Goal: Task Accomplishment & Management: Use online tool/utility

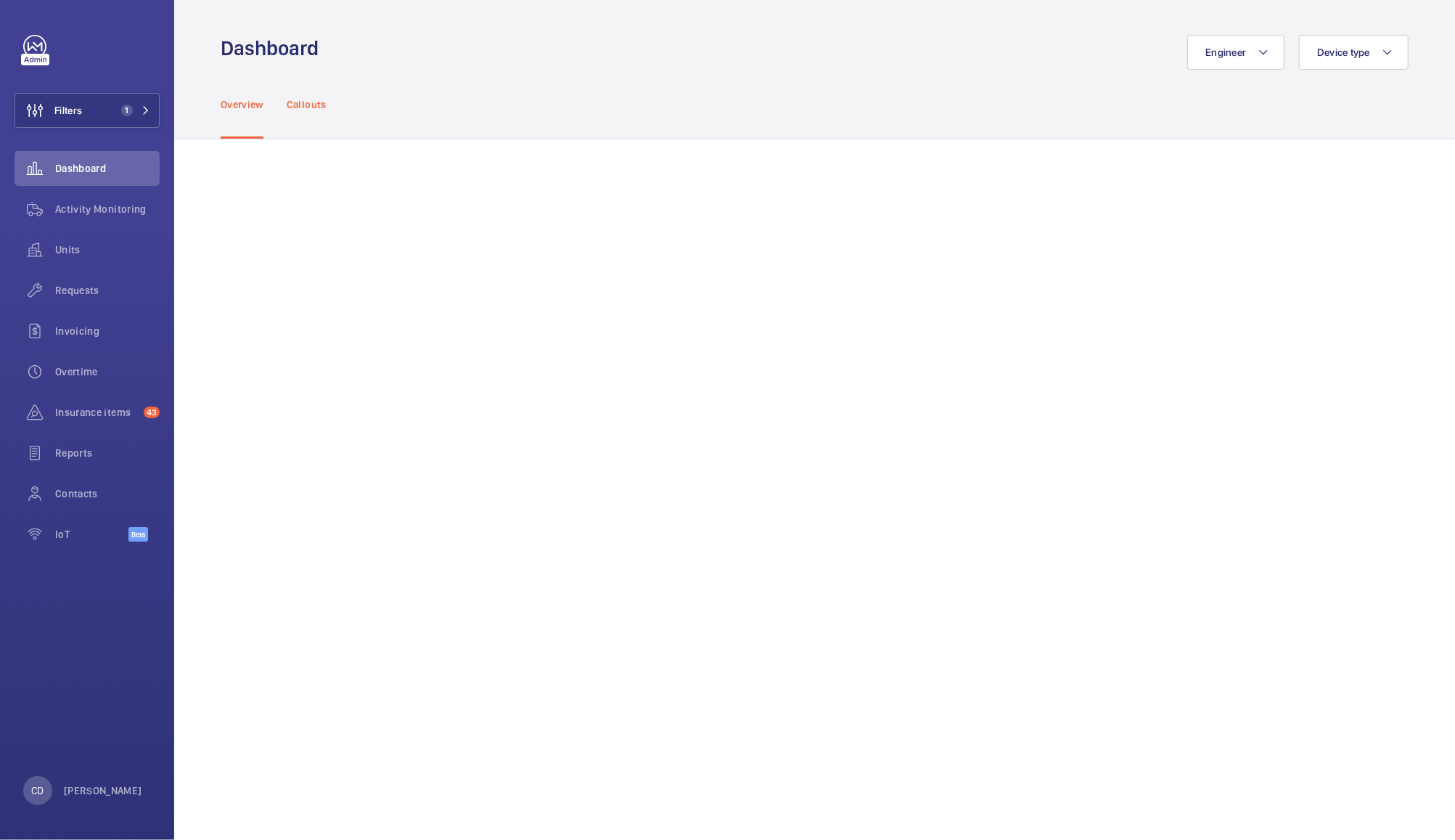
click at [312, 93] on div "Callouts" at bounding box center [307, 104] width 40 height 69
click at [117, 199] on div "Activity Monitoring" at bounding box center [87, 209] width 145 height 35
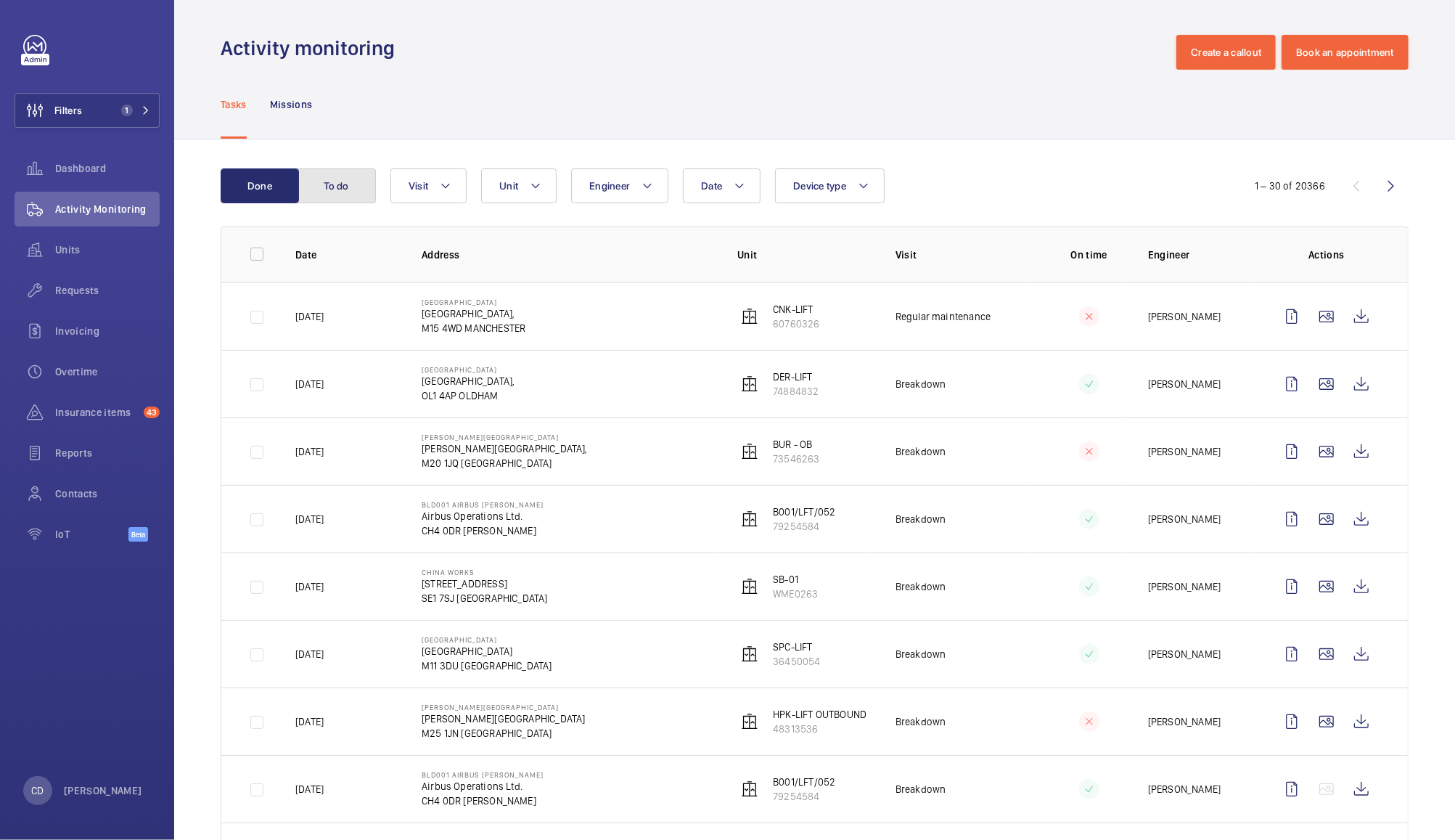
click at [329, 187] on button "To do" at bounding box center [336, 186] width 78 height 35
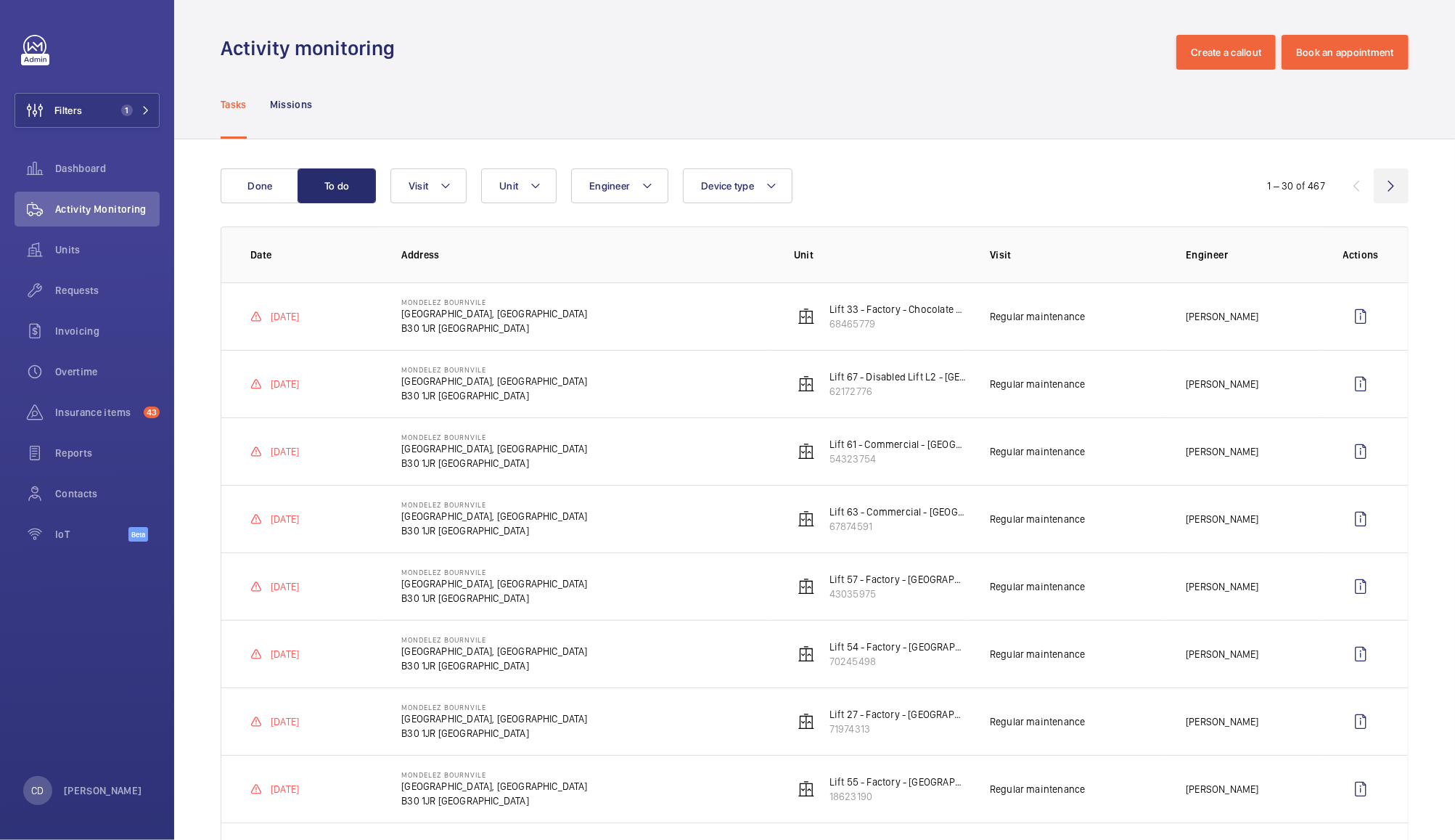
click at [1374, 174] on wm-front-icon-button at bounding box center [1391, 186] width 35 height 35
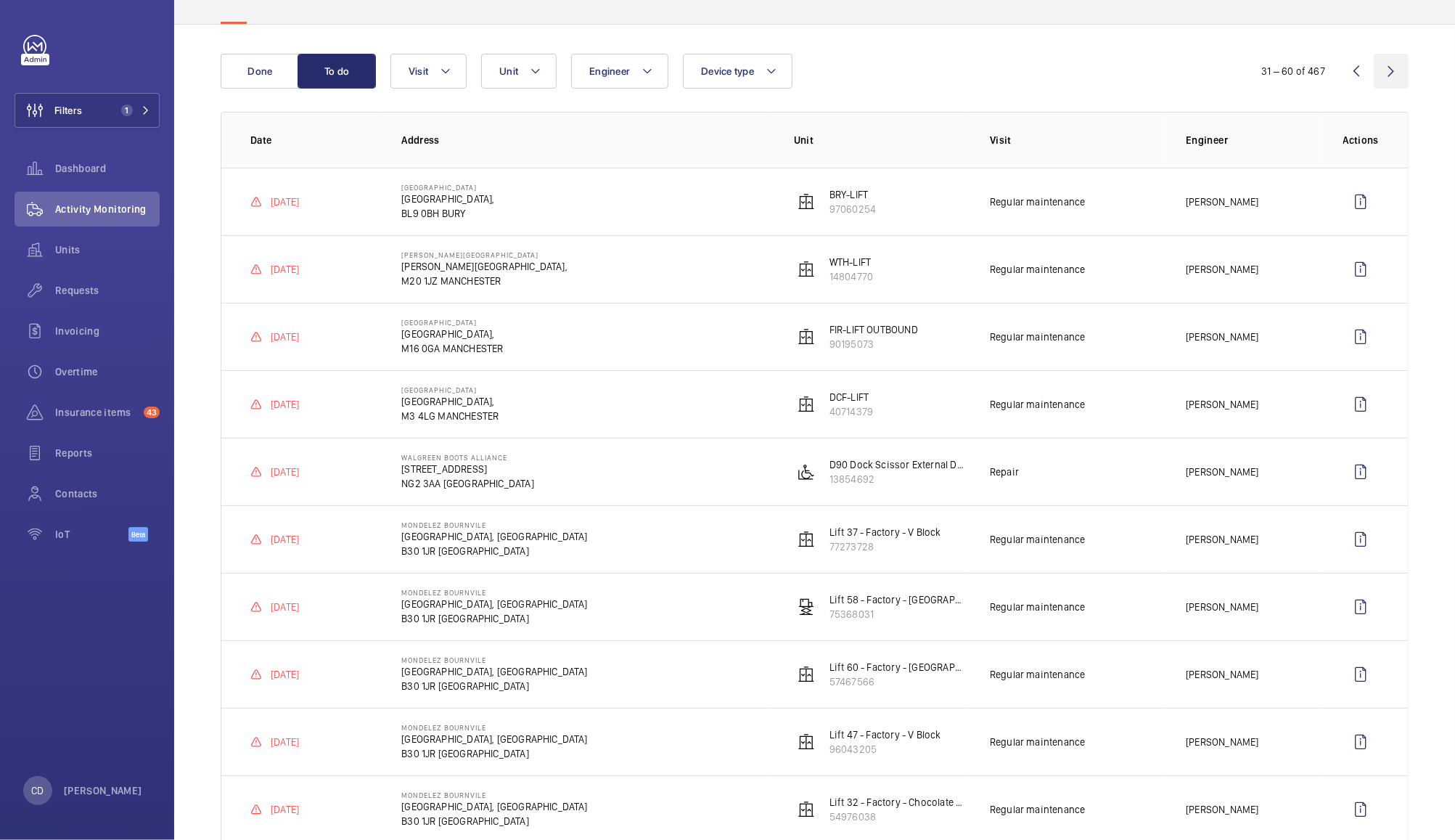
scroll to position [115, 0]
click at [1101, 487] on td "Repair" at bounding box center [1064, 470] width 196 height 67
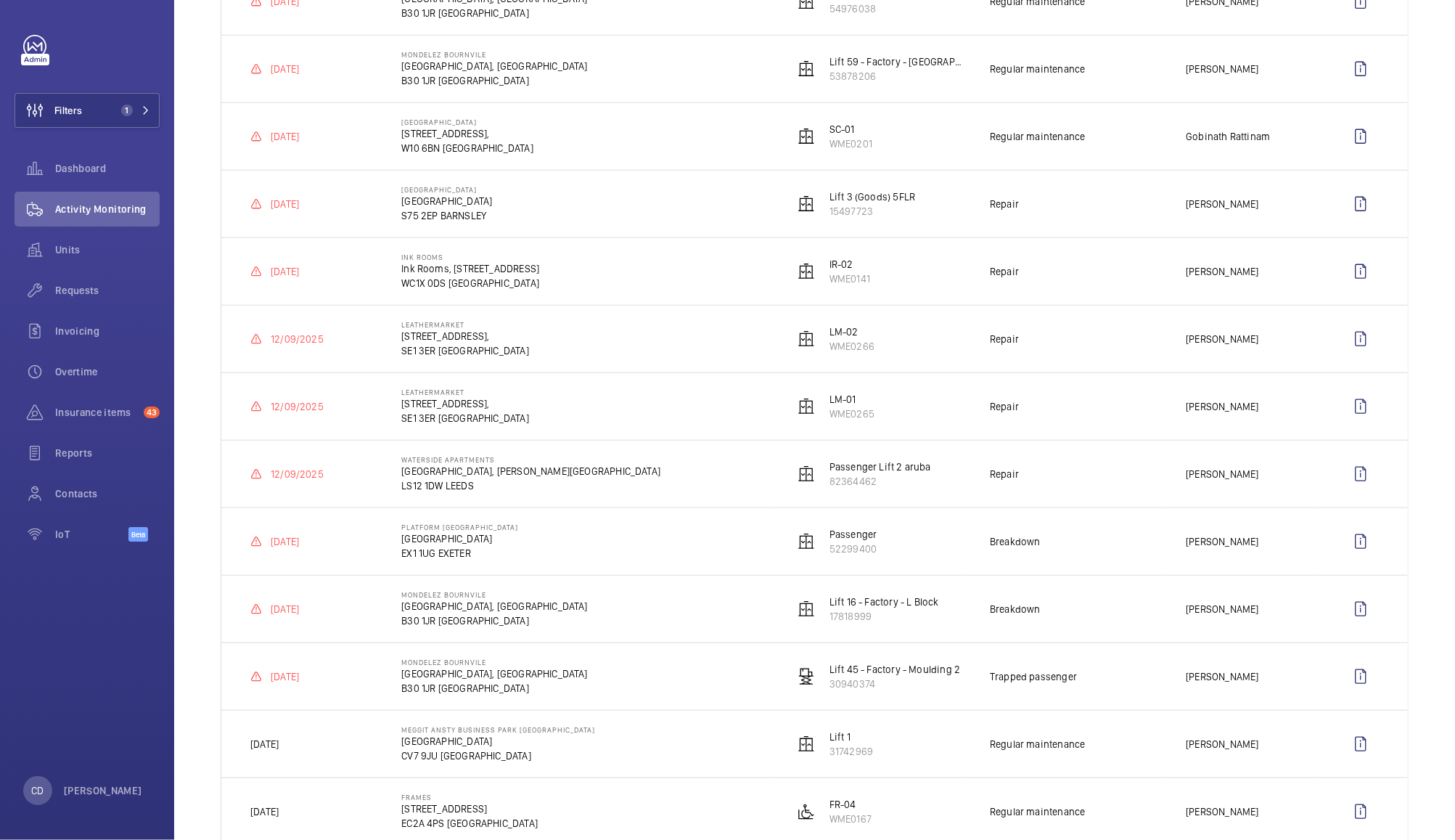
scroll to position [922, 0]
click at [1256, 500] on td "[PERSON_NAME]" at bounding box center [1241, 474] width 157 height 67
click at [320, 482] on p "12/09/2025" at bounding box center [297, 474] width 53 height 14
click at [462, 483] on p "LS12 1DW LEEDS" at bounding box center [531, 486] width 259 height 14
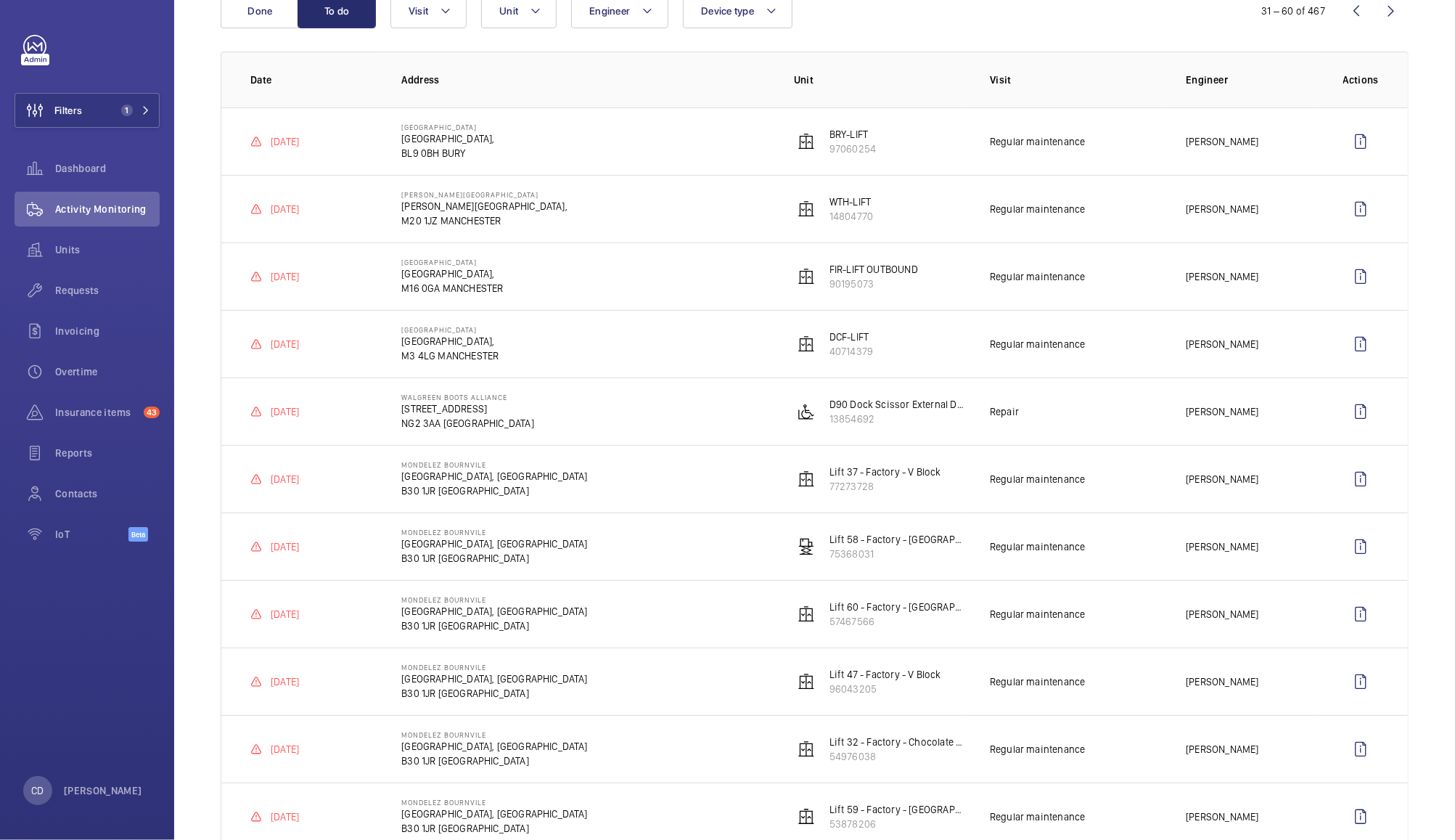
scroll to position [0, 0]
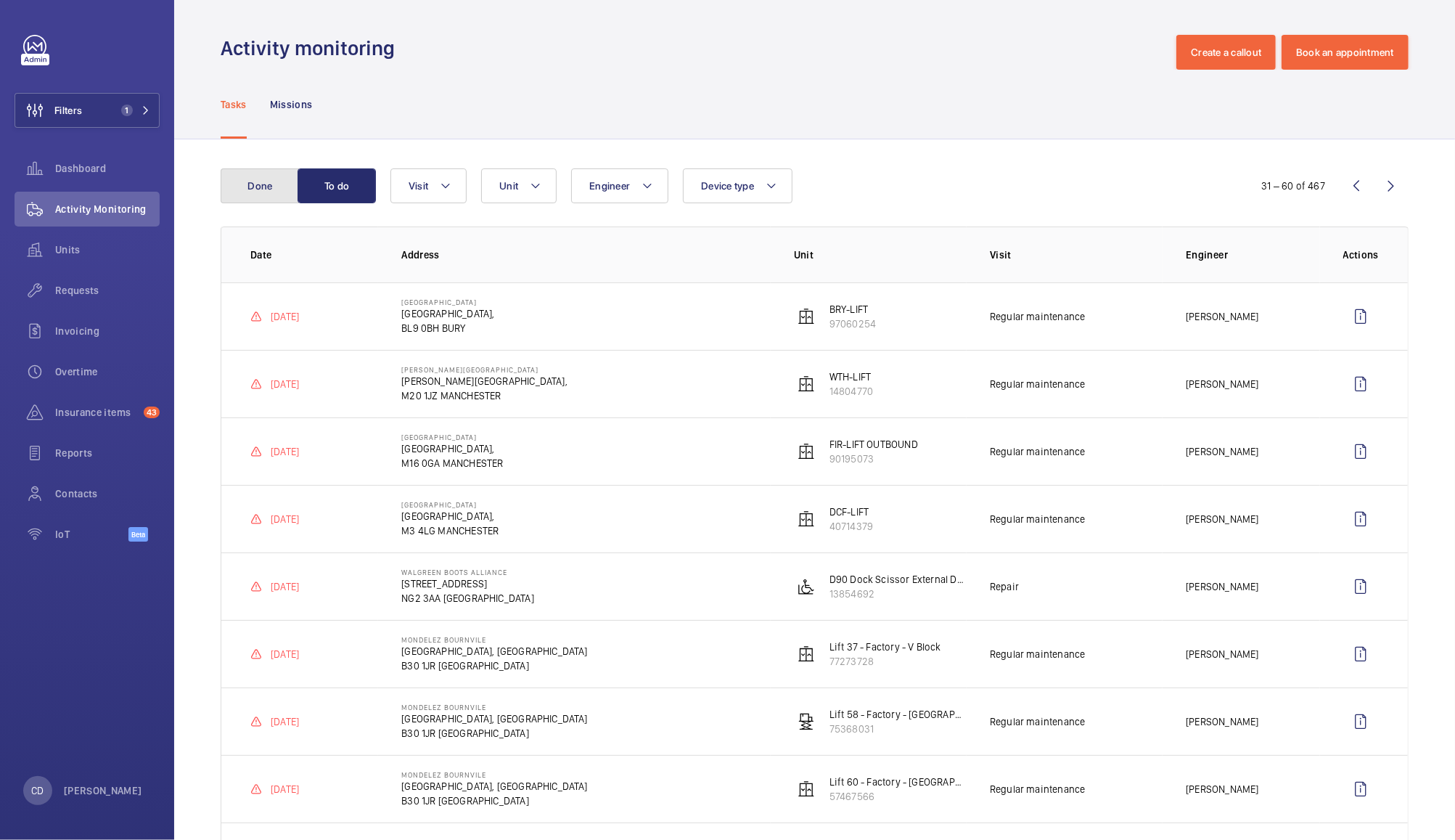
click at [259, 182] on button "Done" at bounding box center [259, 186] width 78 height 35
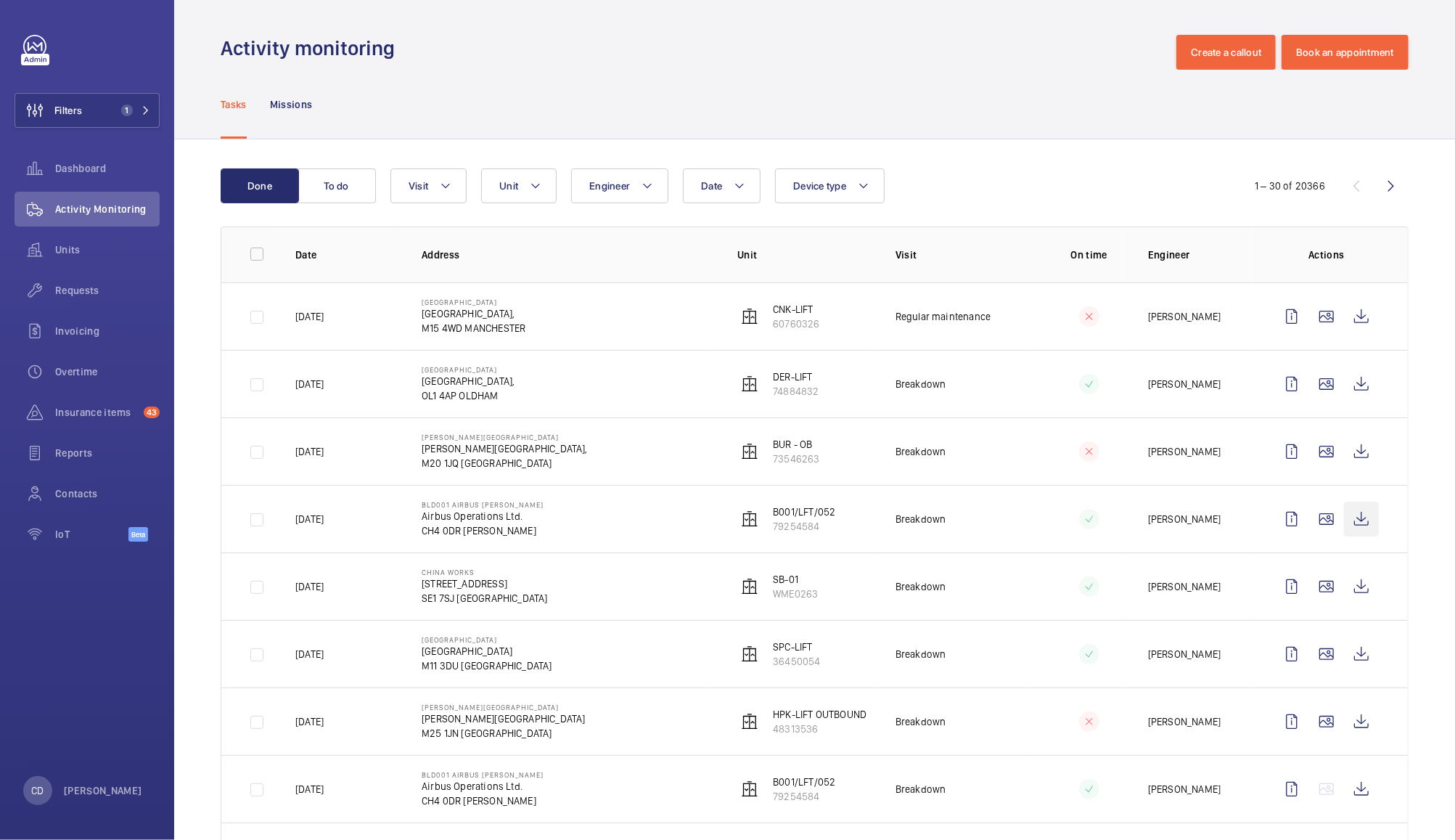
click at [1347, 519] on wm-front-icon-button at bounding box center [1362, 519] width 35 height 35
click at [1351, 790] on wm-front-icon-button at bounding box center [1362, 789] width 35 height 35
click at [1344, 533] on wm-front-icon-button at bounding box center [1362, 519] width 35 height 35
click at [806, 517] on p "B001/LFT/052" at bounding box center [804, 511] width 62 height 14
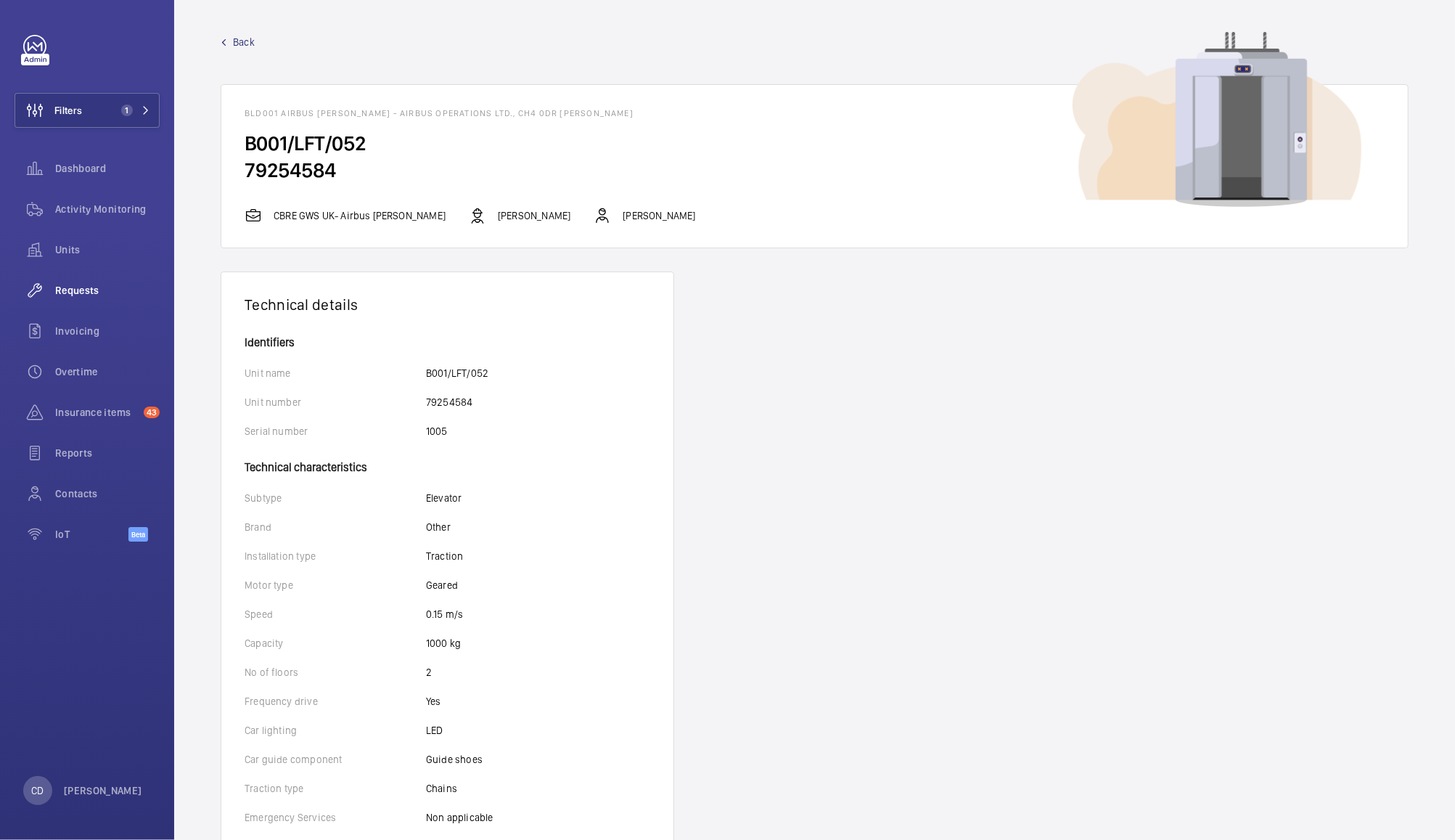
click at [86, 294] on span "Requests" at bounding box center [108, 290] width 105 height 14
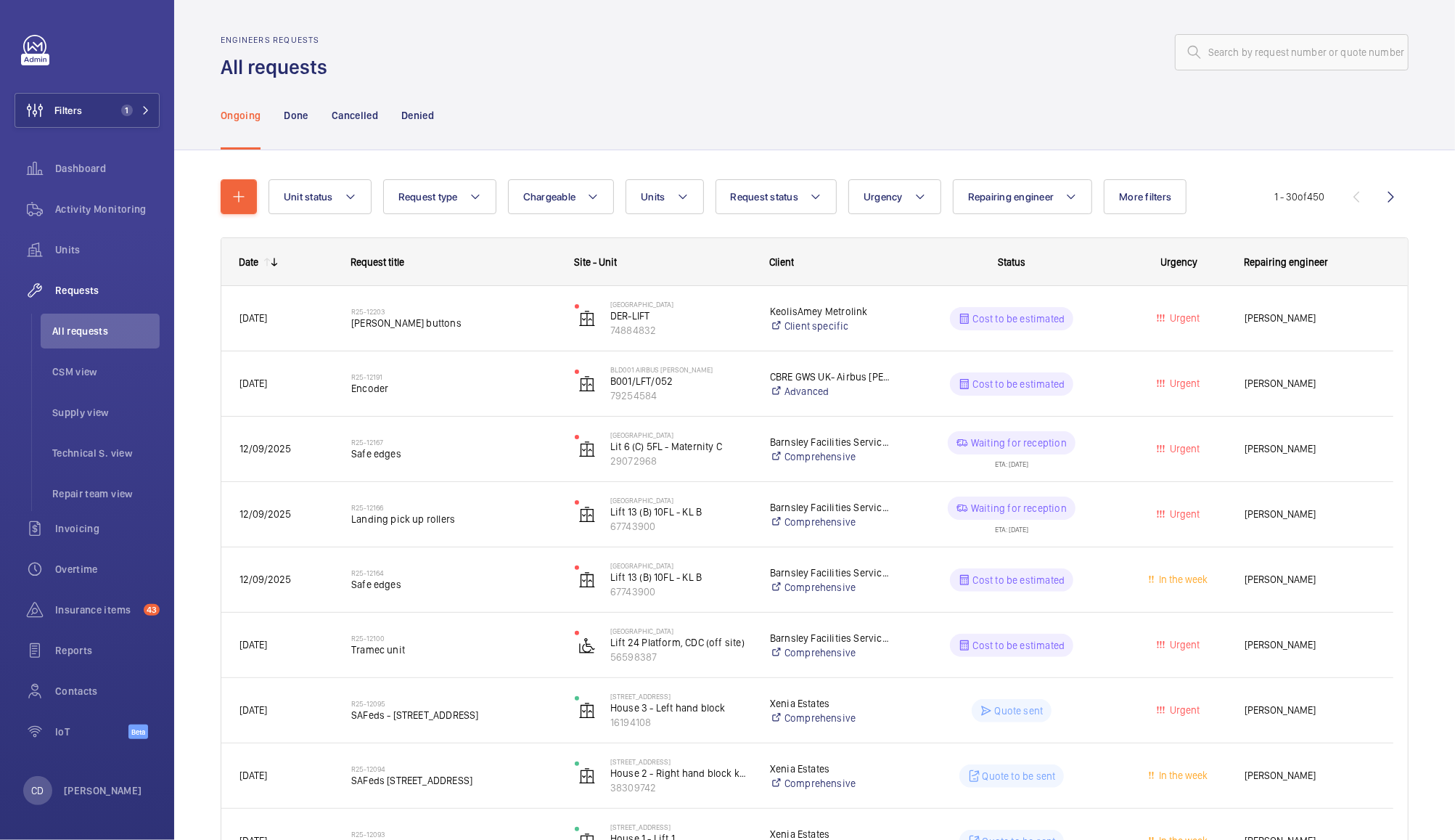
click at [1283, 386] on span "[PERSON_NAME]" at bounding box center [1310, 383] width 130 height 17
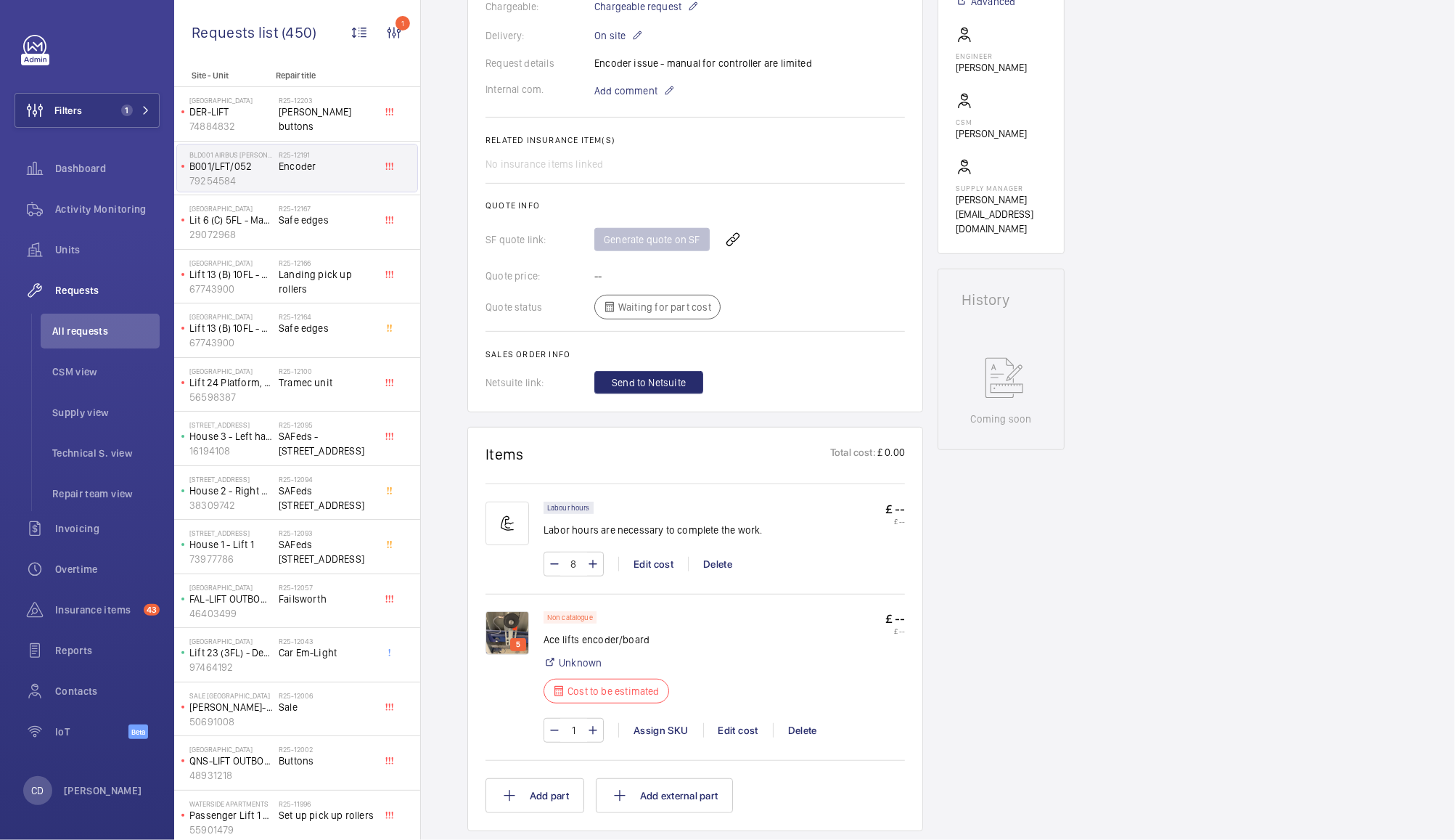
scroll to position [441, 0]
click at [501, 617] on img at bounding box center [507, 629] width 43 height 43
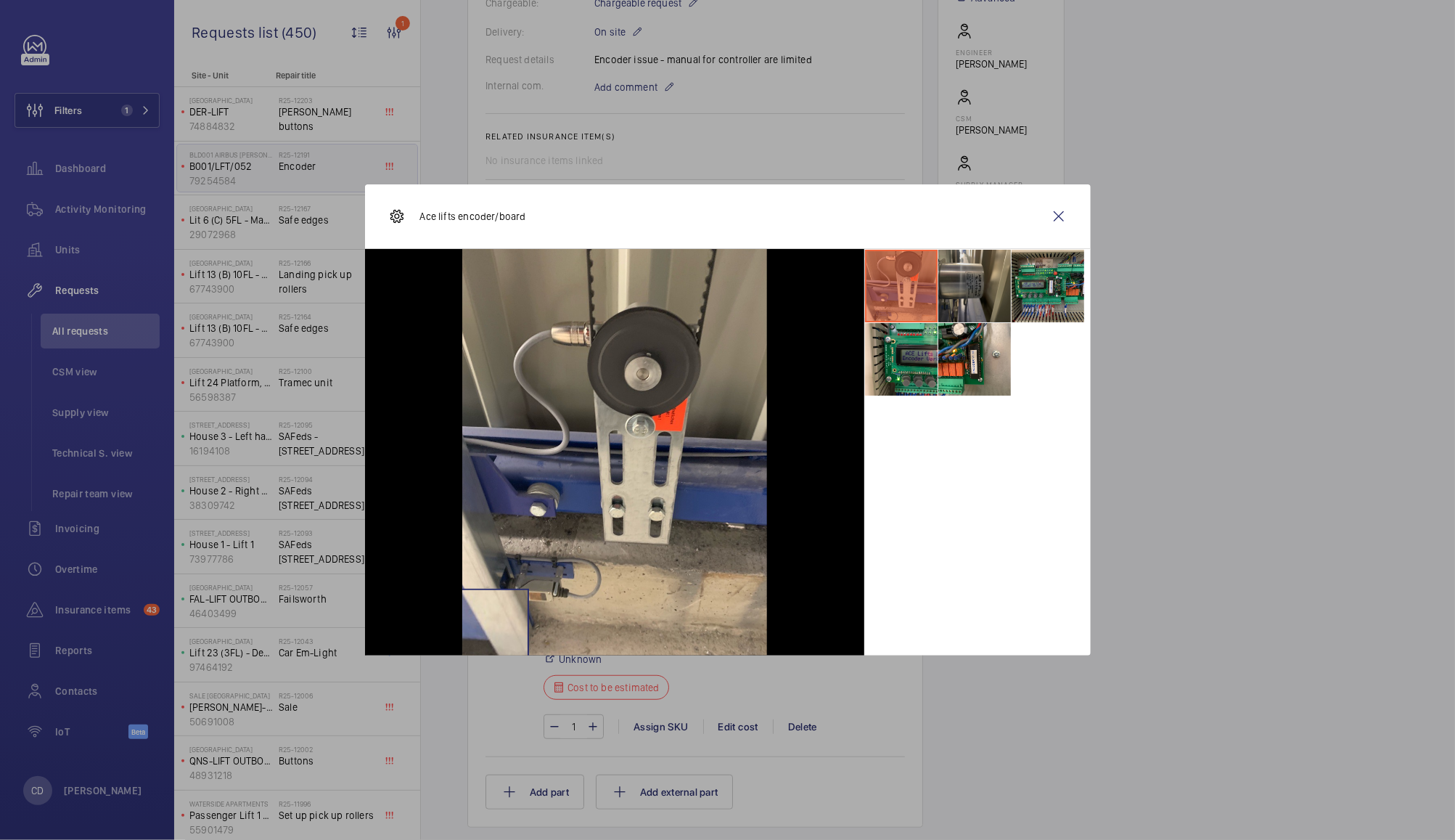
click at [983, 298] on li at bounding box center [975, 286] width 73 height 73
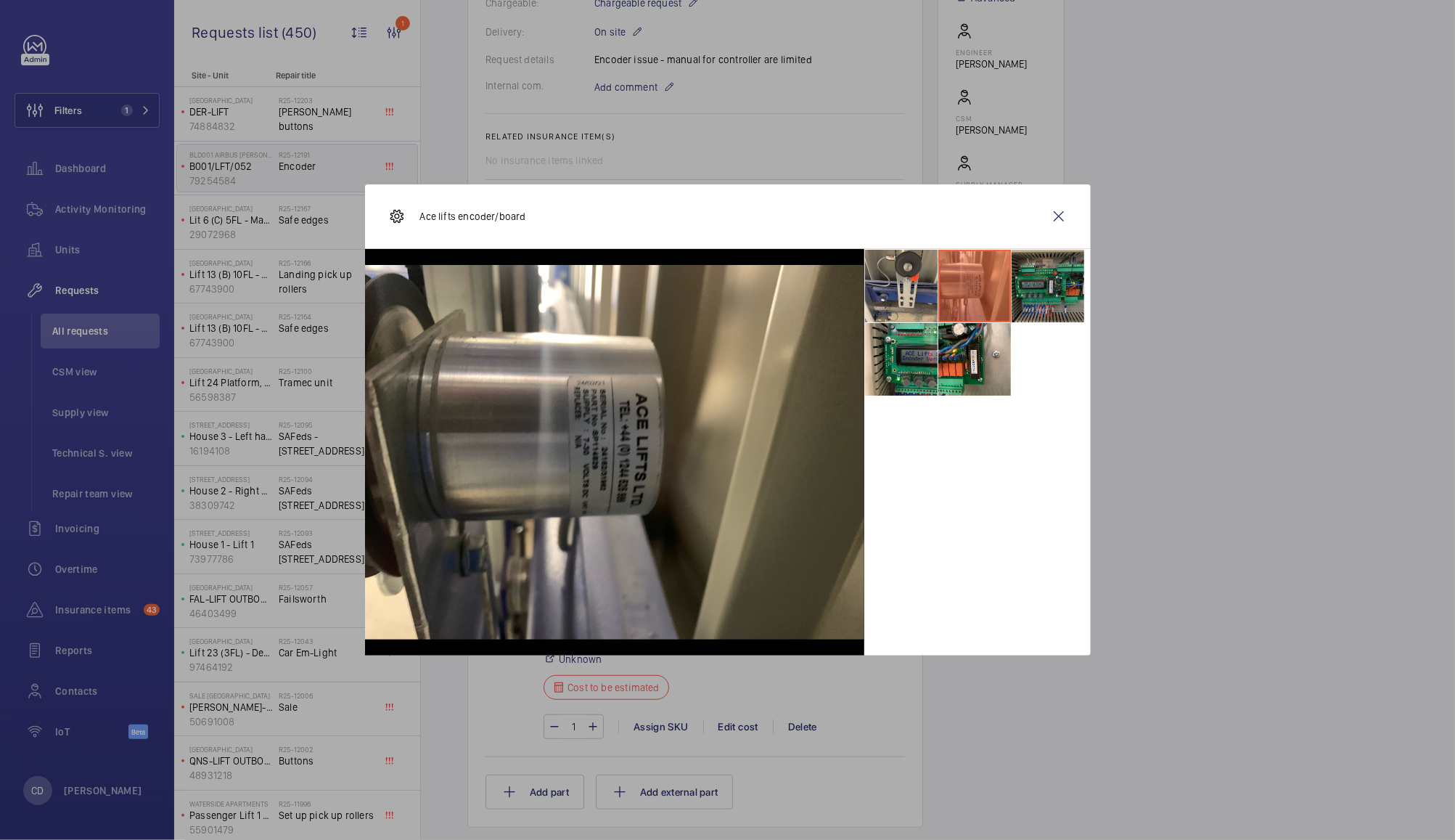
click at [1041, 284] on li at bounding box center [1048, 286] width 73 height 73
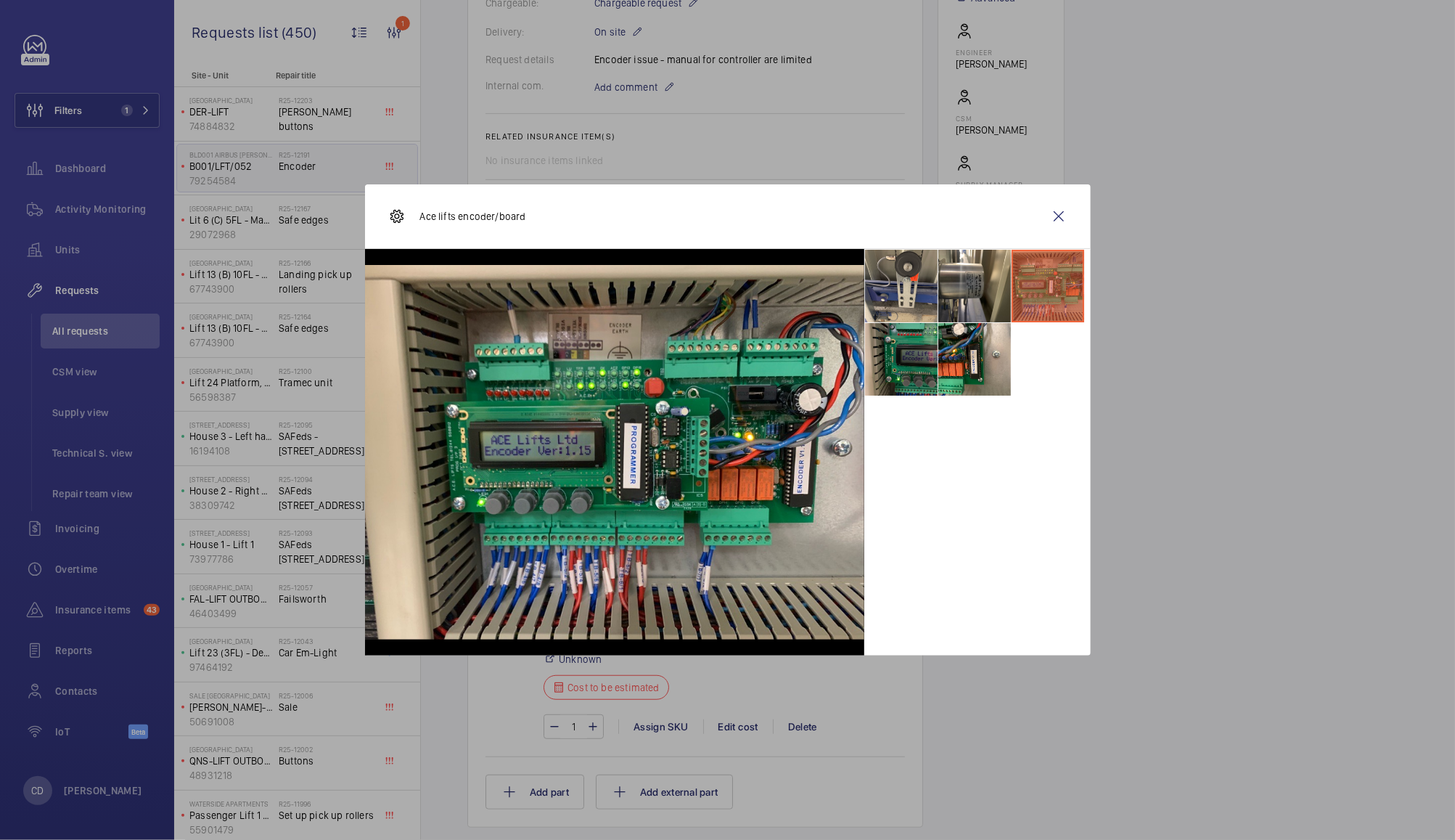
click at [930, 372] on li at bounding box center [901, 359] width 73 height 73
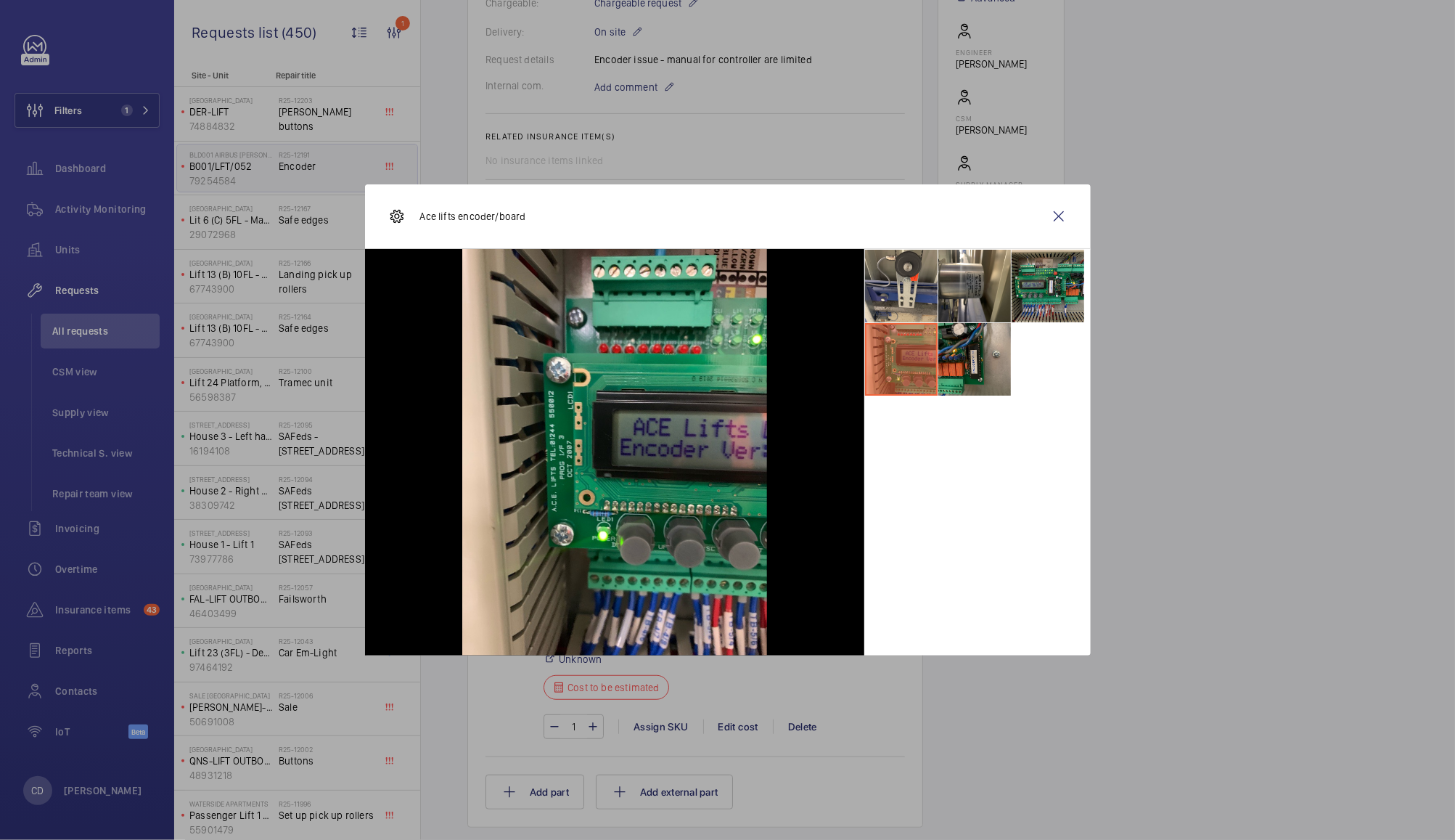
click at [990, 364] on li at bounding box center [975, 359] width 73 height 73
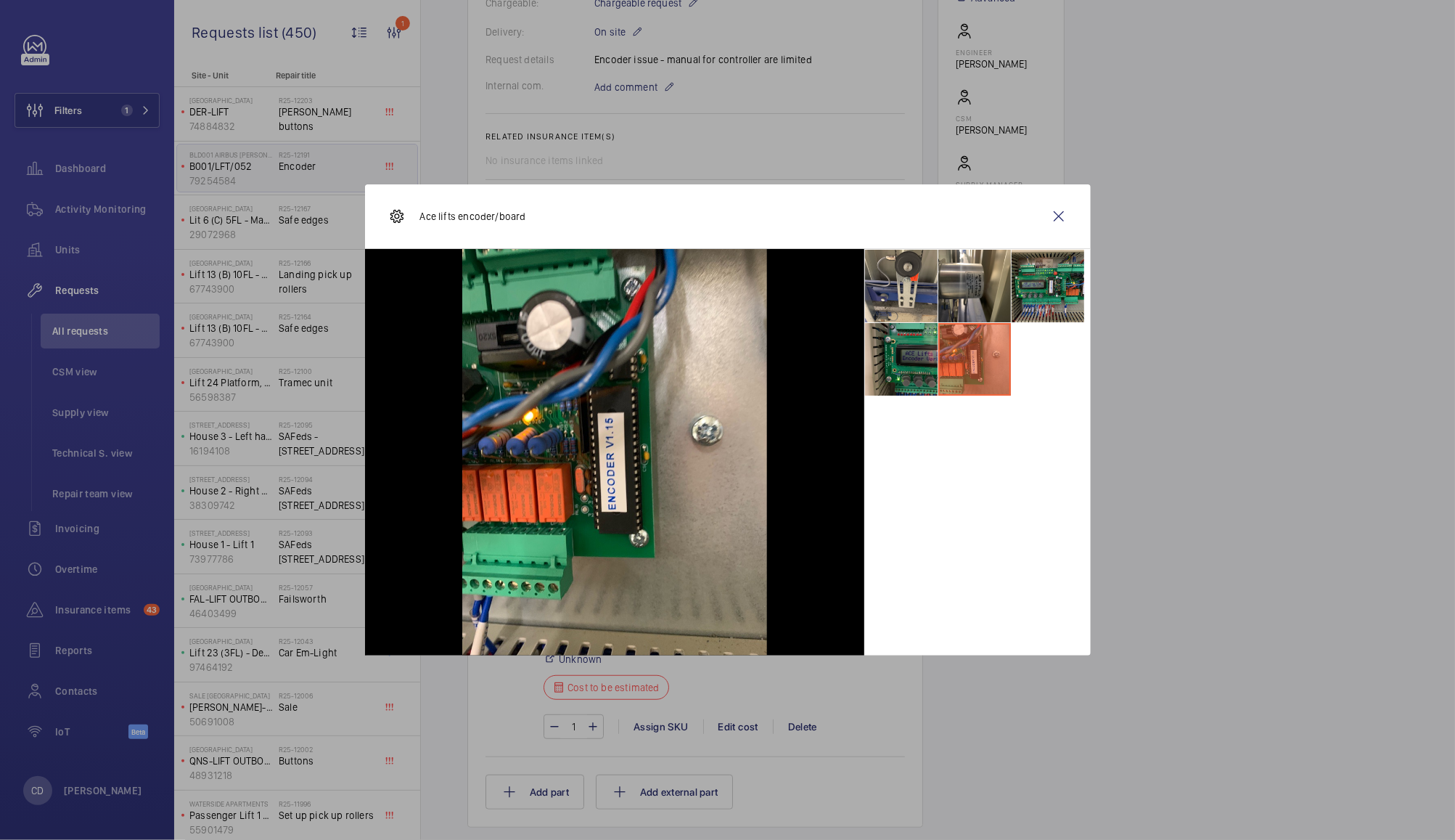
click at [913, 371] on li at bounding box center [901, 359] width 73 height 73
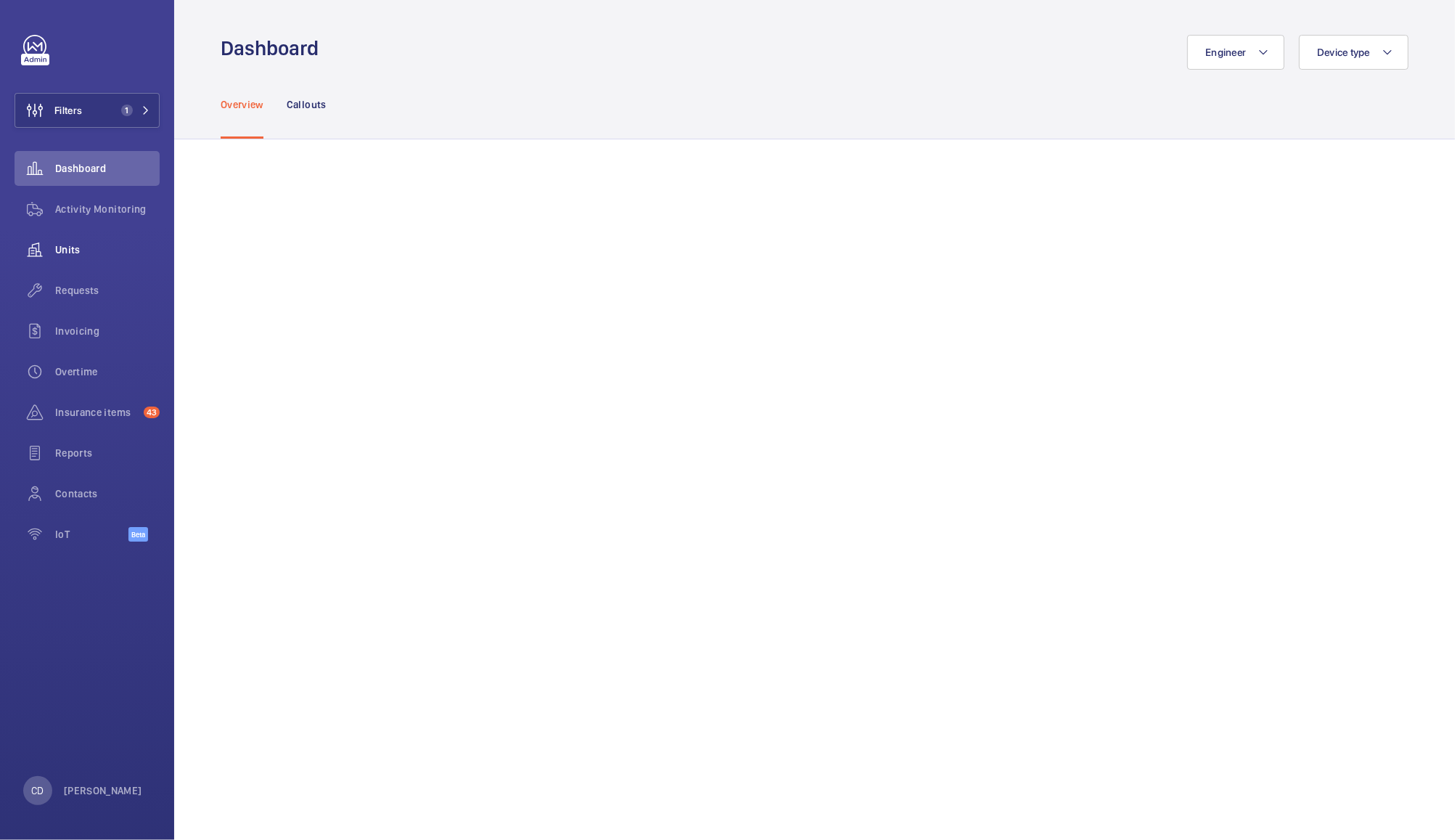
click at [72, 240] on div "Units" at bounding box center [87, 250] width 145 height 35
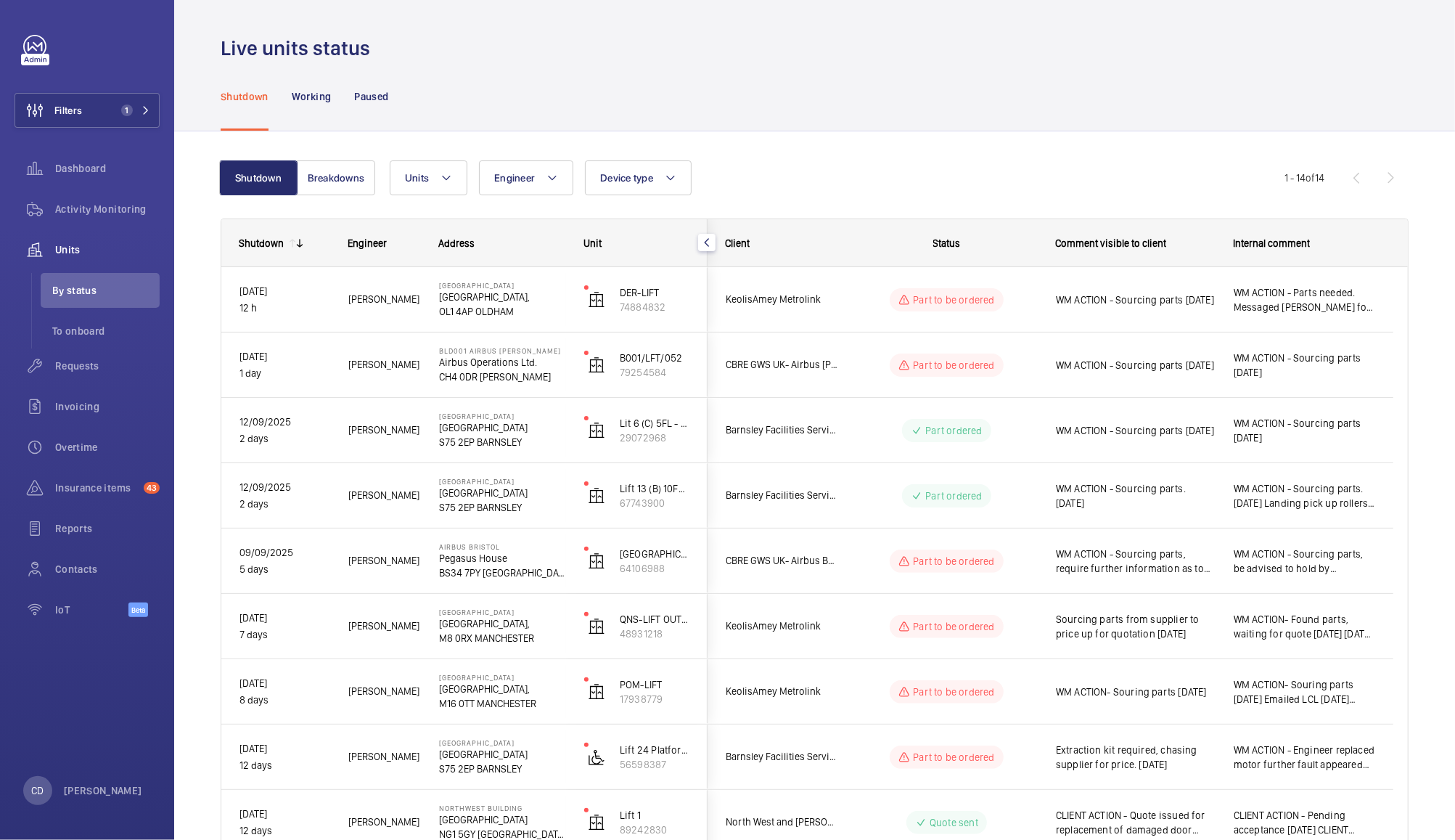
click at [1132, 315] on div "WM ACTION - Sourcing parts [DATE]" at bounding box center [1135, 300] width 159 height 33
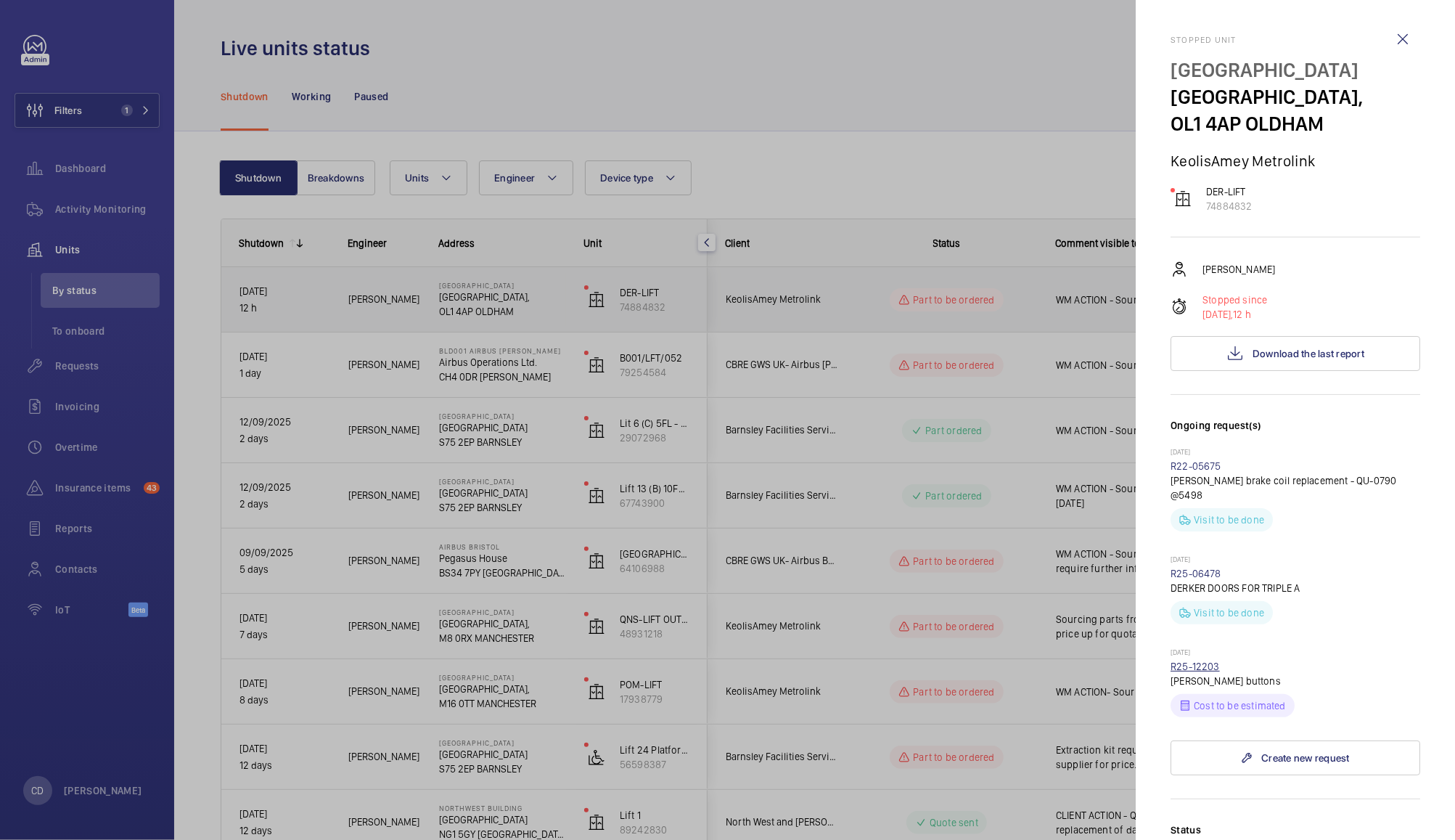
click at [1208, 660] on link "R25-12203" at bounding box center [1195, 666] width 49 height 11
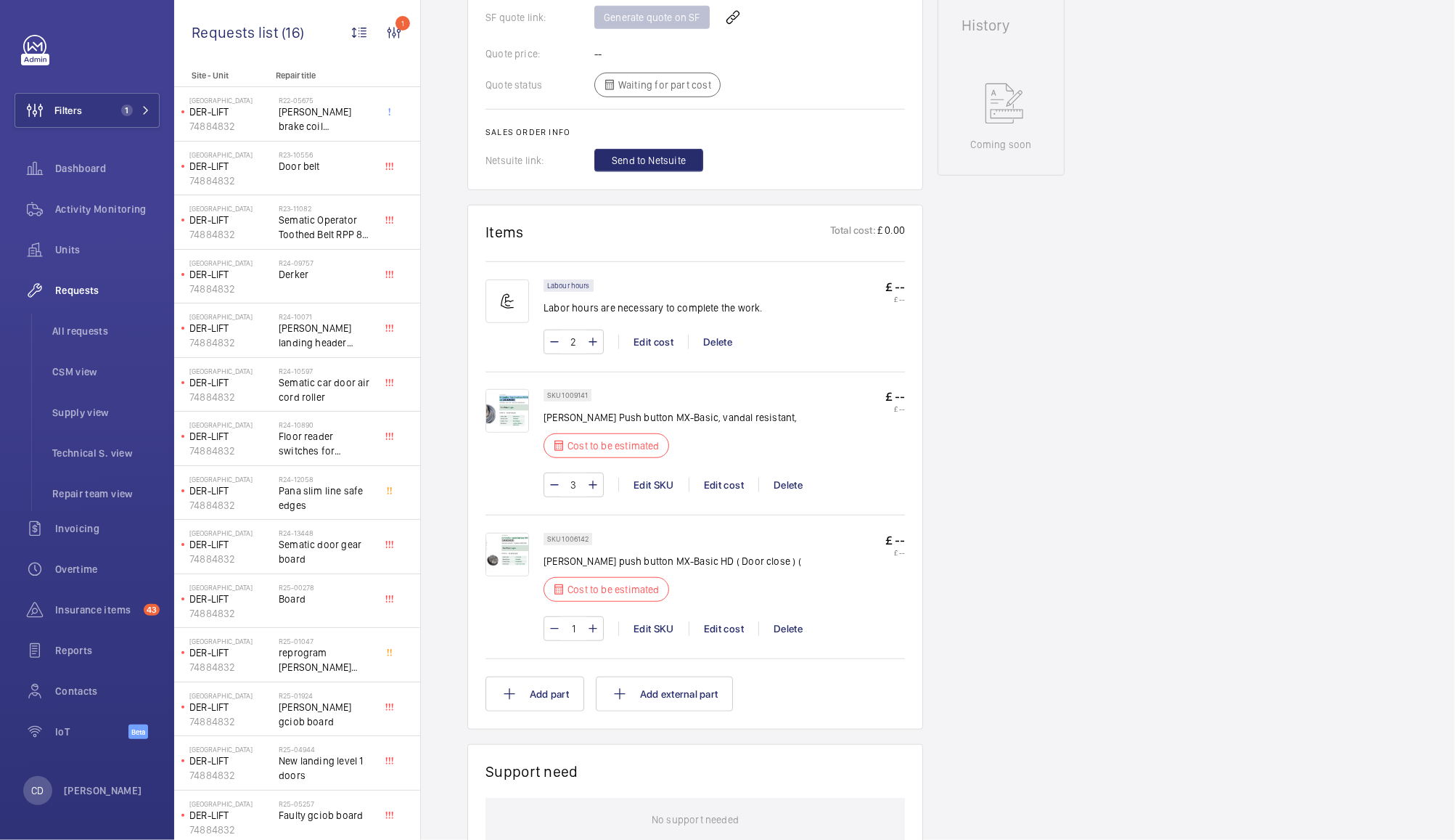
scroll to position [658, 0]
click at [520, 537] on img at bounding box center [507, 554] width 43 height 43
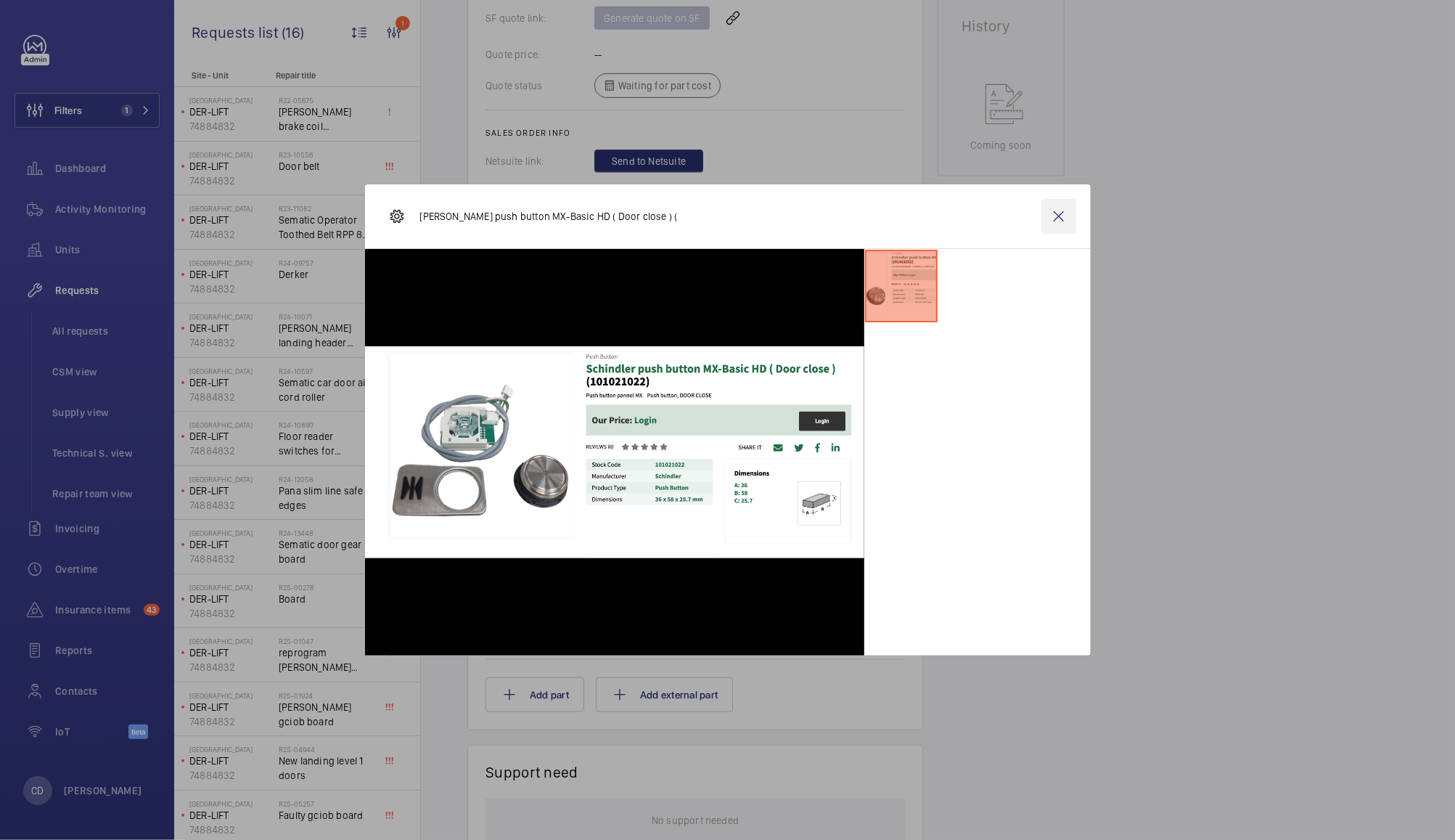
click at [1057, 209] on wm-front-icon-button at bounding box center [1059, 217] width 35 height 35
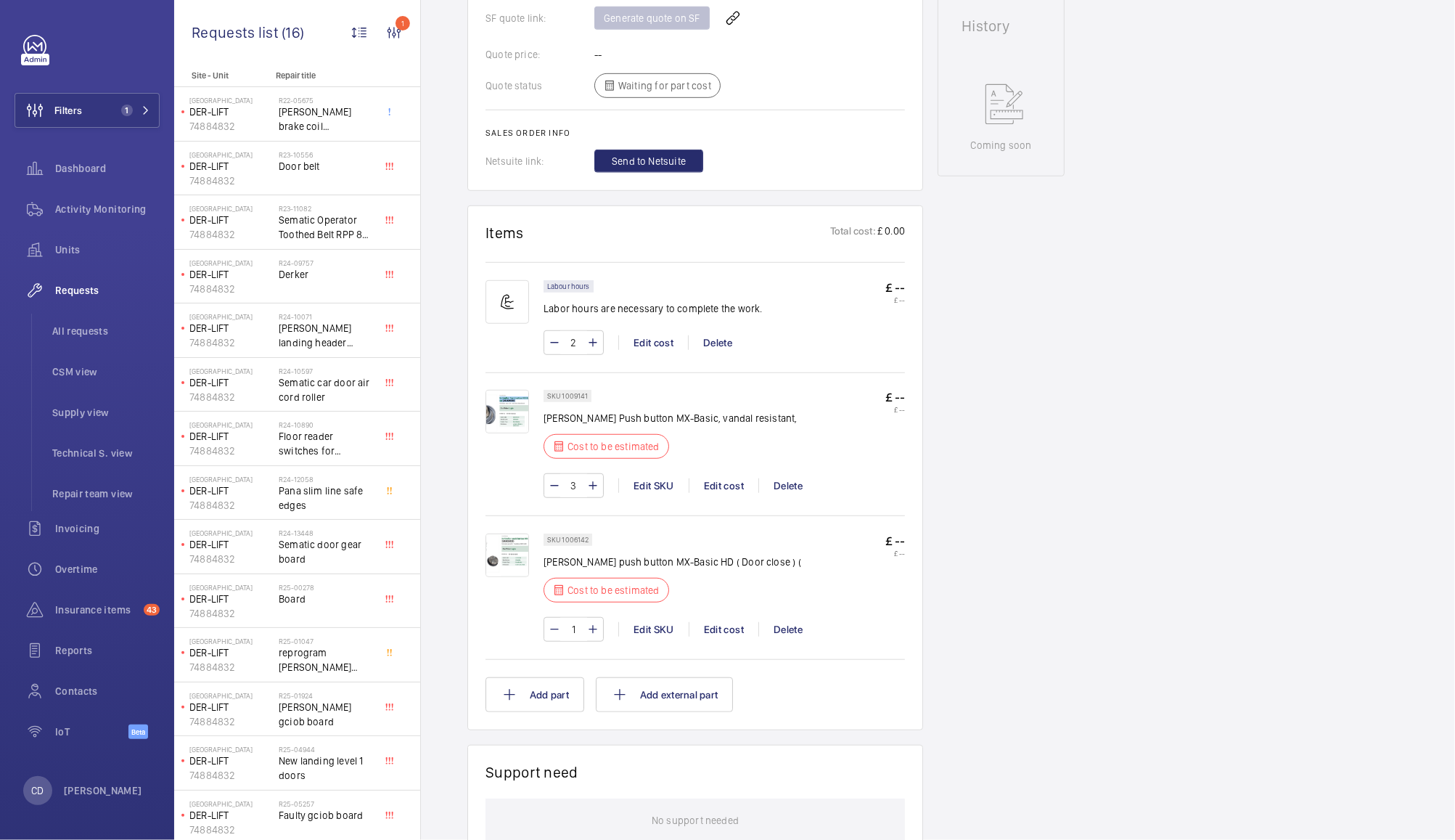
click at [508, 398] on img at bounding box center [507, 411] width 43 height 43
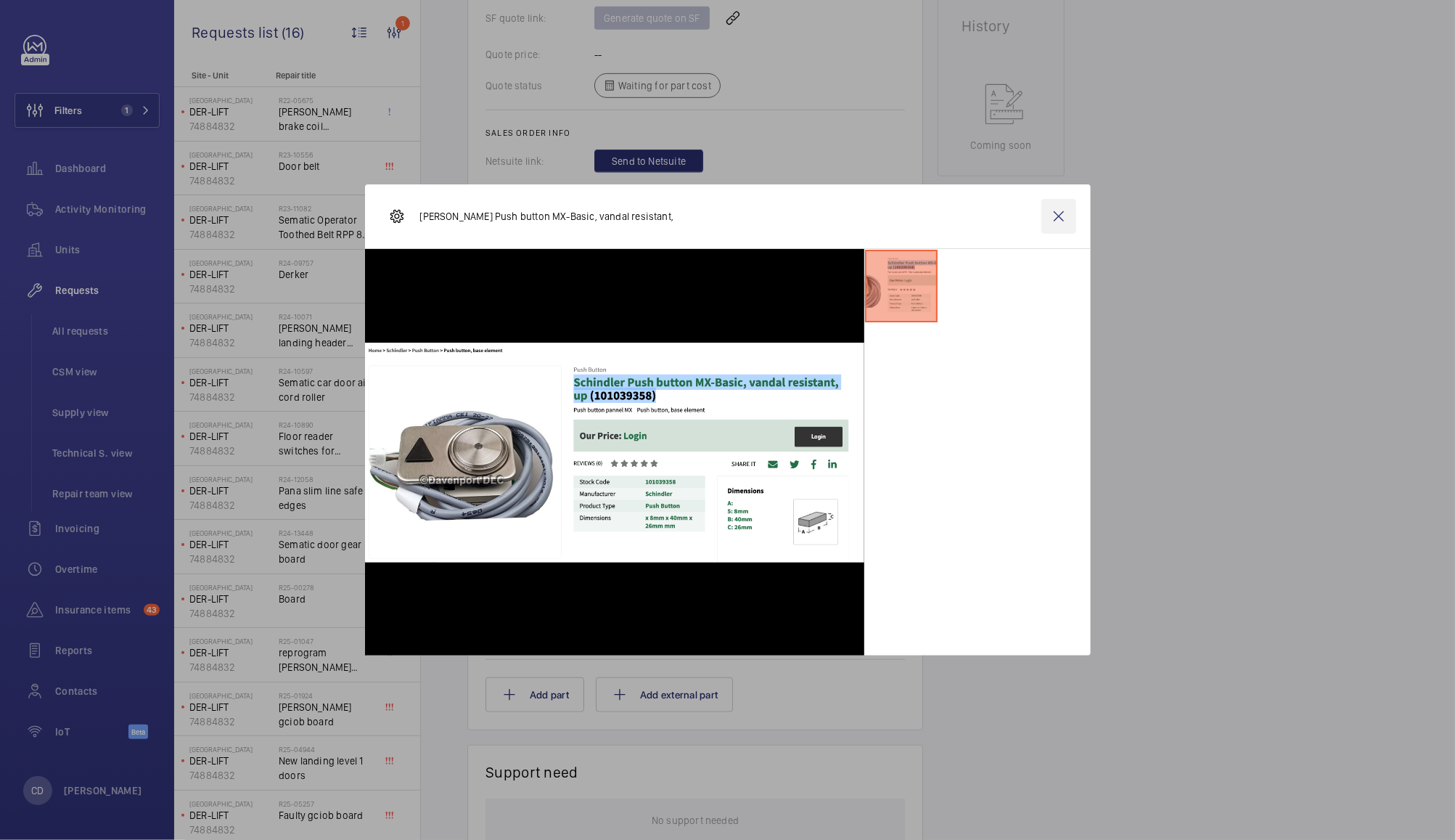
click at [1066, 213] on wm-front-icon-button at bounding box center [1059, 217] width 35 height 35
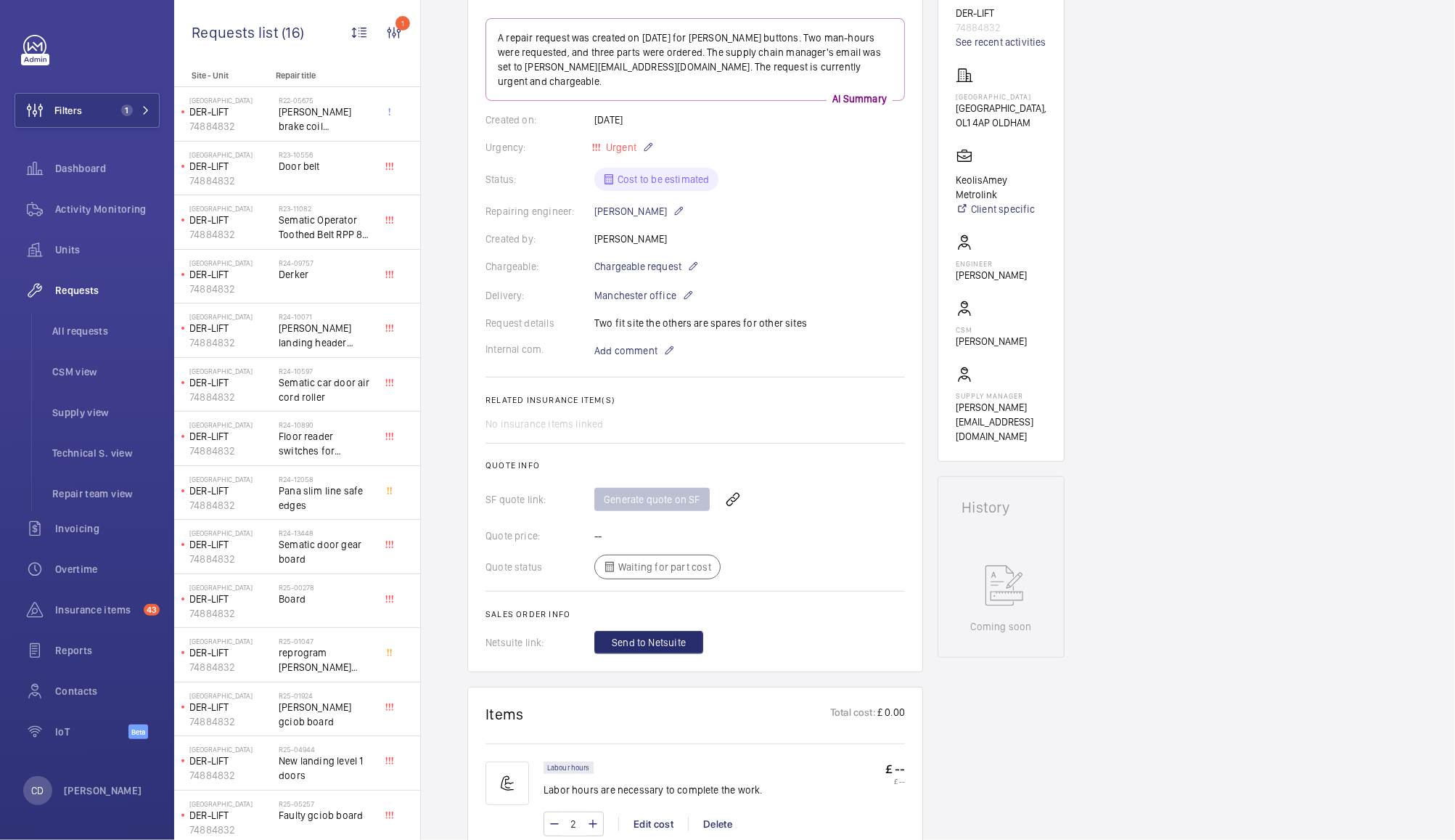
scroll to position [0, 0]
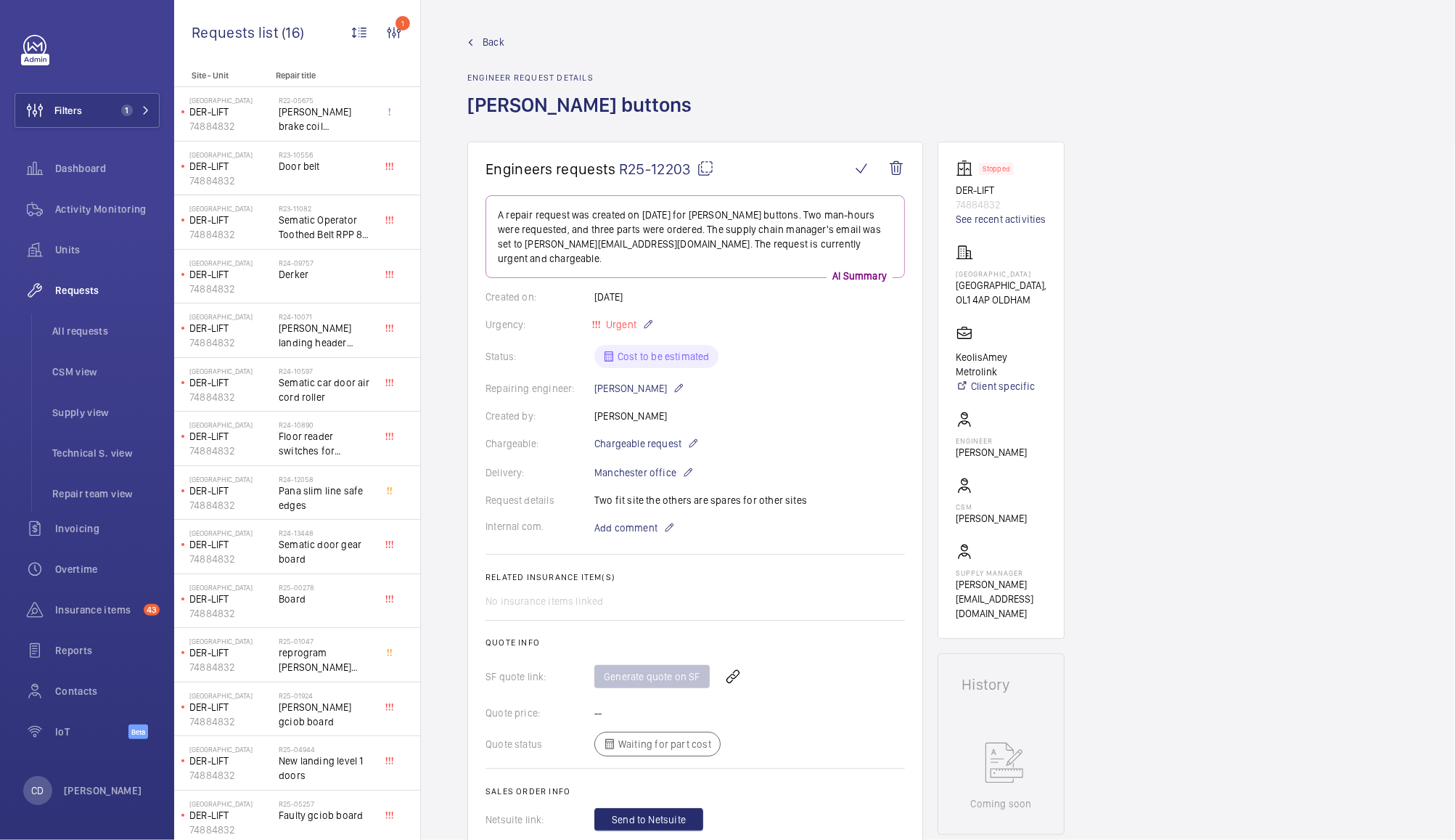
click at [77, 295] on span "Requests" at bounding box center [108, 290] width 105 height 14
click at [76, 251] on span "Units" at bounding box center [108, 249] width 105 height 14
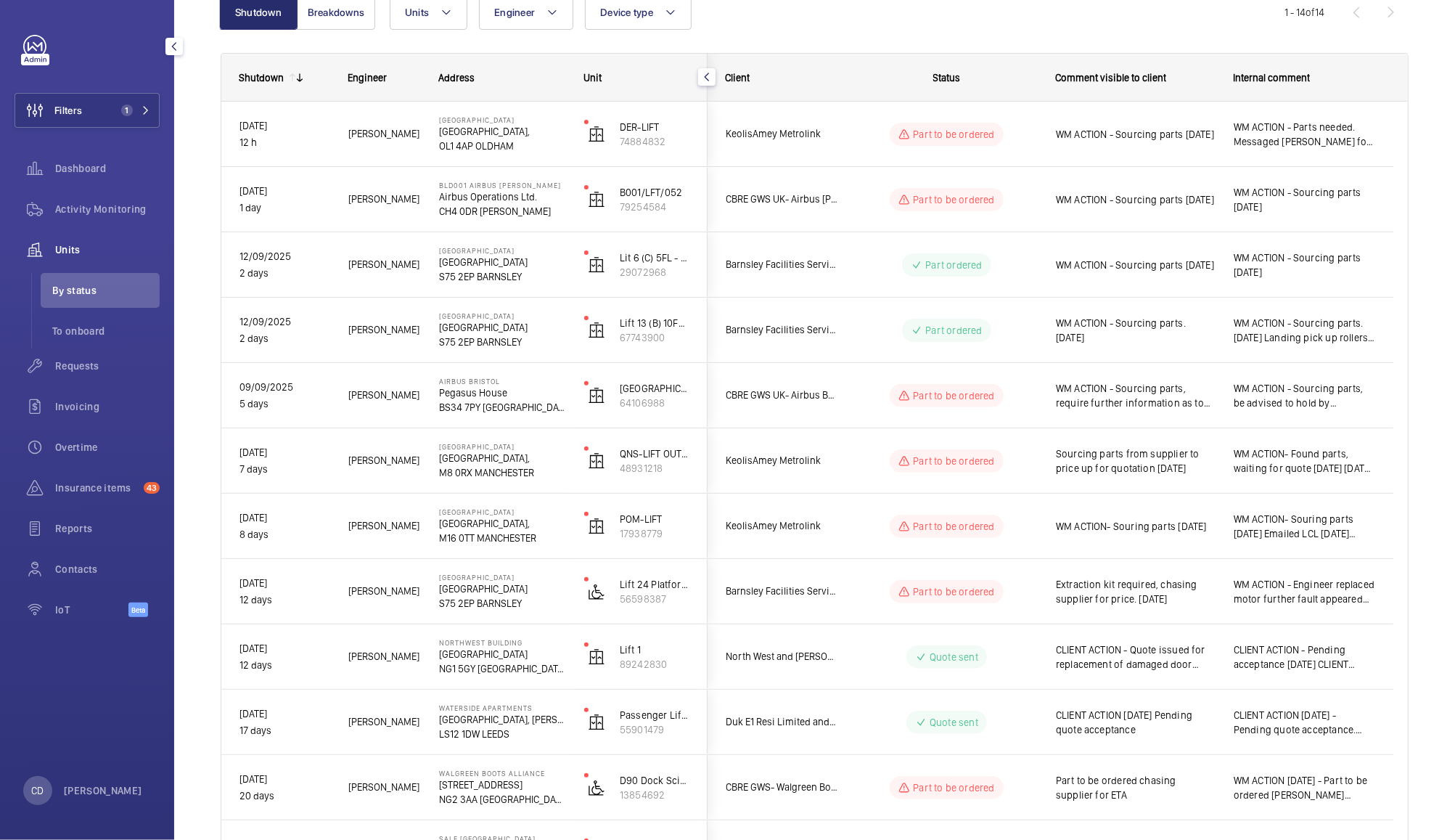
scroll to position [165, 0]
click at [1297, 535] on span "WM ACTION- Souring parts [DATE] Emailed LCL [DATE] Chasing LCL [DATE]" at bounding box center [1304, 527] width 142 height 29
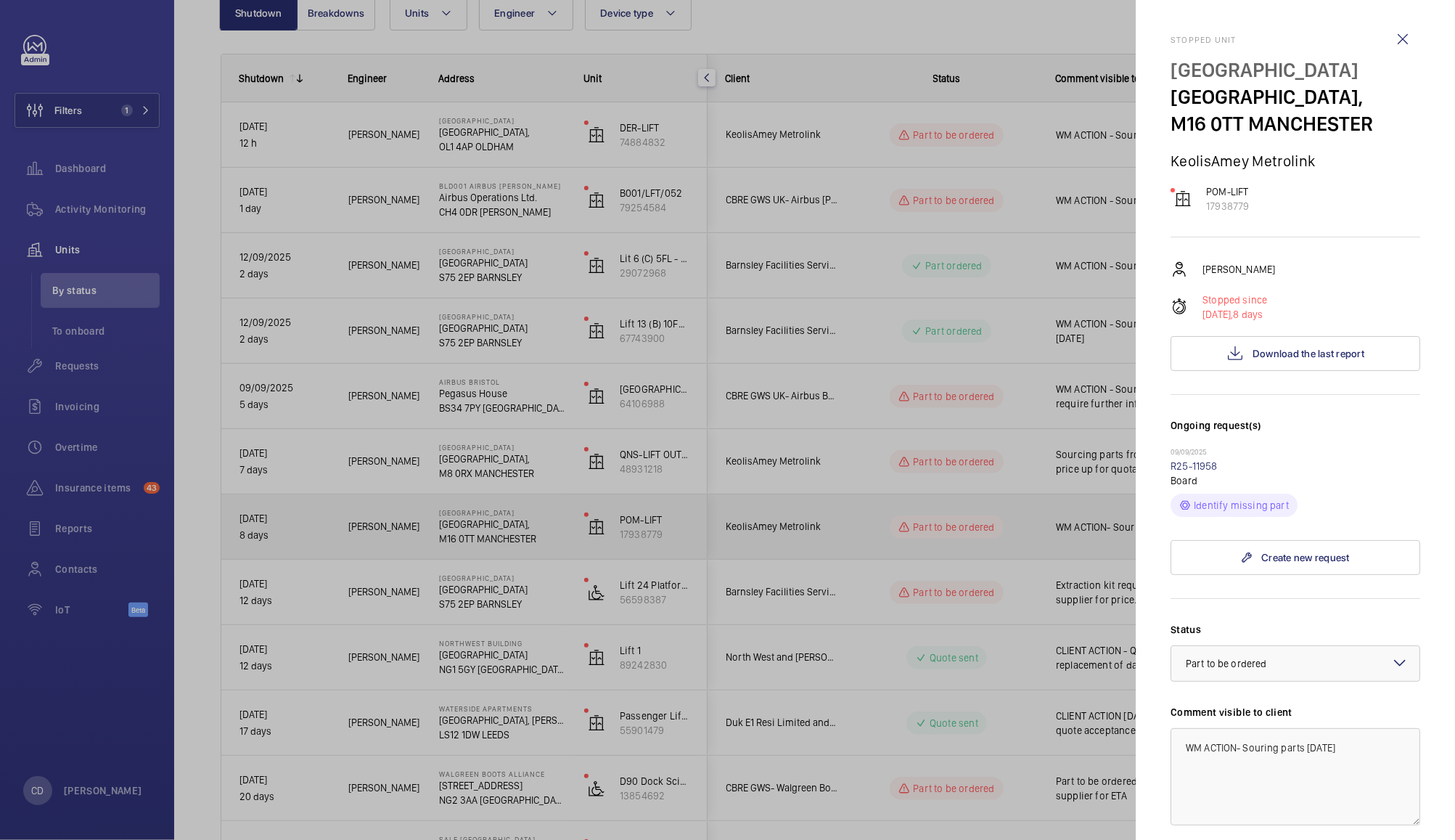
click at [1067, 534] on div at bounding box center [727, 420] width 1455 height 840
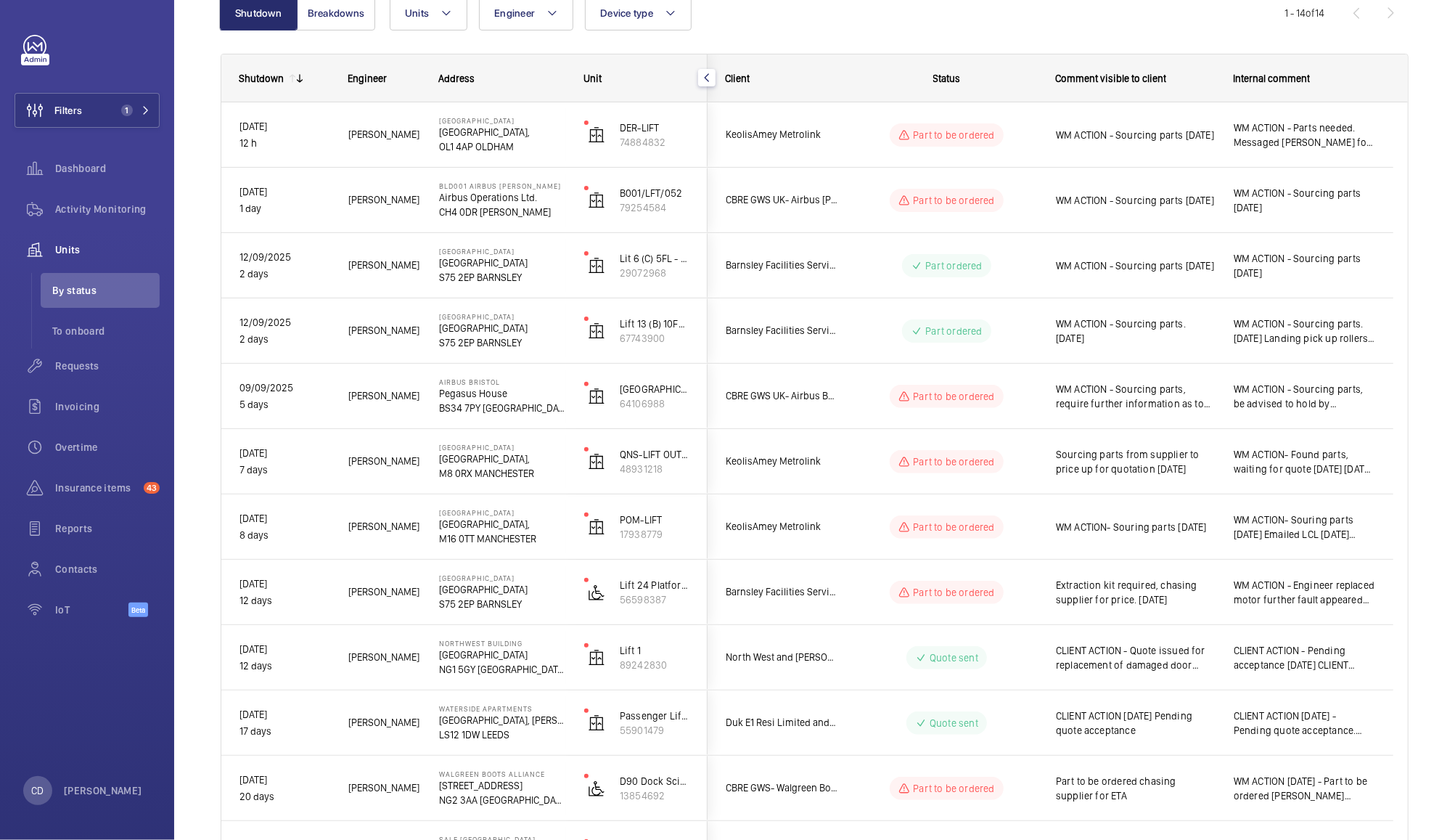
click at [1154, 464] on span "Sourcing parts from supplier to price up for quotation [DATE]" at bounding box center [1135, 461] width 159 height 29
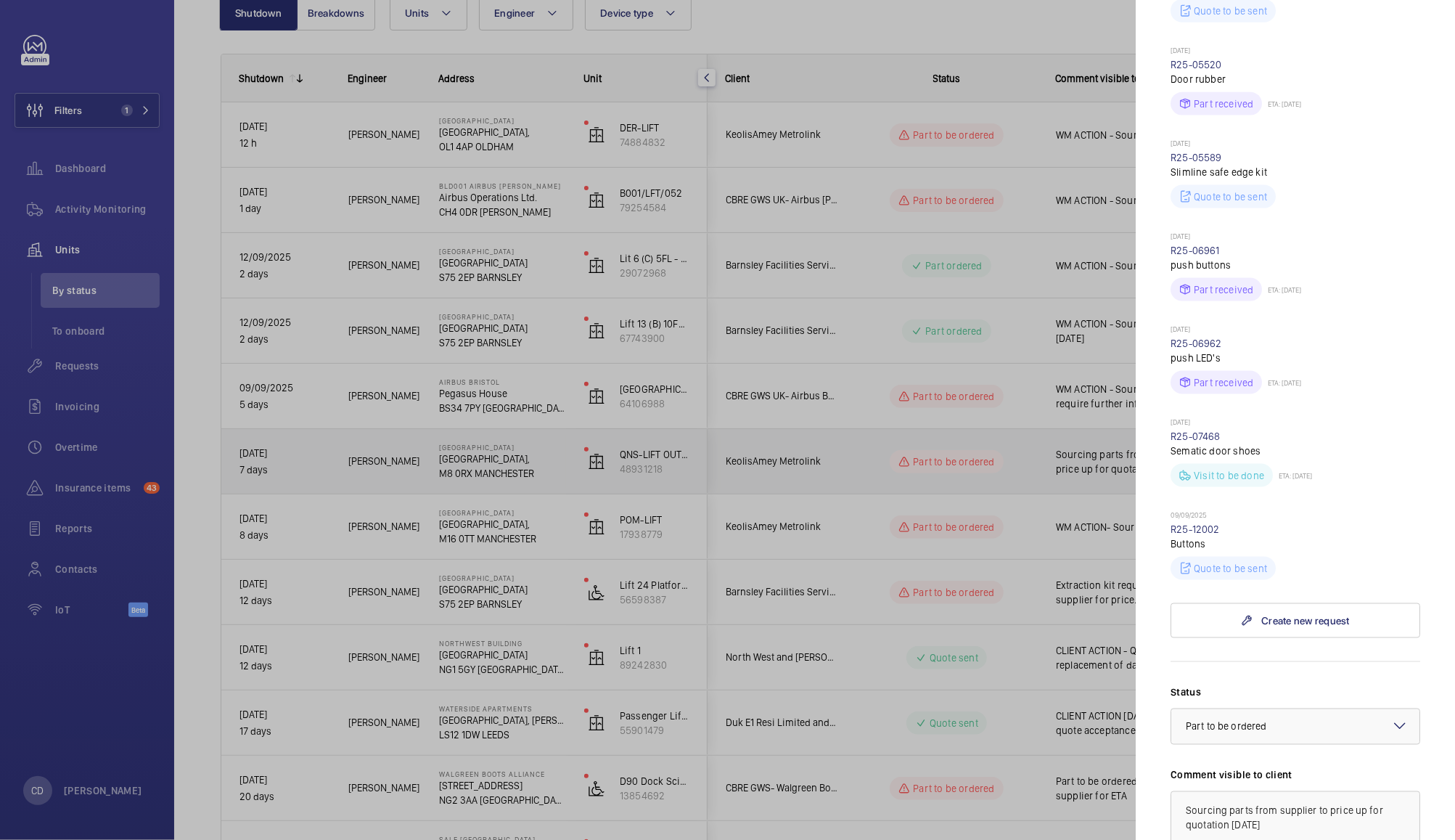
scroll to position [1546, 0]
click at [1212, 534] on link "R25-12002" at bounding box center [1195, 528] width 49 height 11
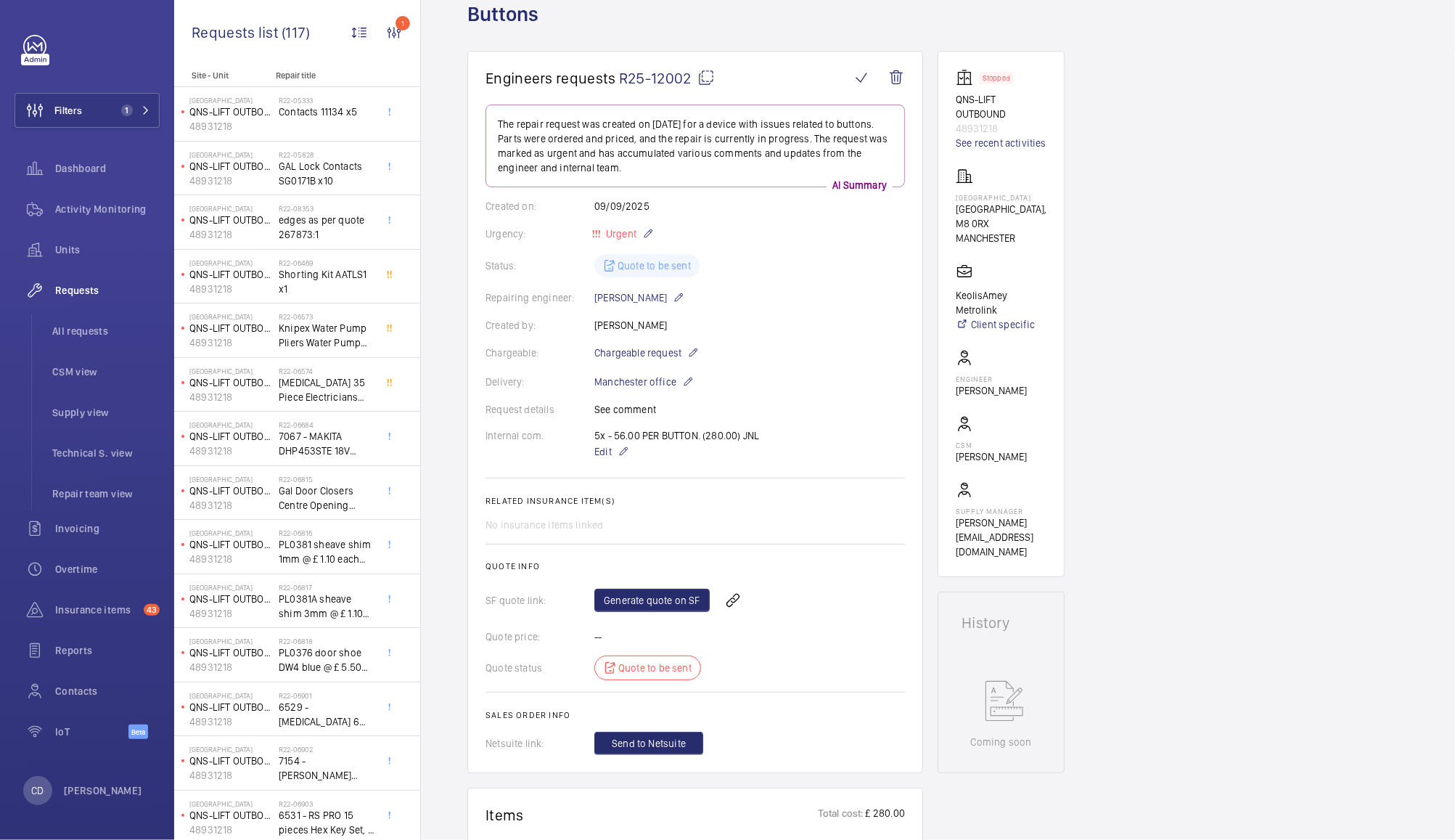
scroll to position [73, 0]
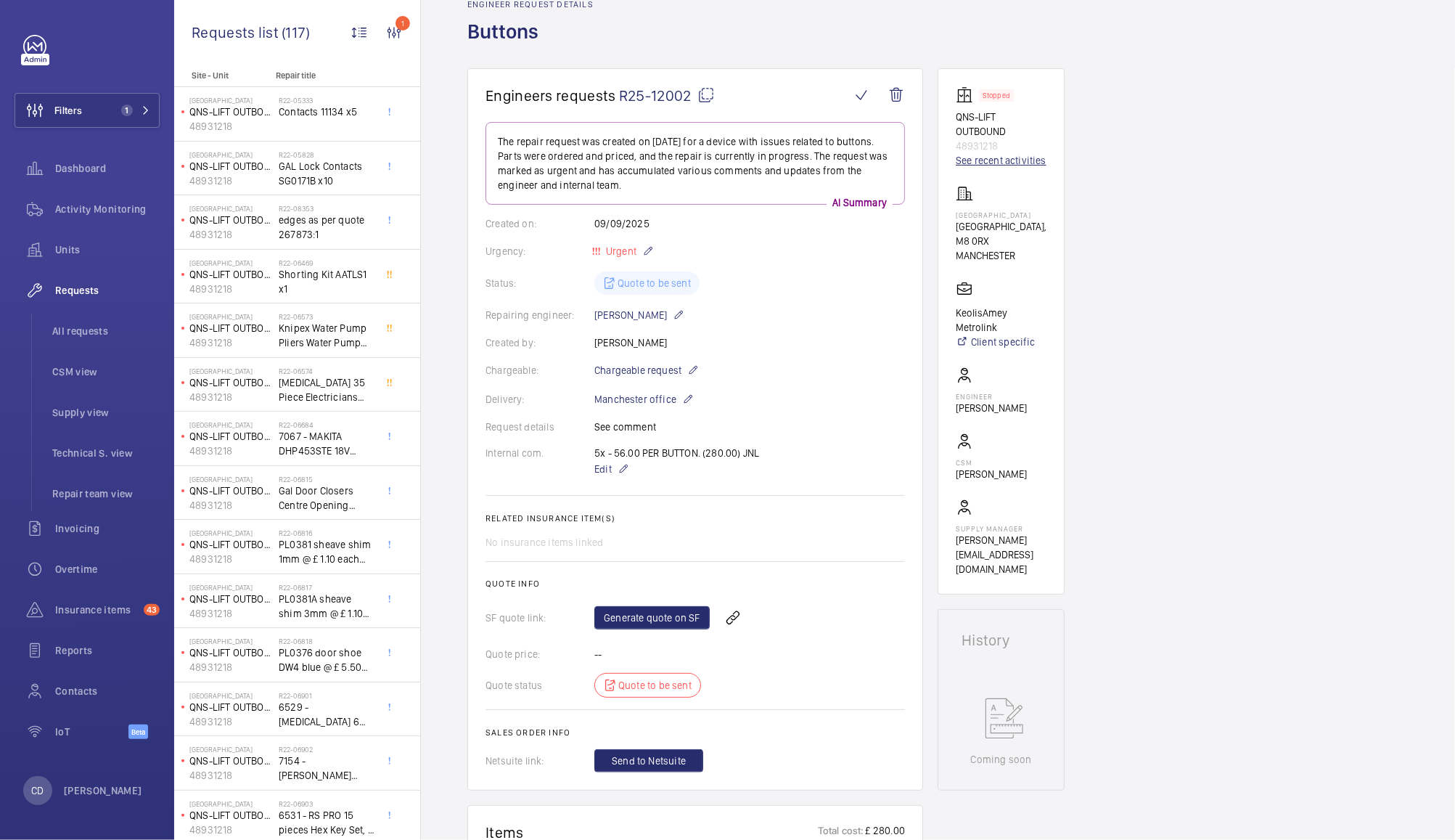
click at [1024, 160] on link "See recent activities" at bounding box center [1001, 160] width 91 height 14
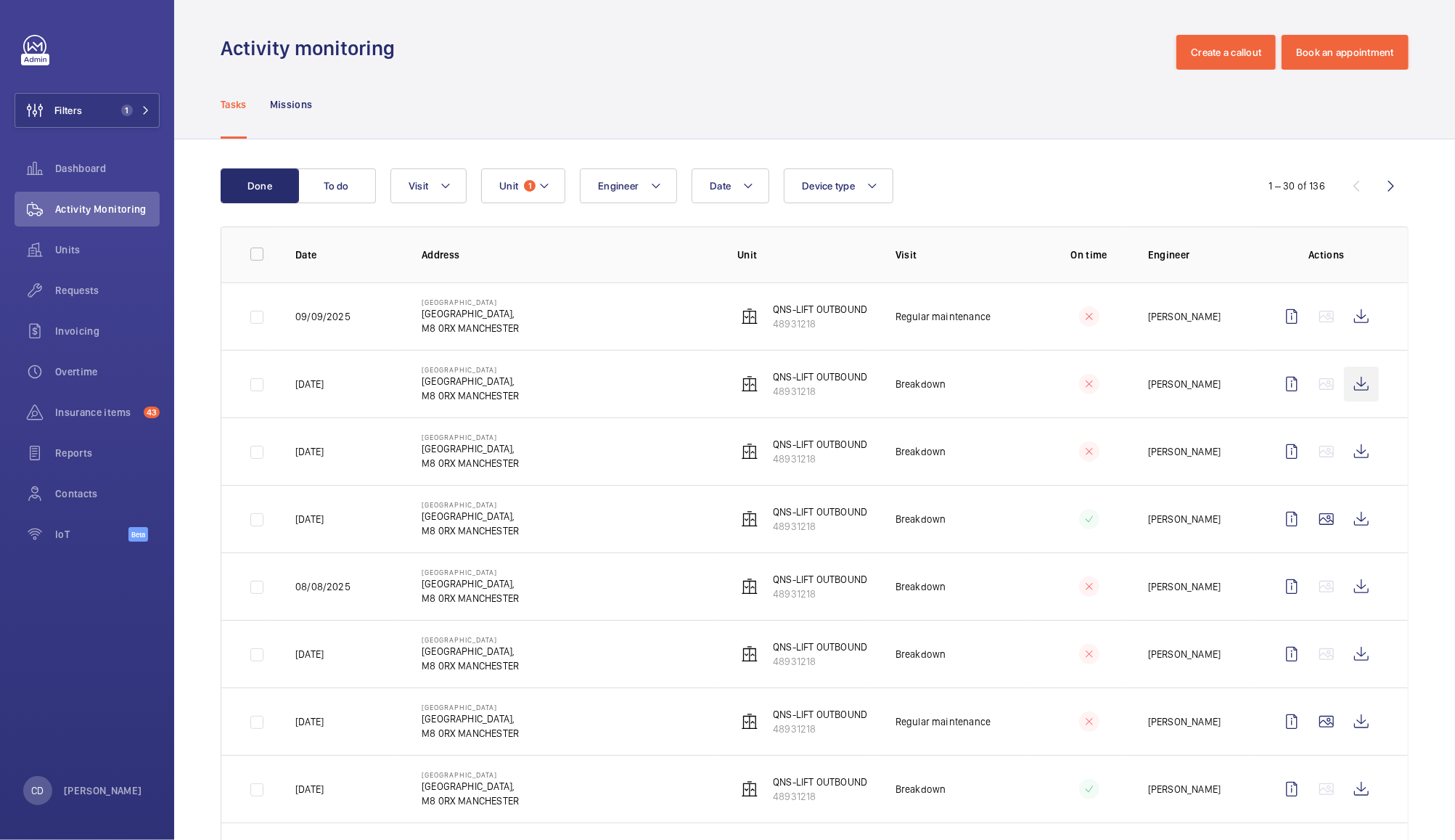
click at [1346, 386] on wm-front-icon-button at bounding box center [1362, 384] width 35 height 35
click at [1349, 316] on wm-front-icon-button at bounding box center [1362, 317] width 35 height 35
click at [1352, 451] on wm-front-icon-button at bounding box center [1362, 451] width 35 height 35
click at [1313, 519] on wm-front-icon-button at bounding box center [1327, 519] width 35 height 35
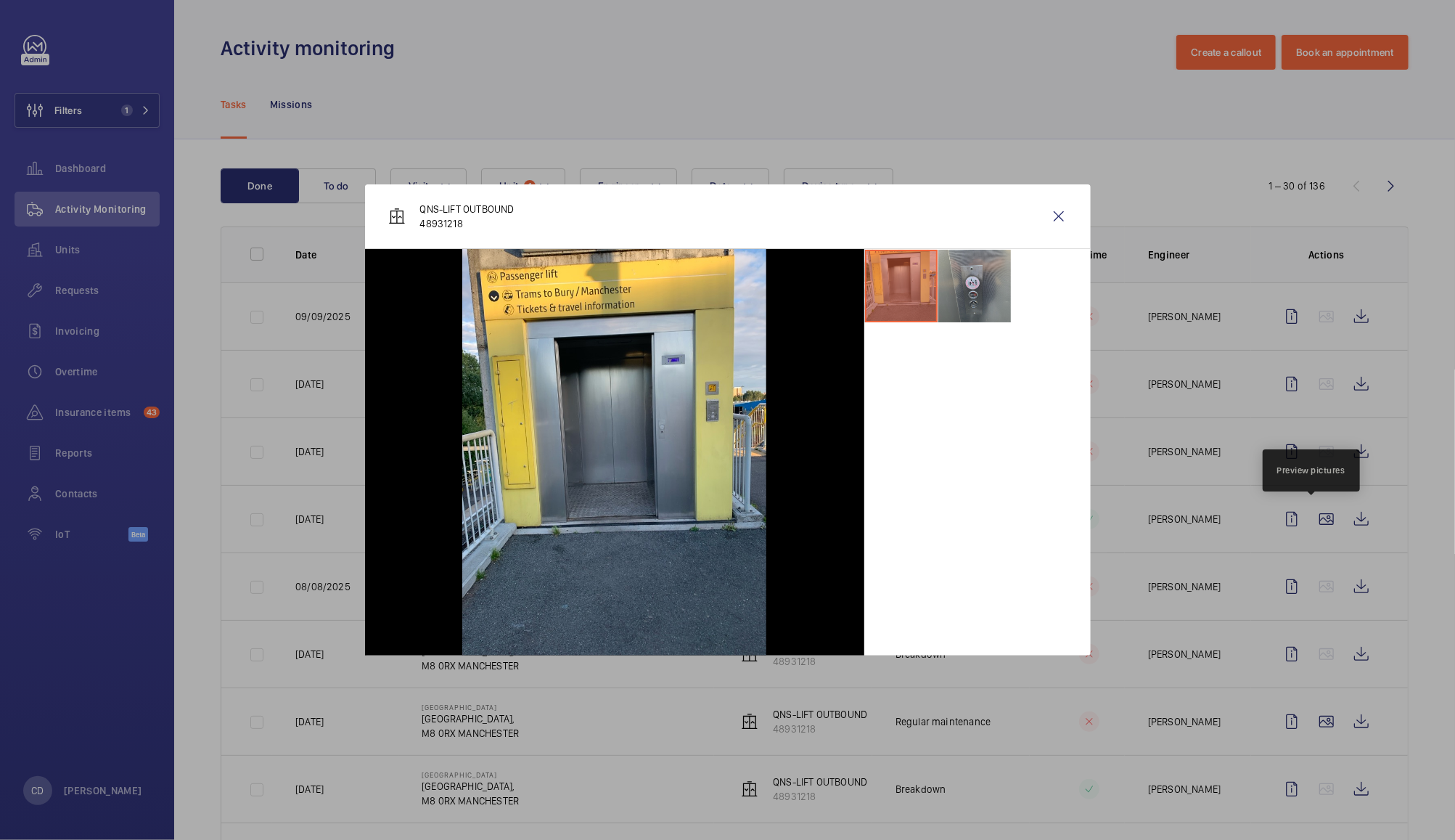
click at [989, 277] on li at bounding box center [975, 286] width 73 height 73
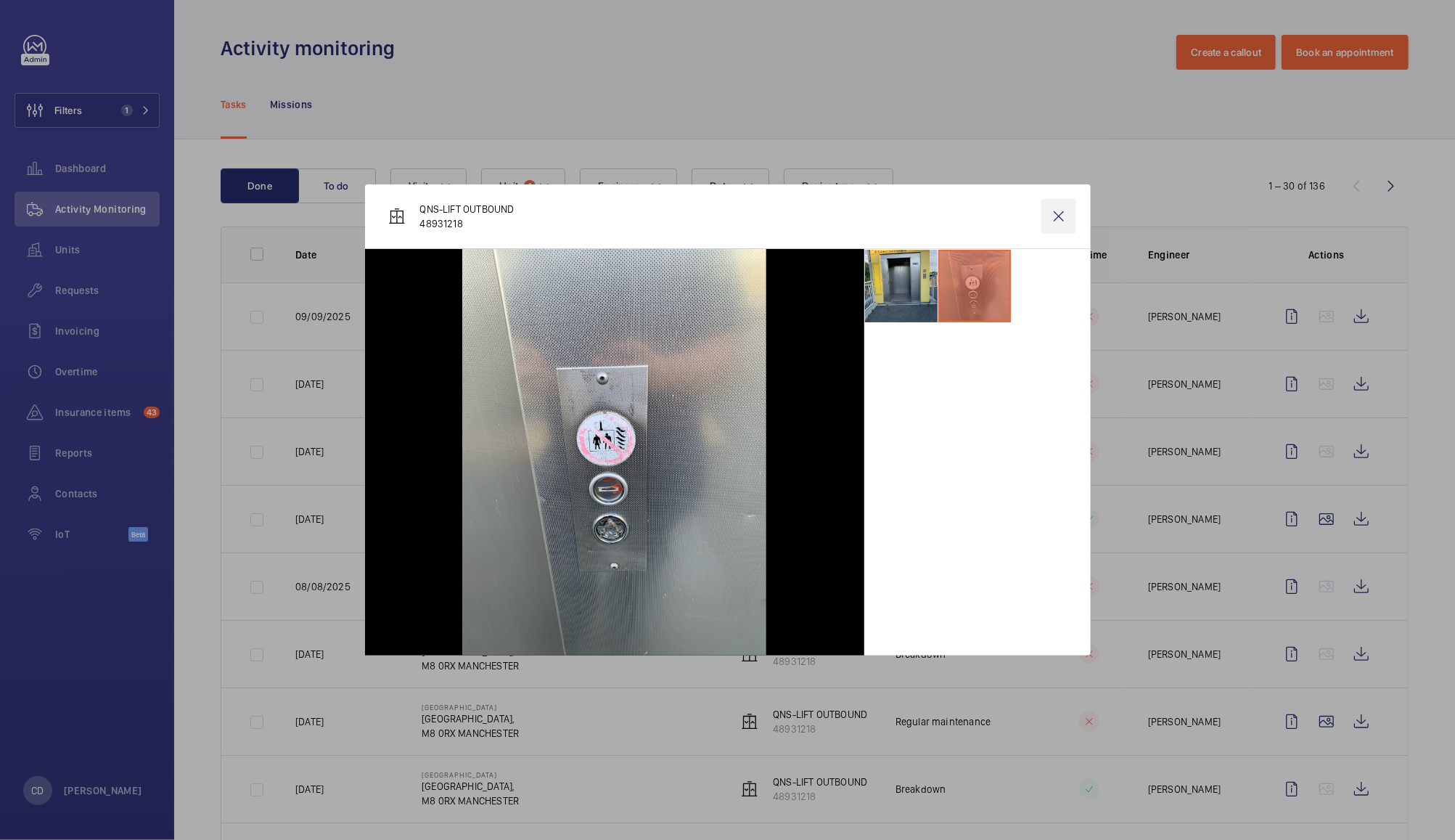
click at [1062, 199] on wm-front-icon-button at bounding box center [1059, 217] width 35 height 35
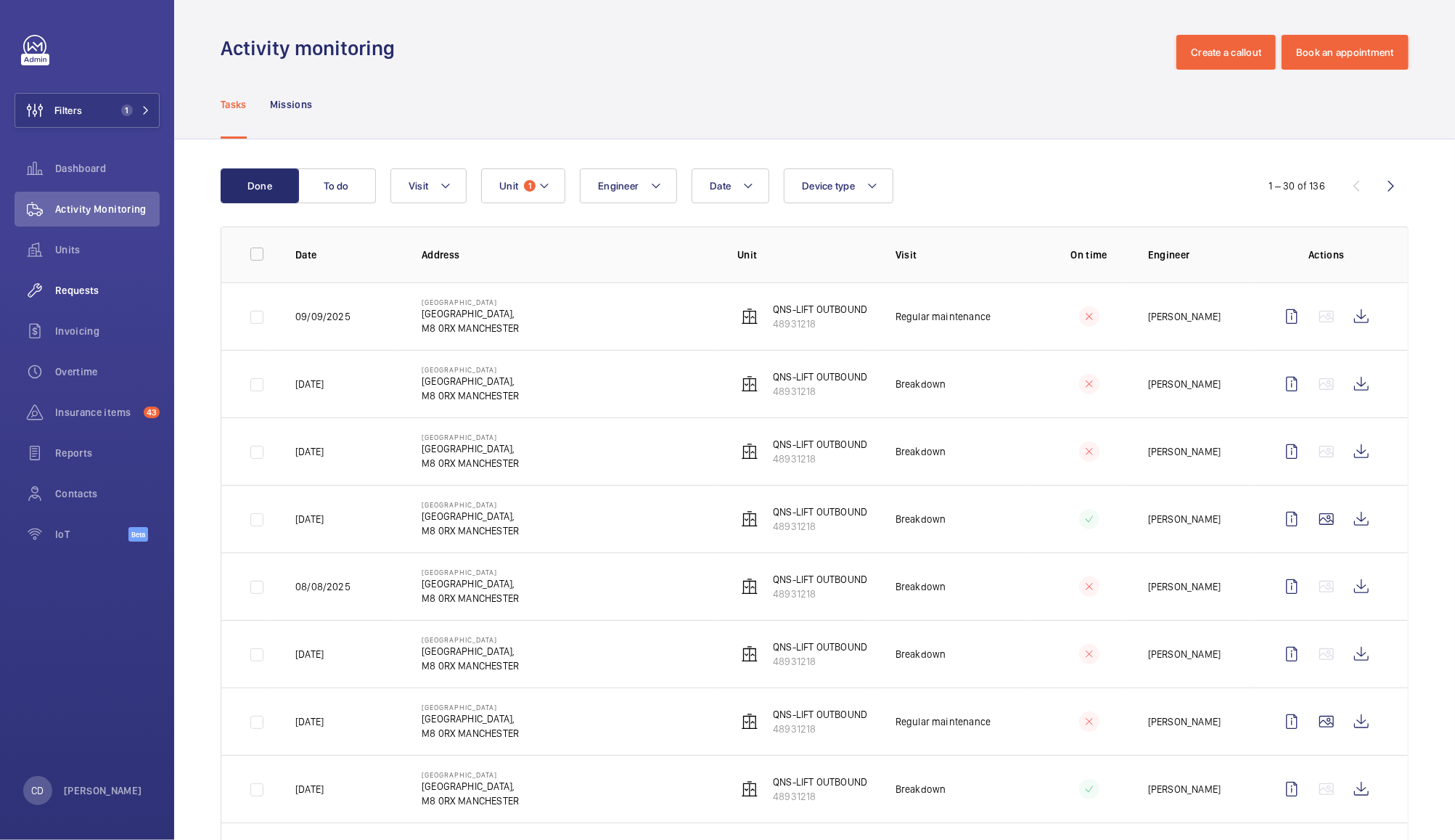
click at [83, 281] on div "Requests" at bounding box center [87, 290] width 145 height 35
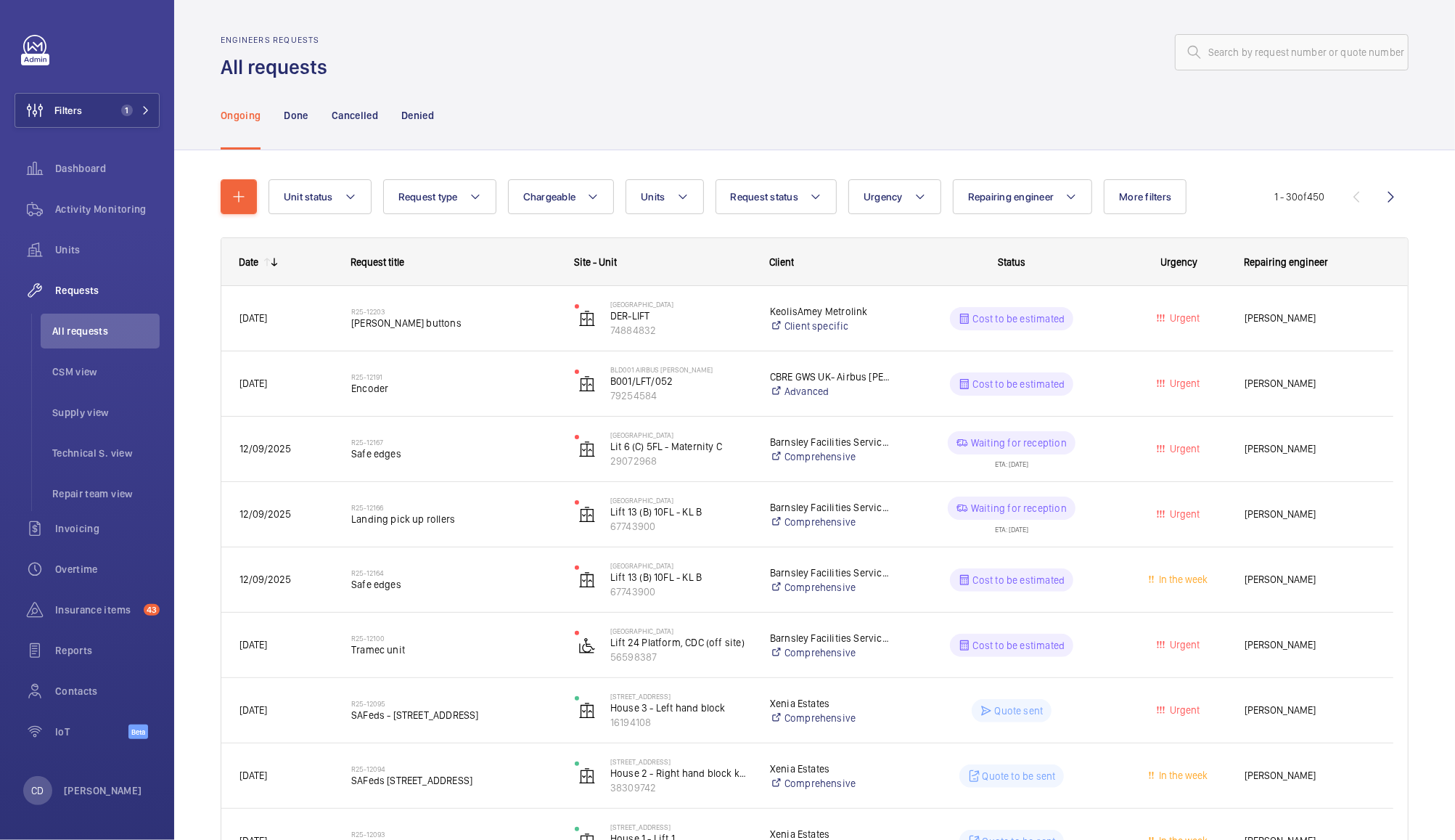
click at [1267, 645] on span "[PERSON_NAME]" at bounding box center [1310, 645] width 130 height 17
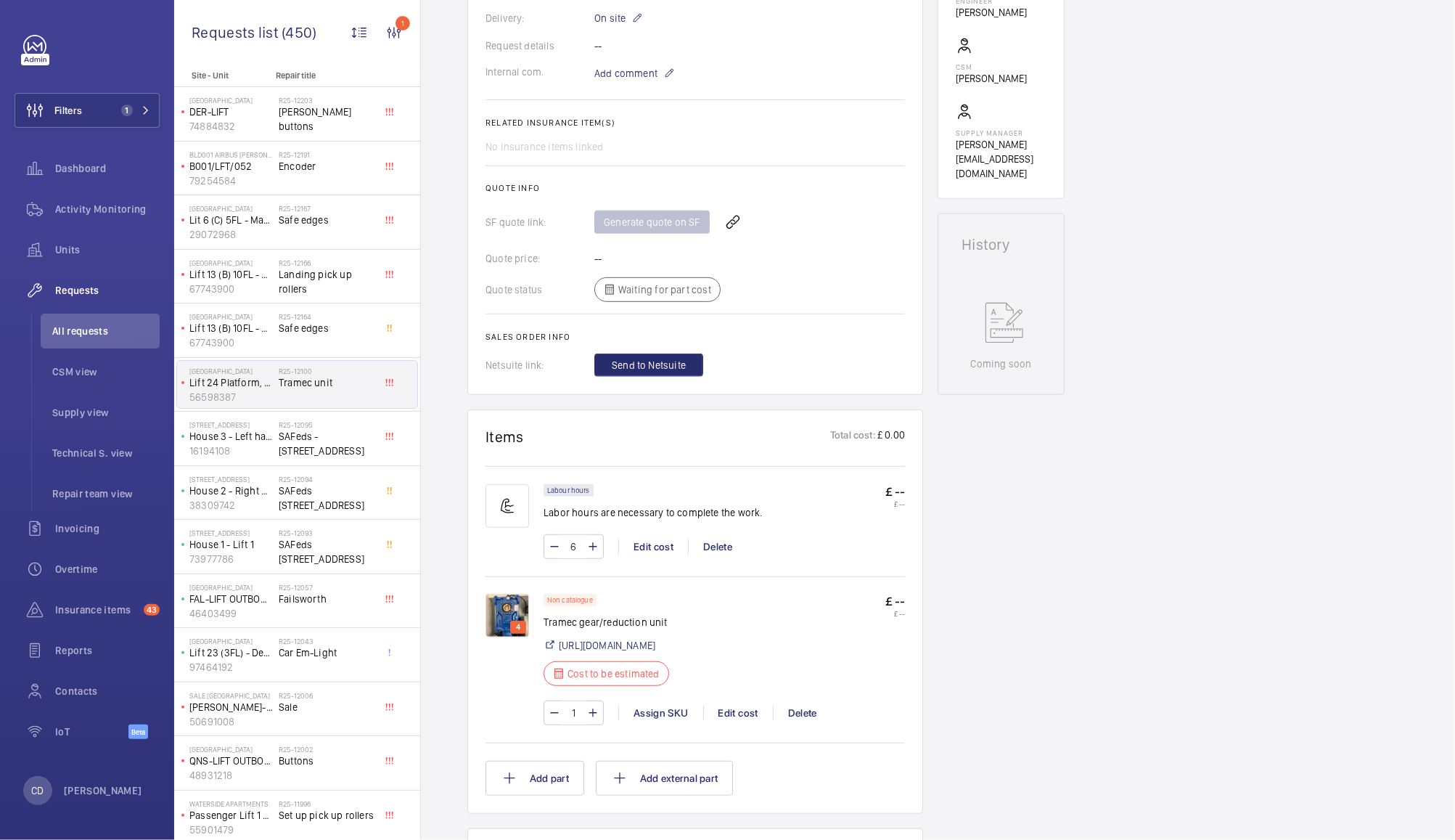
scroll to position [476, 0]
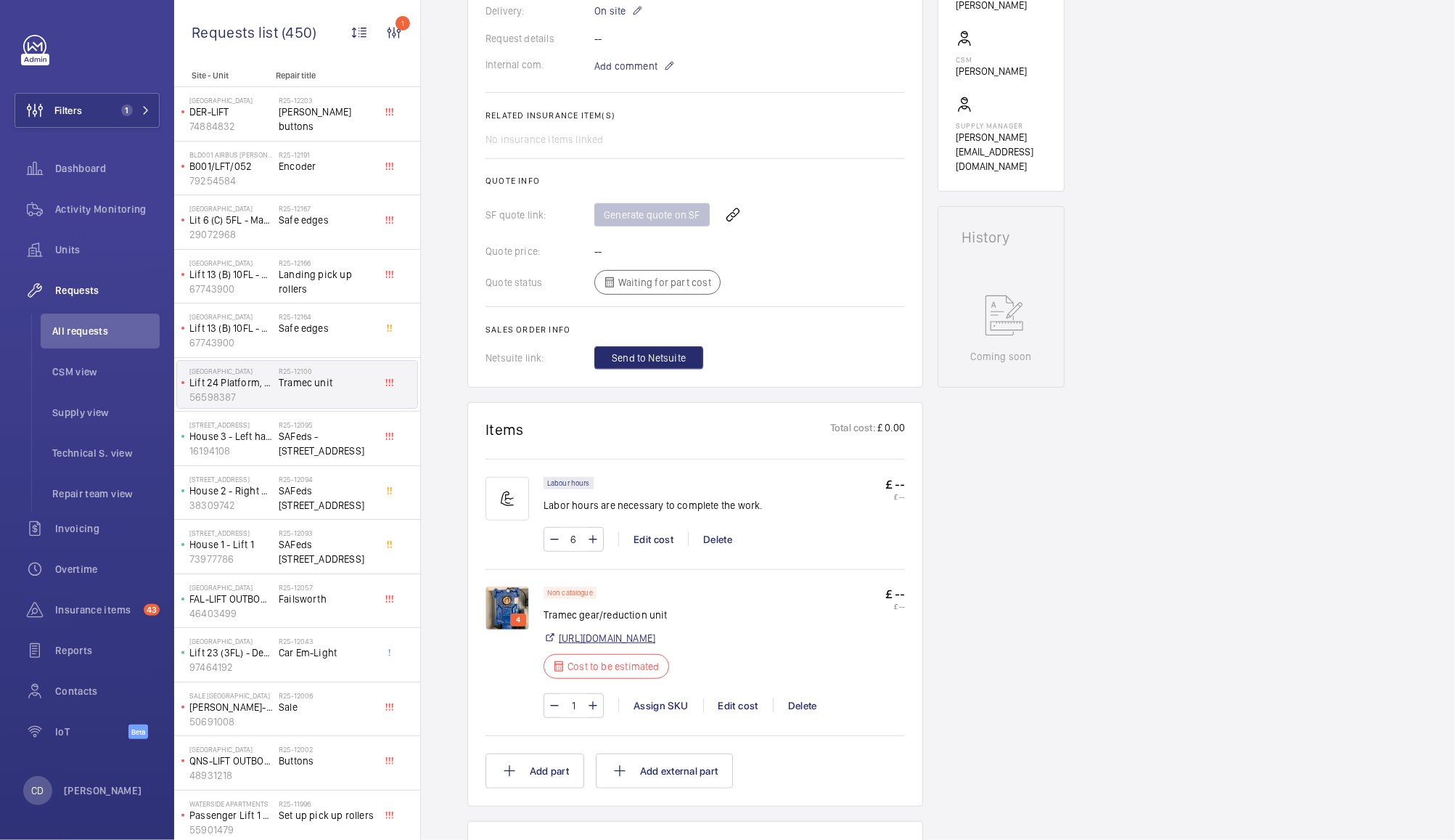
click at [655, 645] on link "[URL][DOMAIN_NAME]" at bounding box center [607, 638] width 96 height 14
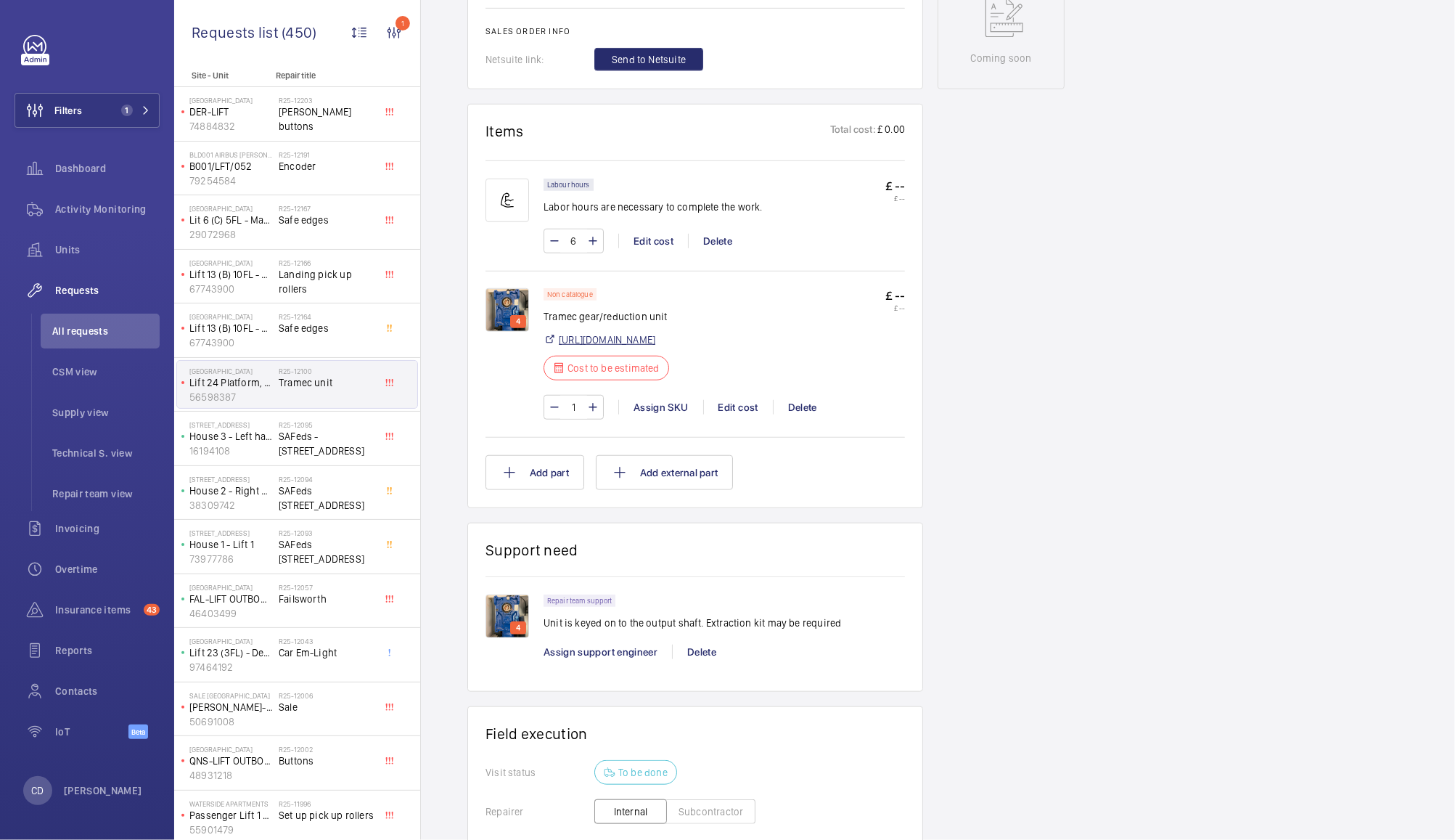
scroll to position [781, 0]
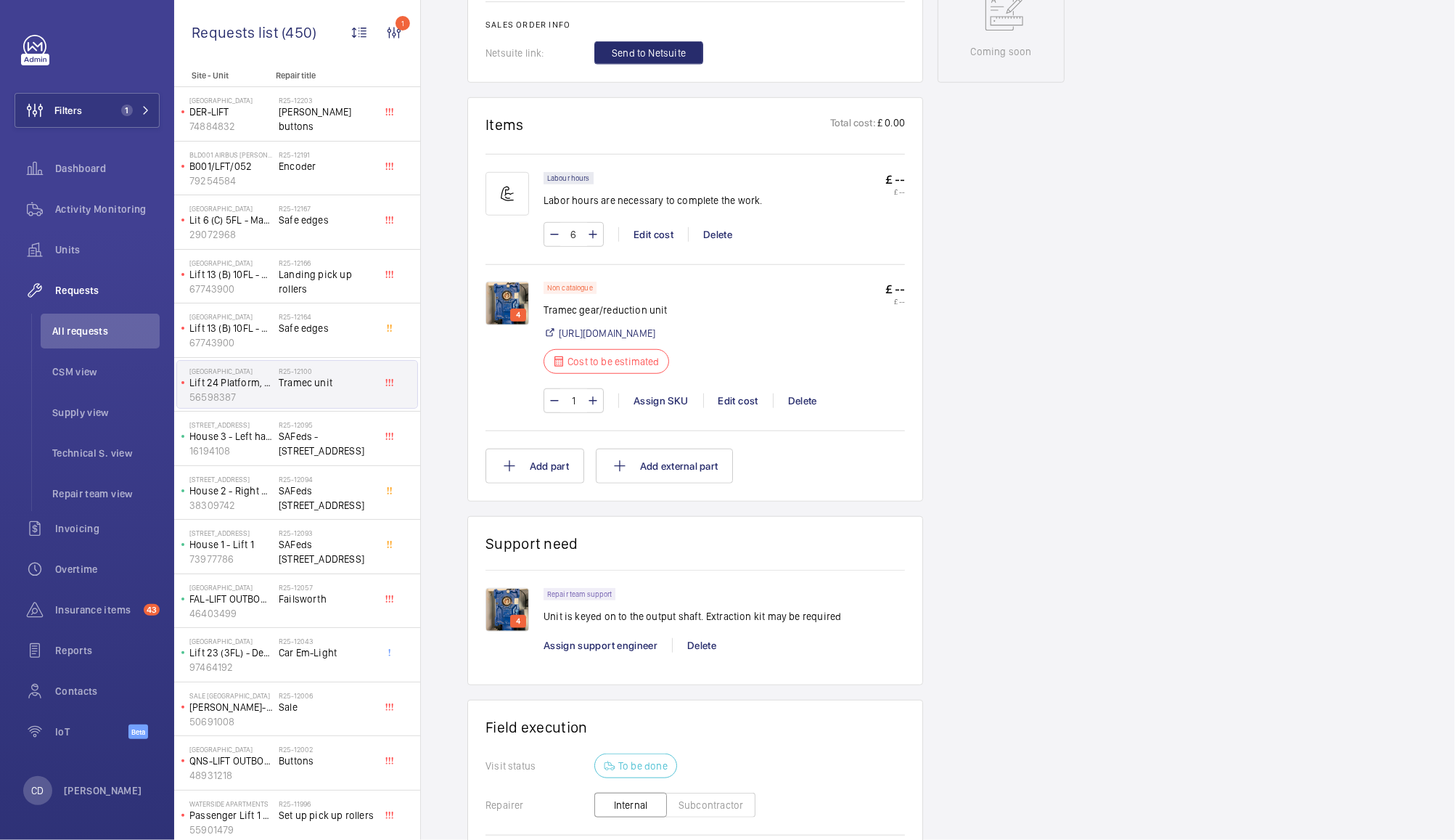
click at [520, 628] on p "4" at bounding box center [518, 621] width 10 height 13
click at [505, 632] on img at bounding box center [507, 609] width 43 height 43
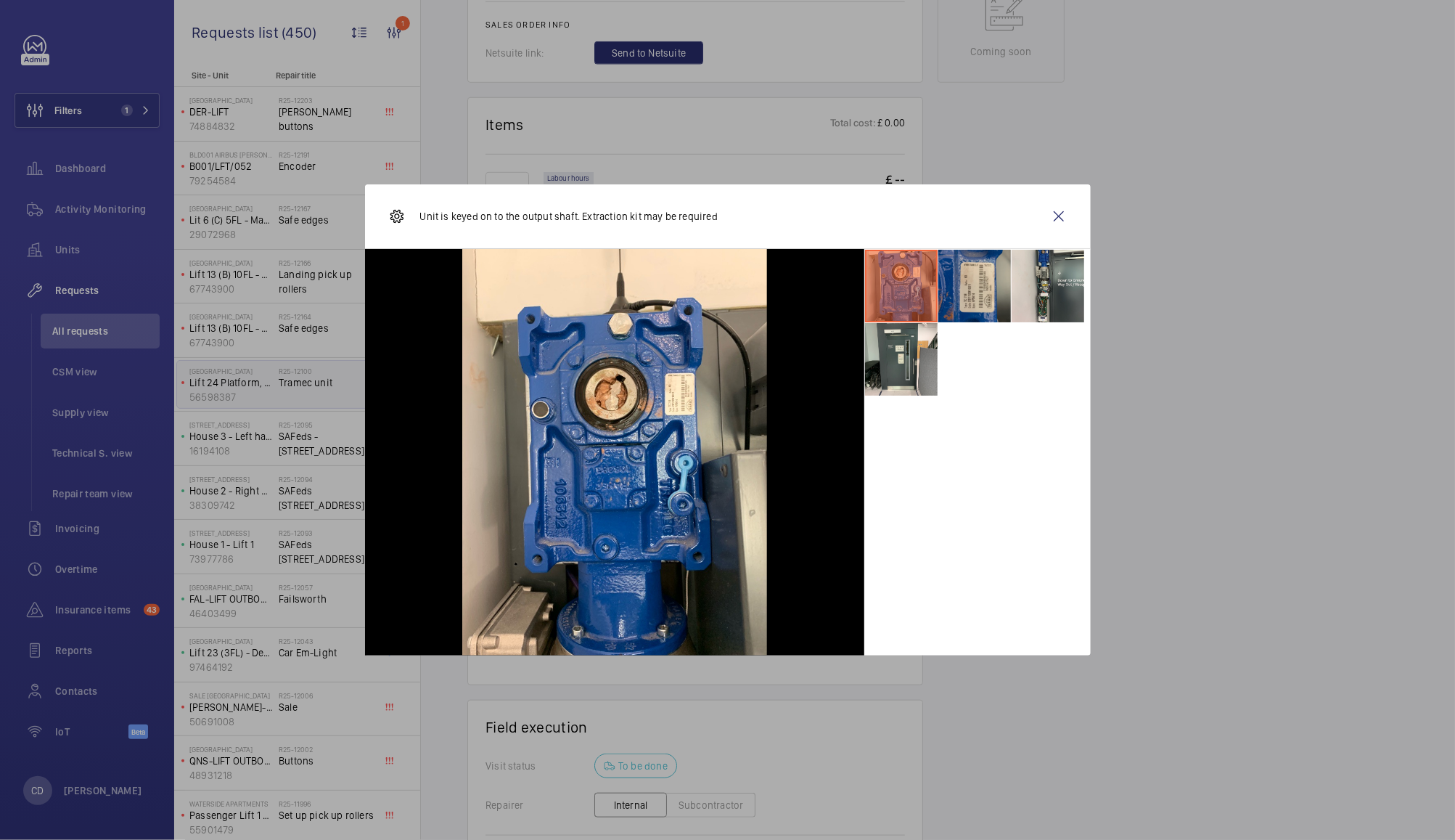
click at [966, 285] on li at bounding box center [975, 286] width 73 height 73
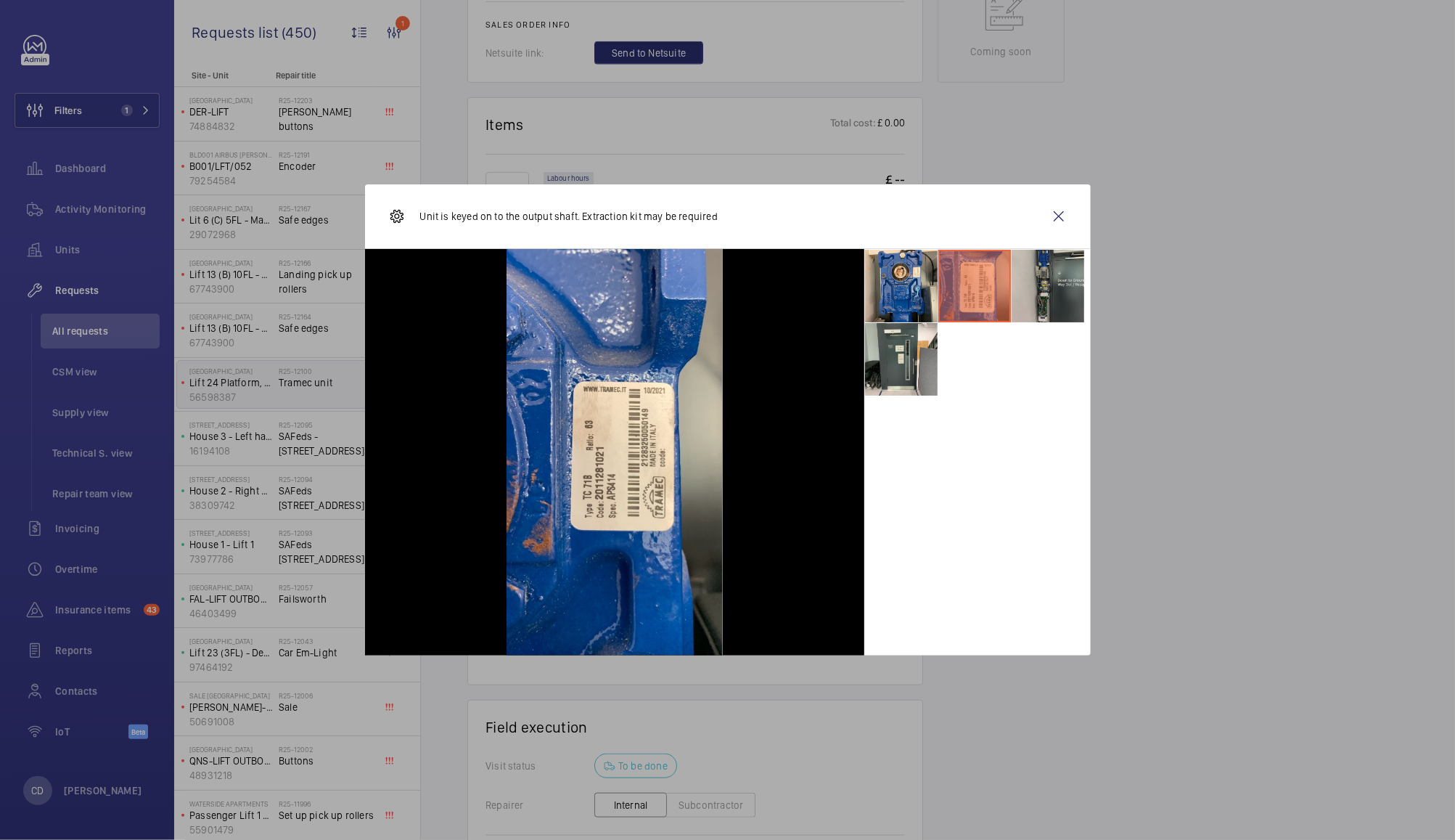
click at [1054, 280] on li at bounding box center [1048, 286] width 73 height 73
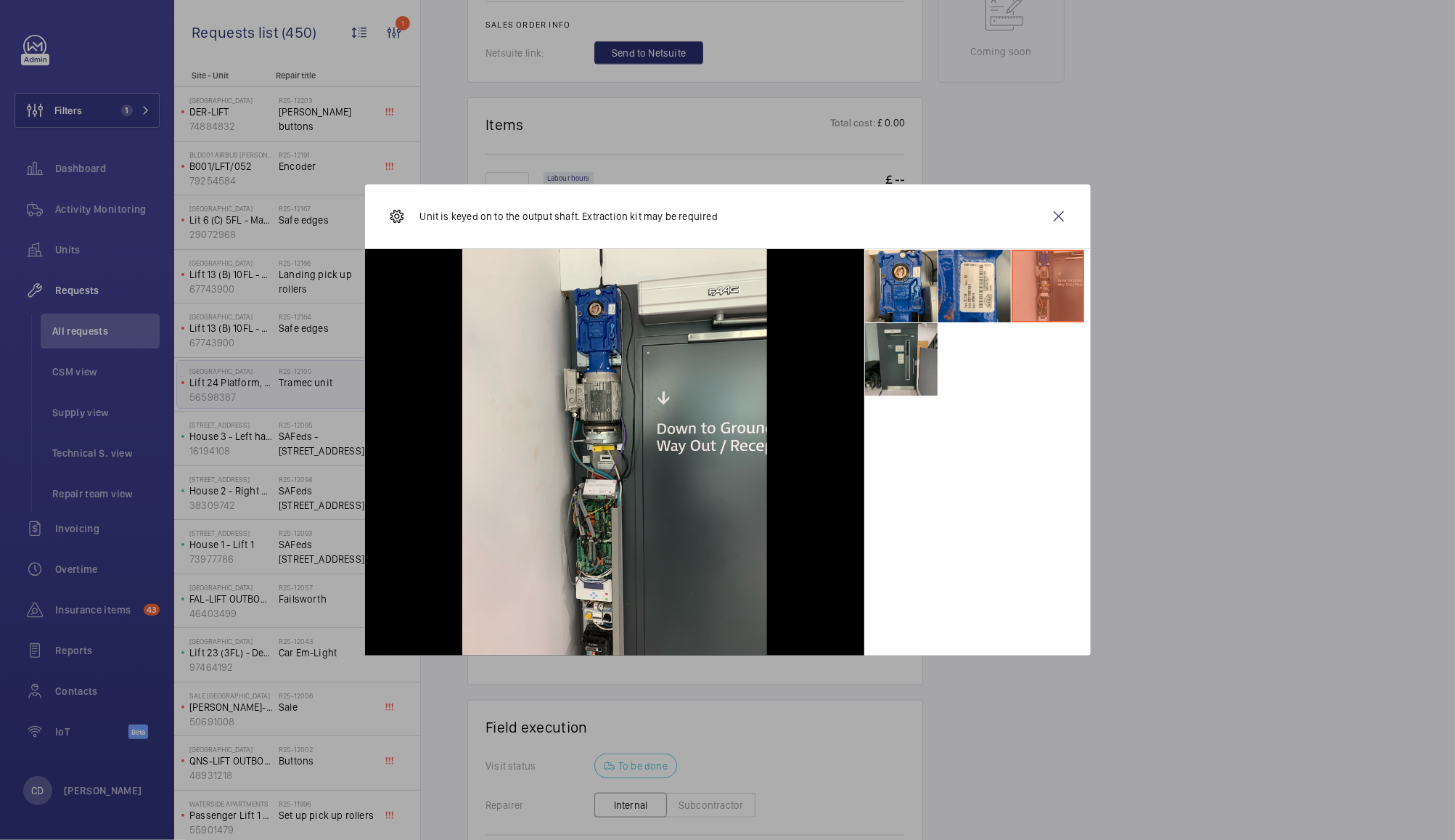
click at [893, 367] on li at bounding box center [901, 359] width 73 height 73
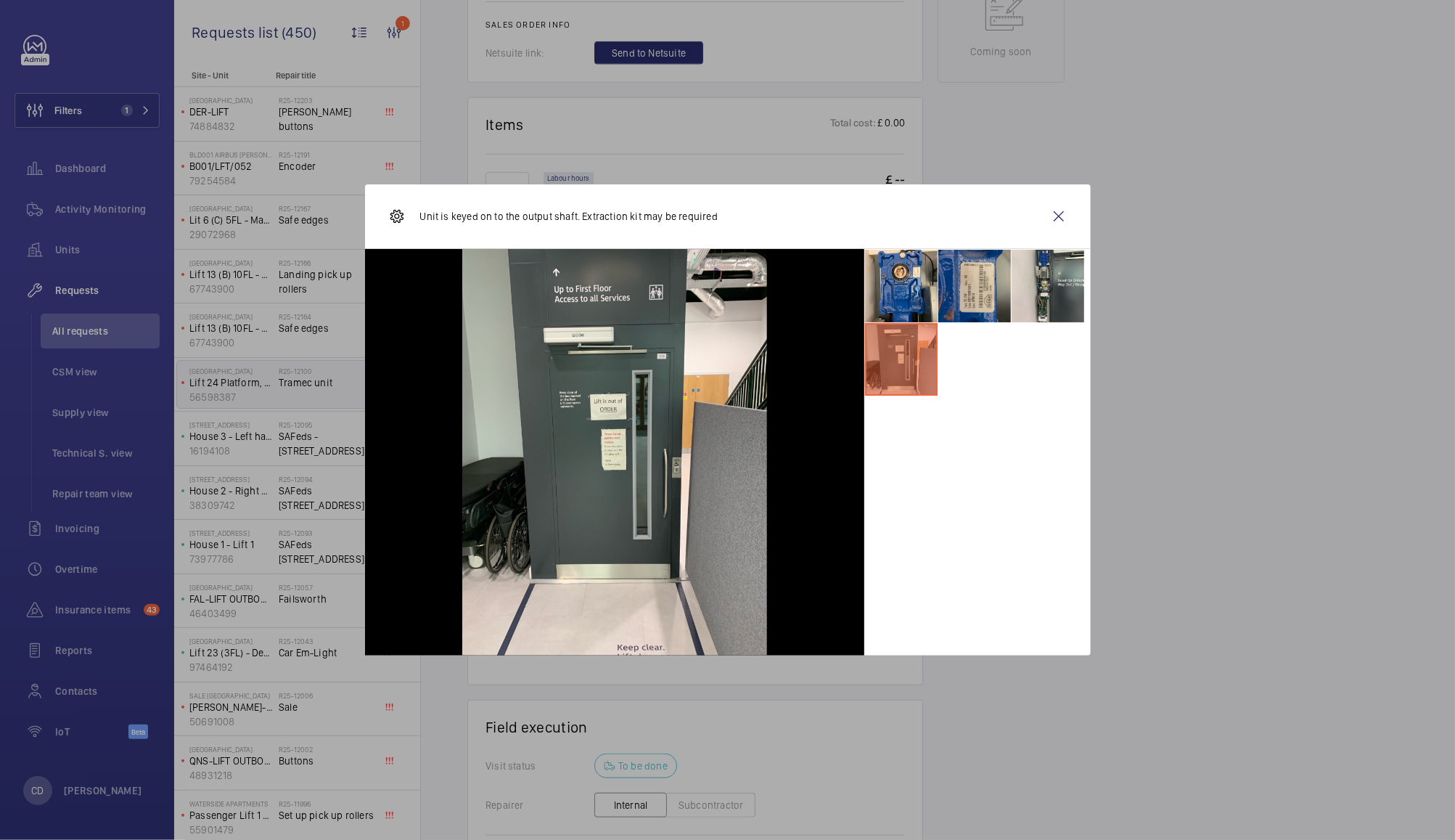
click at [969, 285] on li at bounding box center [975, 286] width 73 height 73
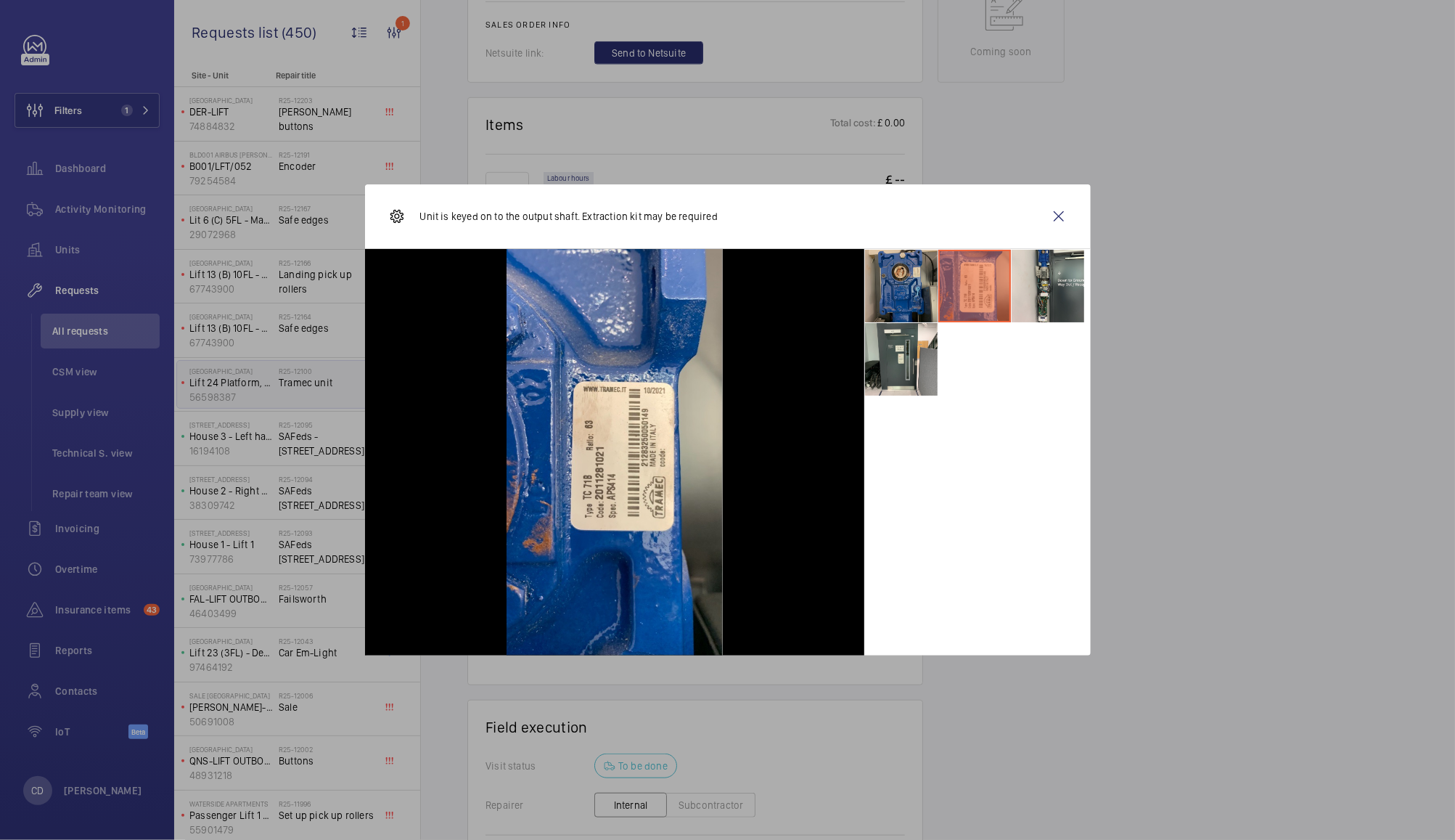
click at [897, 302] on li at bounding box center [901, 286] width 73 height 73
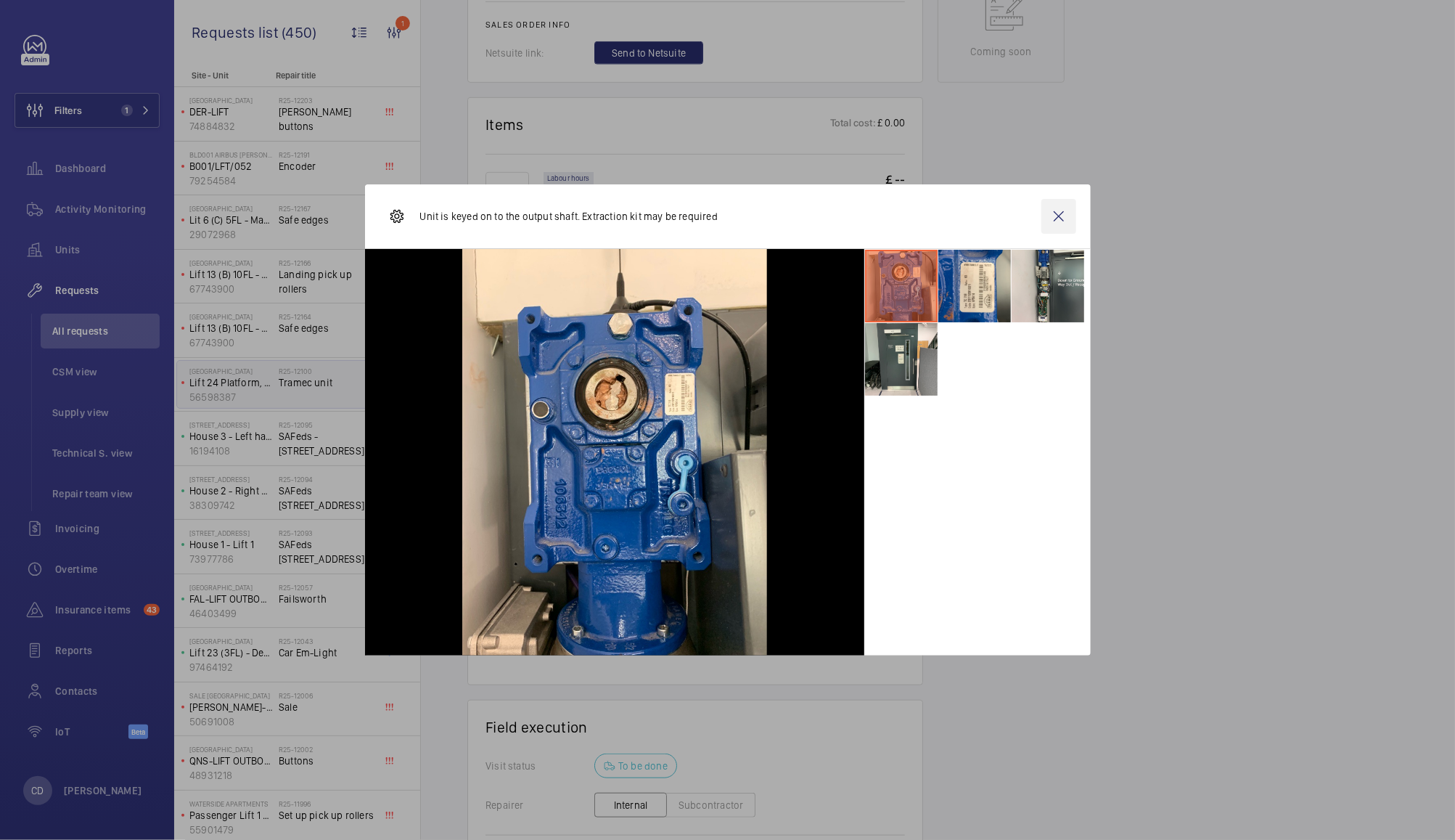
click at [1057, 216] on wm-front-icon-button at bounding box center [1059, 217] width 35 height 35
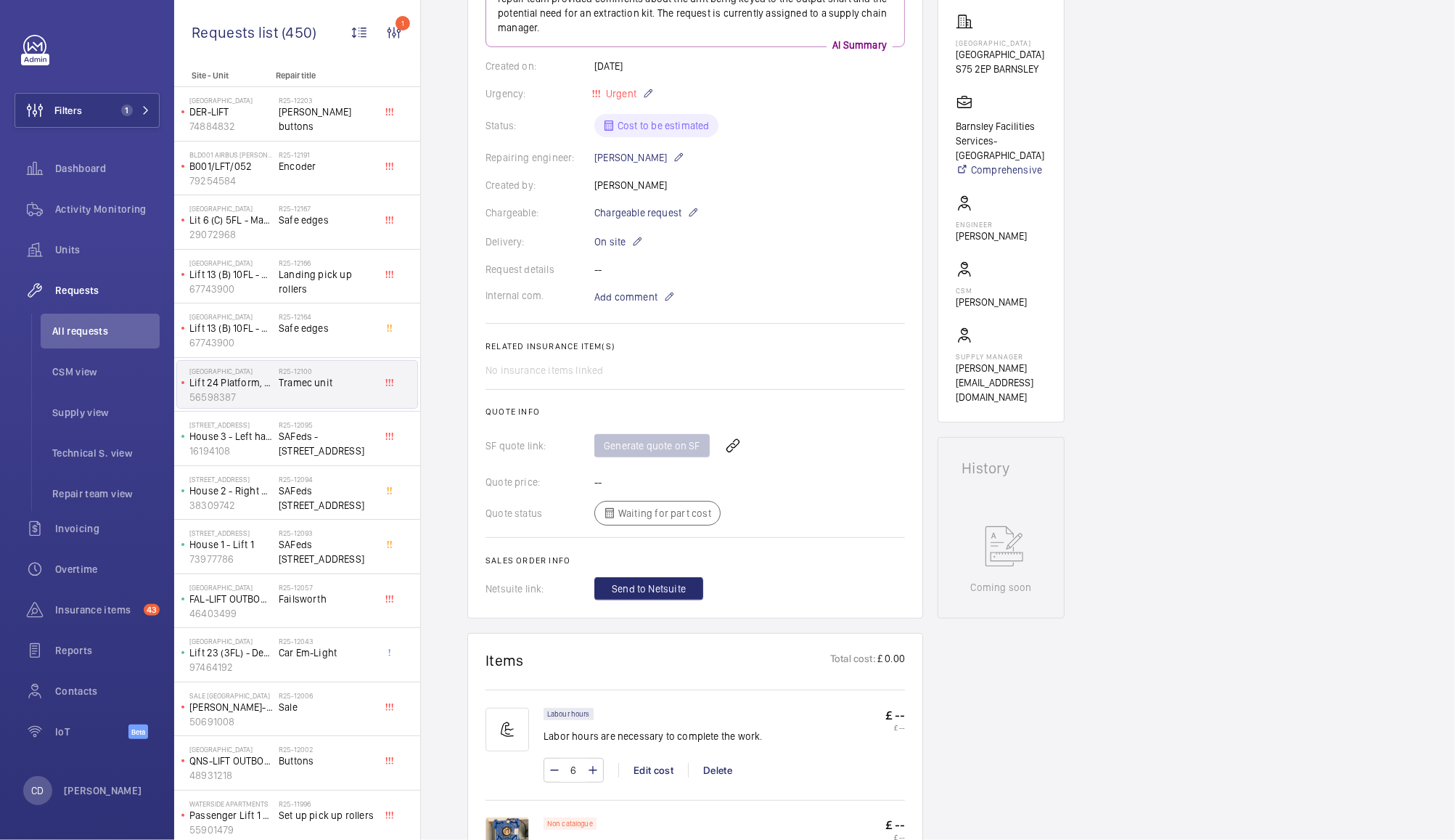
scroll to position [0, 0]
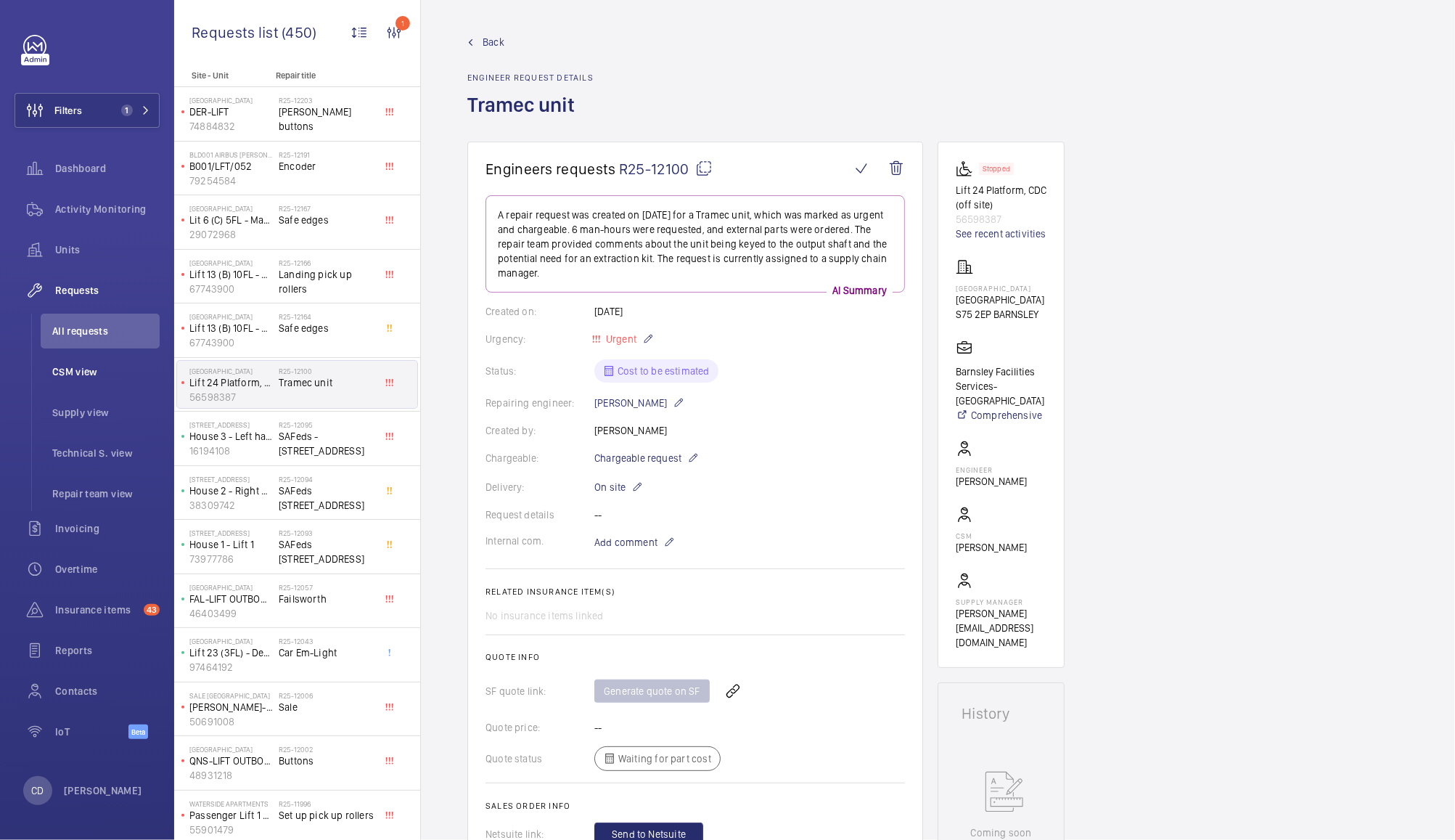
click at [77, 367] on span "CSM view" at bounding box center [106, 371] width 108 height 14
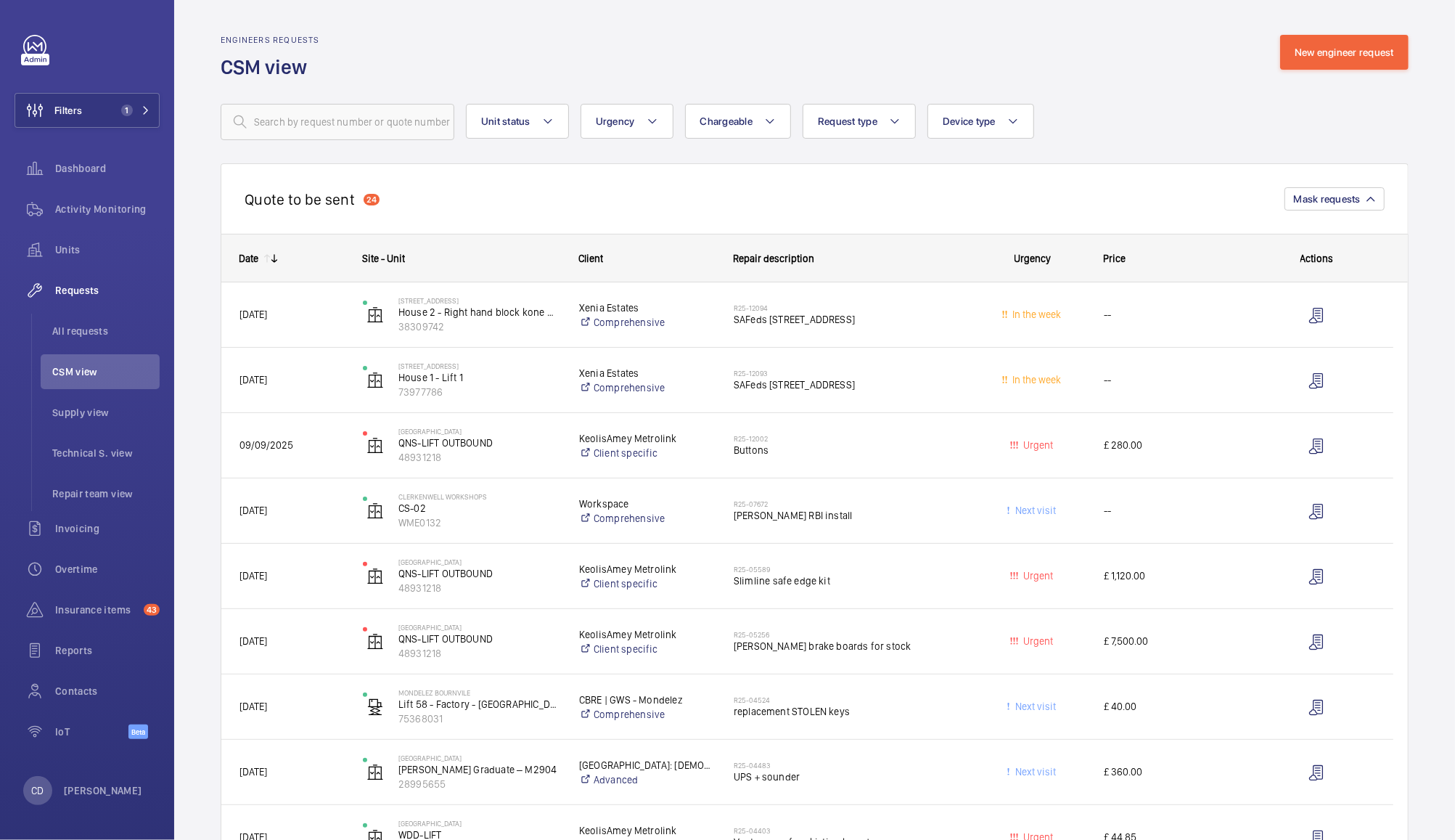
click at [929, 438] on h2 "R25-12002" at bounding box center [848, 438] width 228 height 8
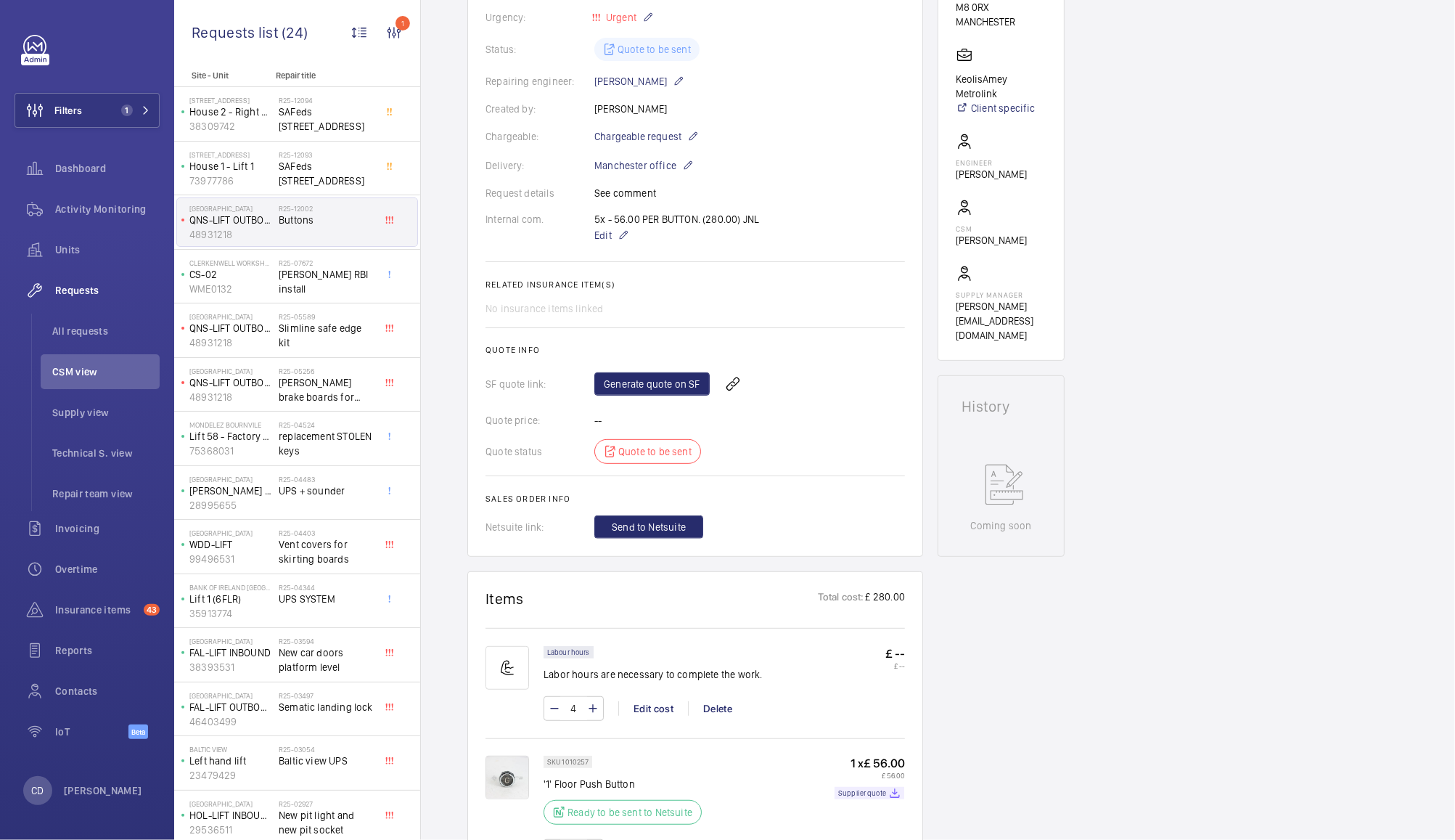
scroll to position [290, 0]
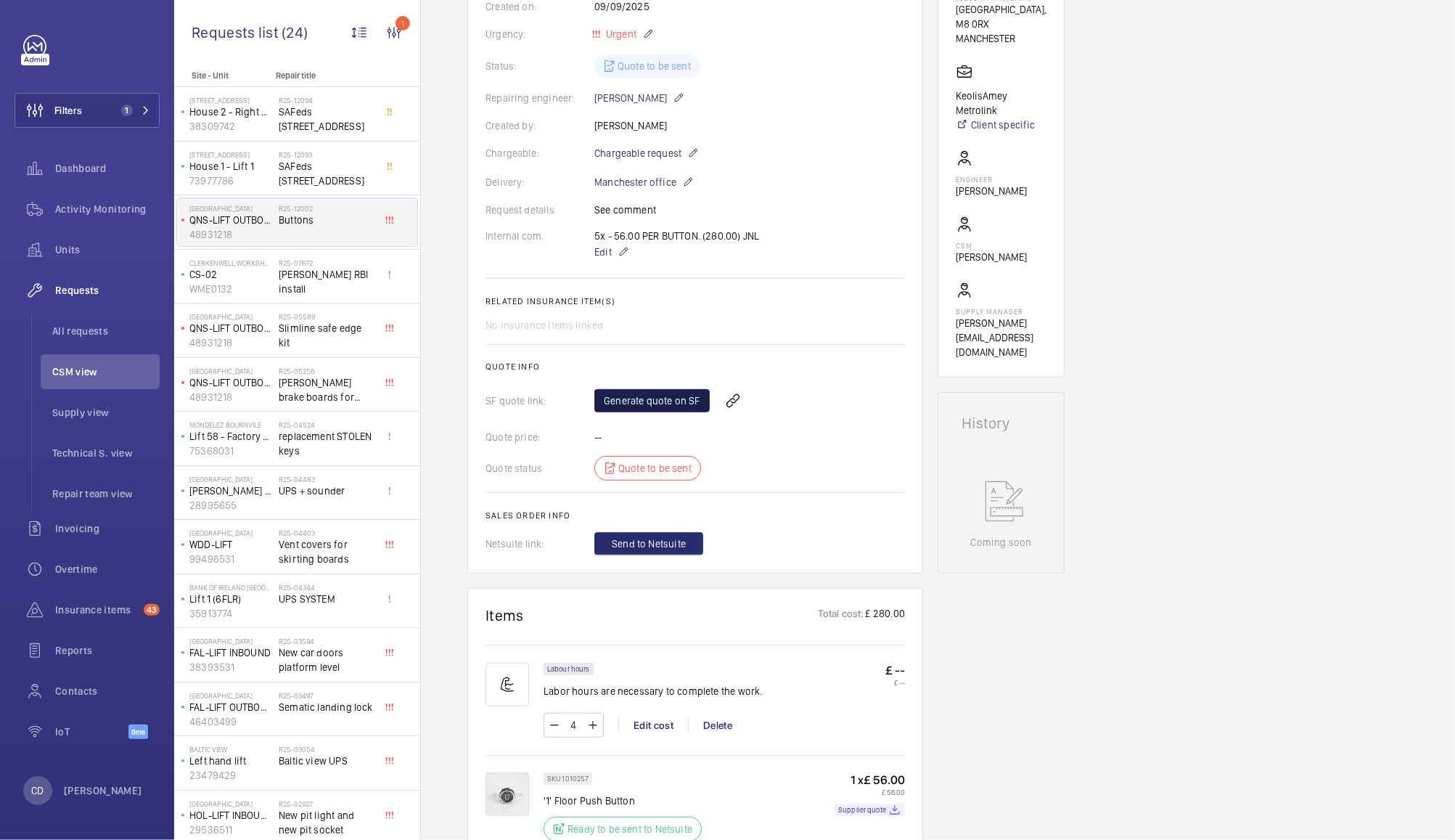
click at [664, 400] on link "Generate quote on SF" at bounding box center [652, 401] width 115 height 23
click at [81, 167] on span "Dashboard" at bounding box center [108, 168] width 105 height 14
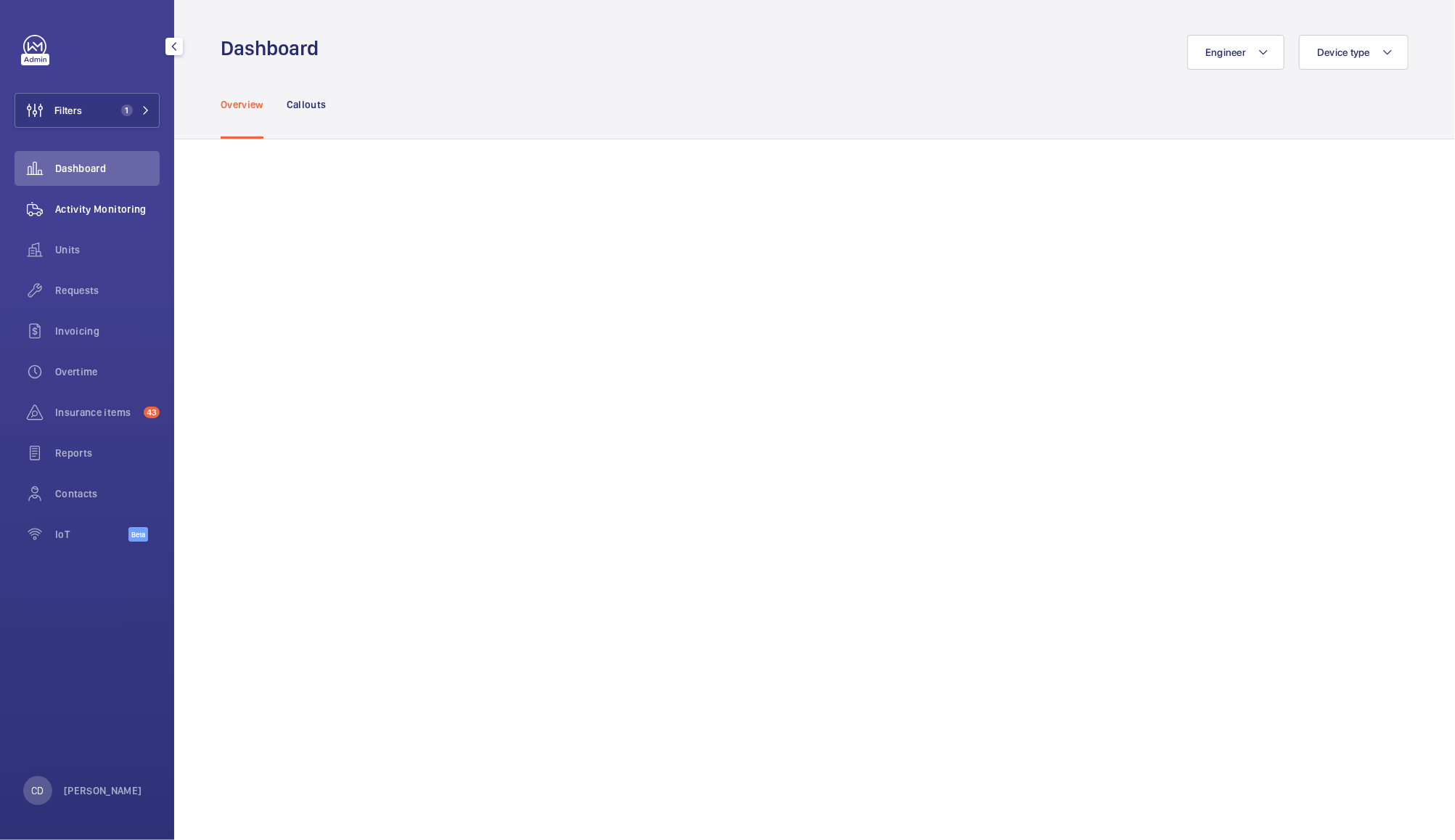
click at [111, 211] on span "Activity Monitoring" at bounding box center [108, 208] width 105 height 14
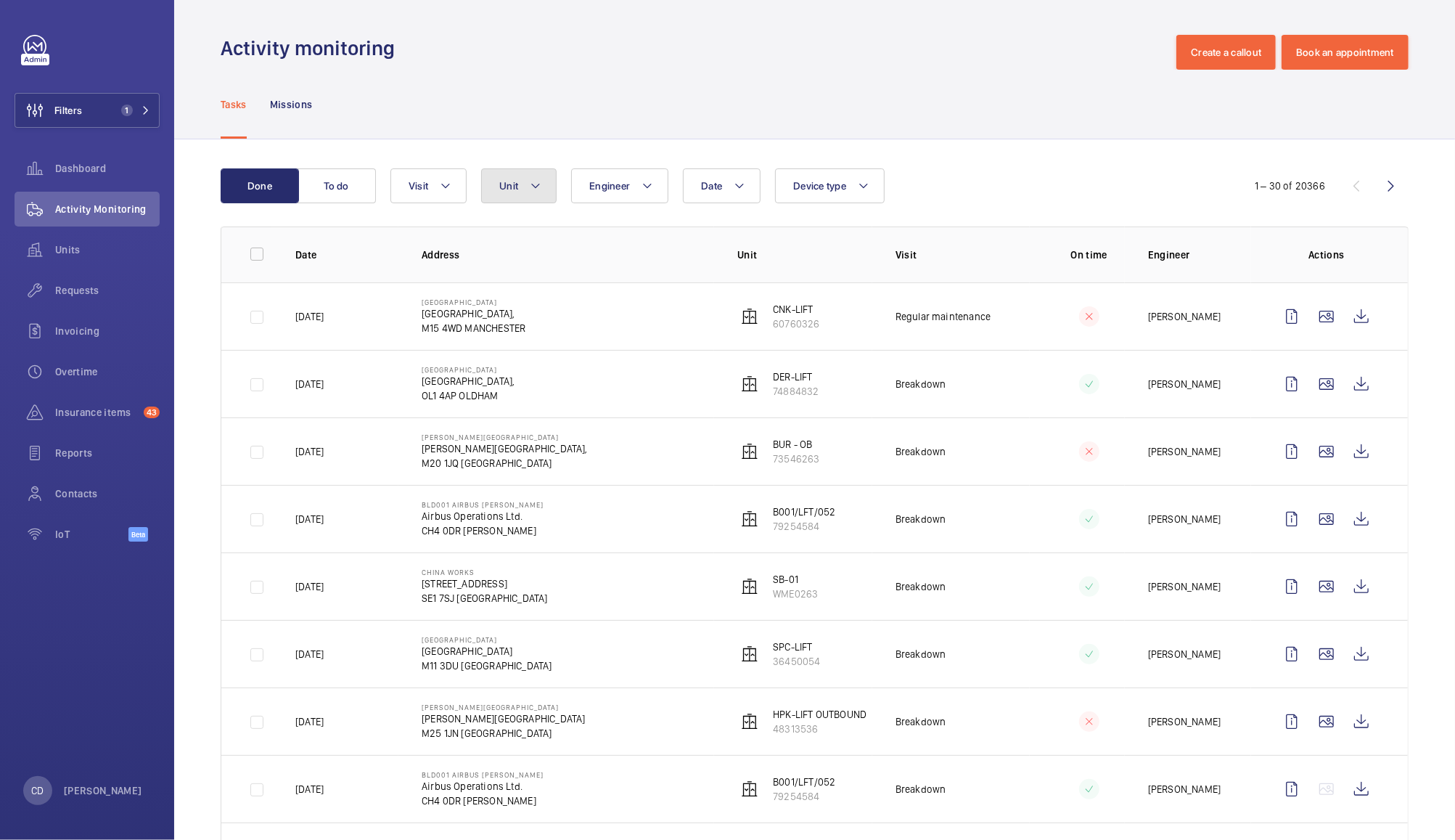
click at [527, 191] on button "Unit" at bounding box center [519, 186] width 76 height 35
type input "l"
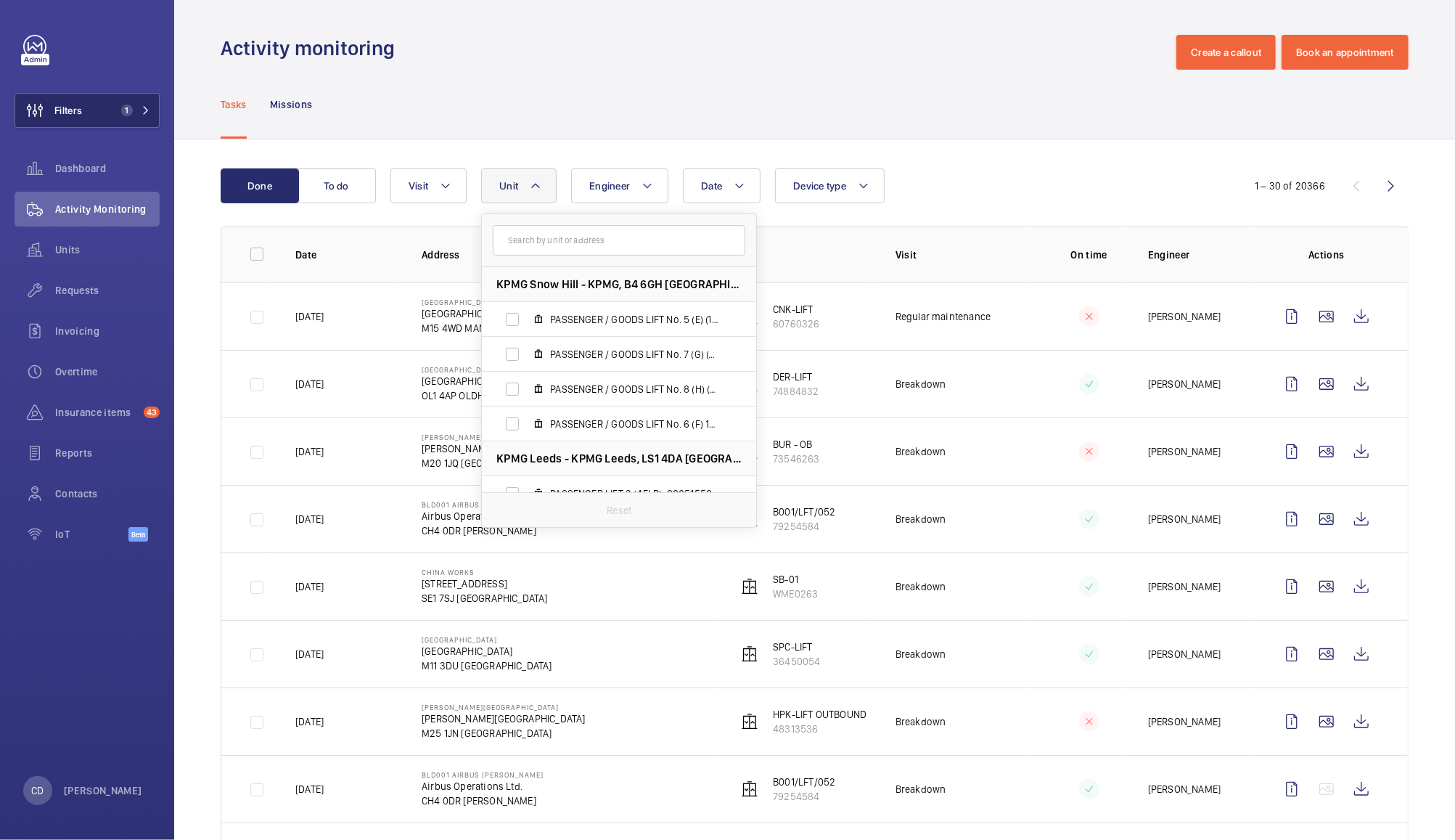
click at [114, 116] on button "Filters 1" at bounding box center [87, 111] width 145 height 35
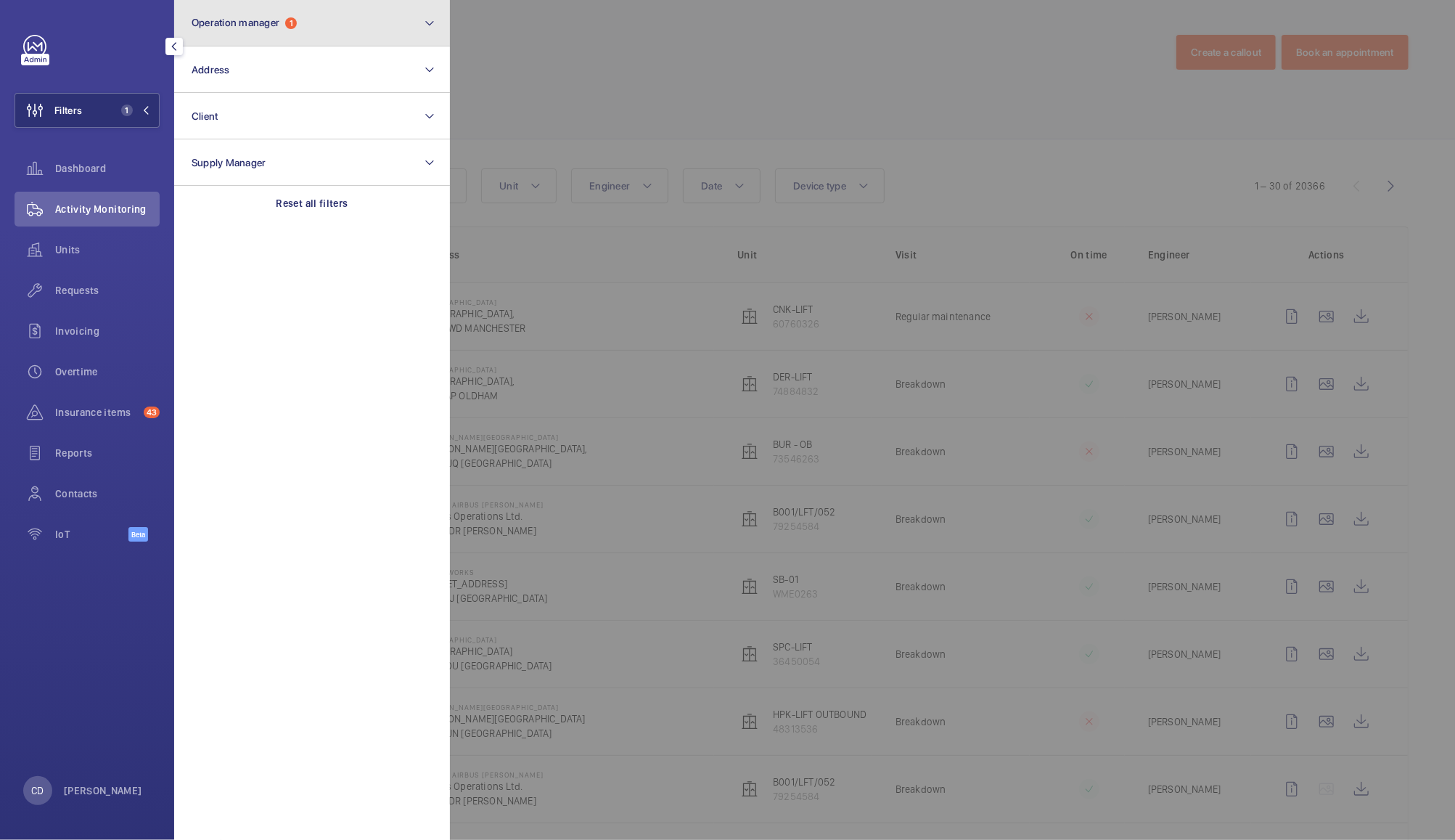
click at [334, 26] on button "Operation manager 1" at bounding box center [312, 23] width 276 height 46
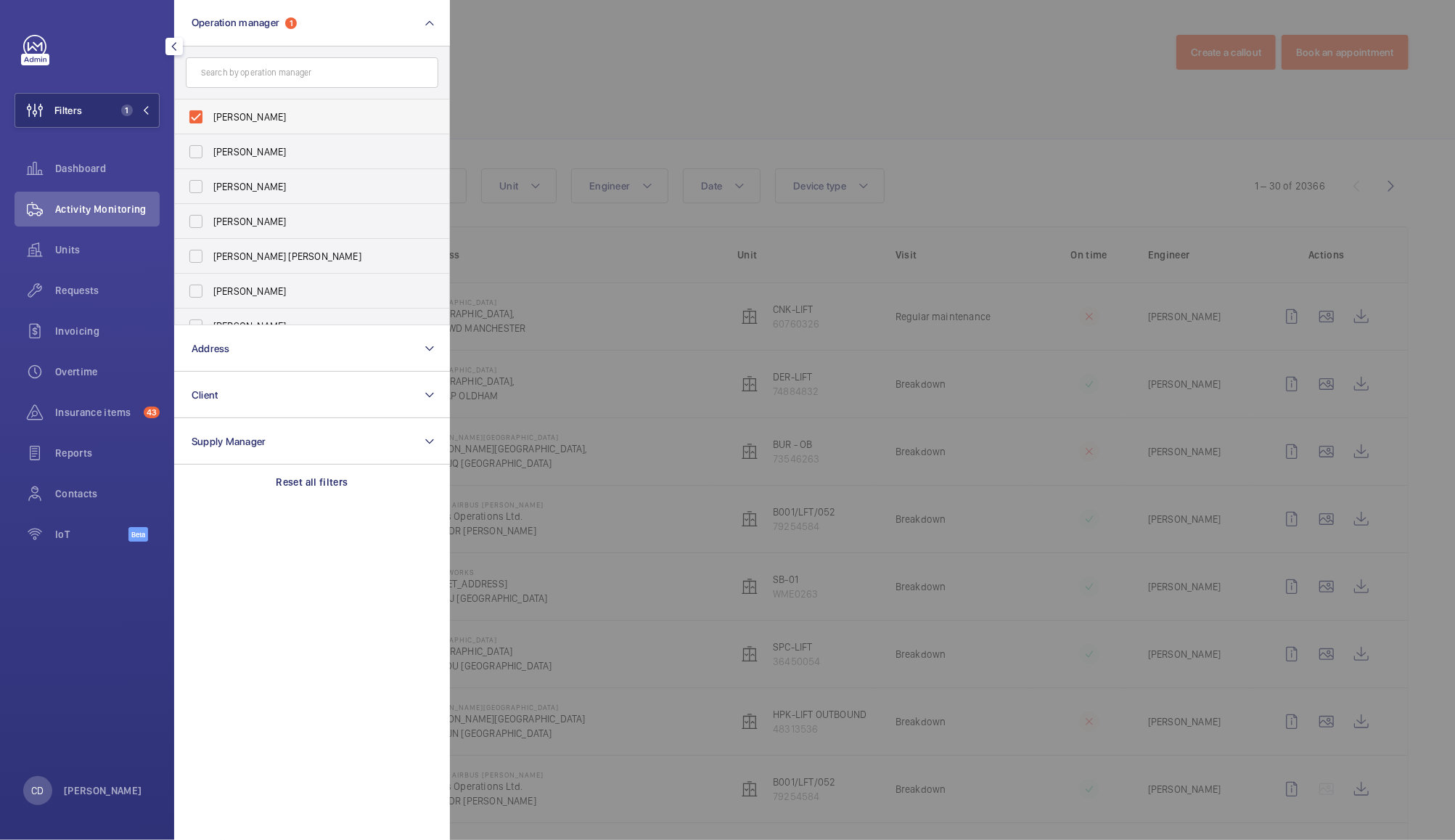
click at [245, 116] on span "[PERSON_NAME]" at bounding box center [314, 117] width 200 height 14
click at [211, 116] on input "[PERSON_NAME]" at bounding box center [196, 117] width 29 height 29
checkbox input "false"
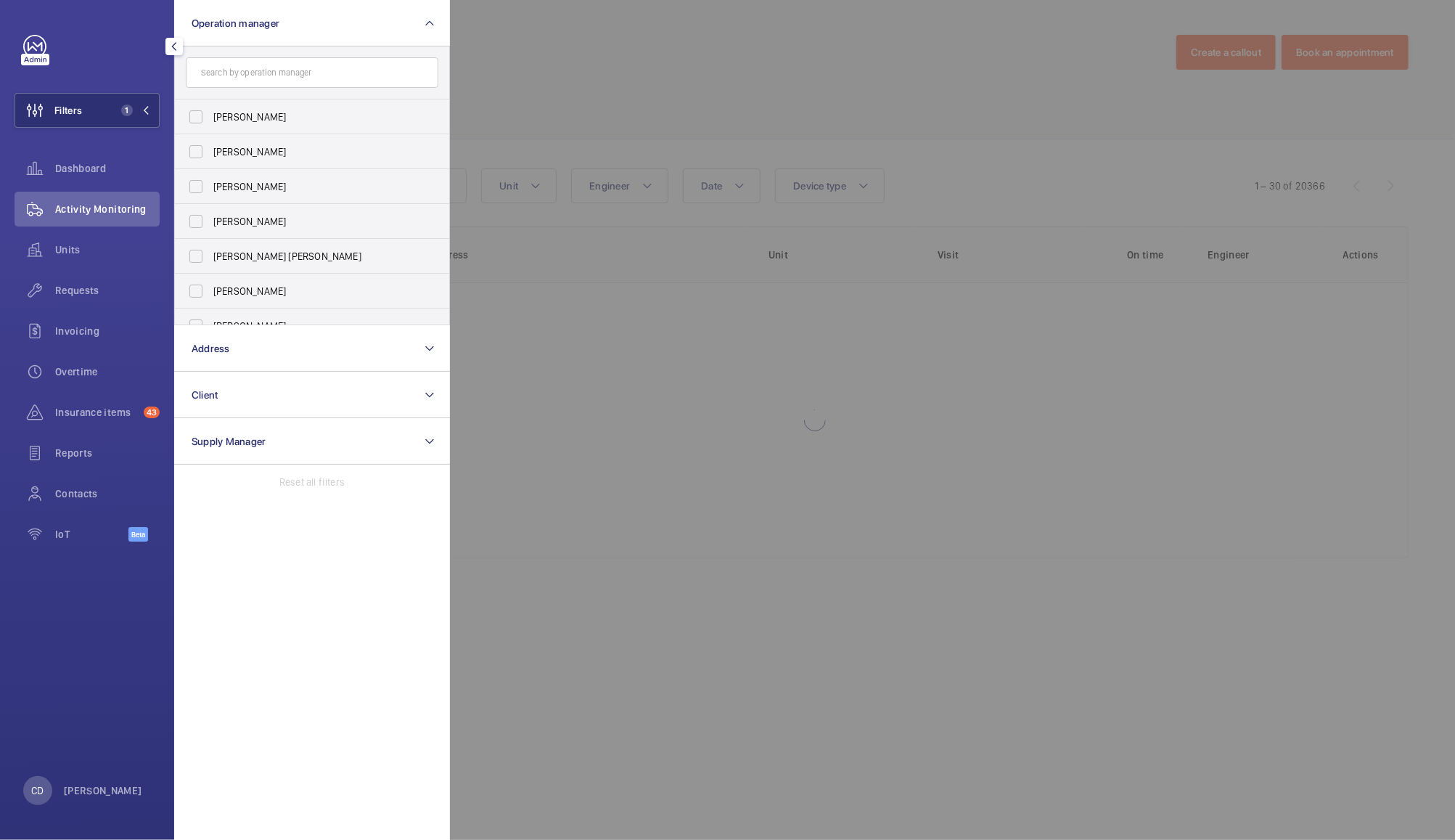
click at [560, 62] on div at bounding box center [1177, 420] width 1455 height 840
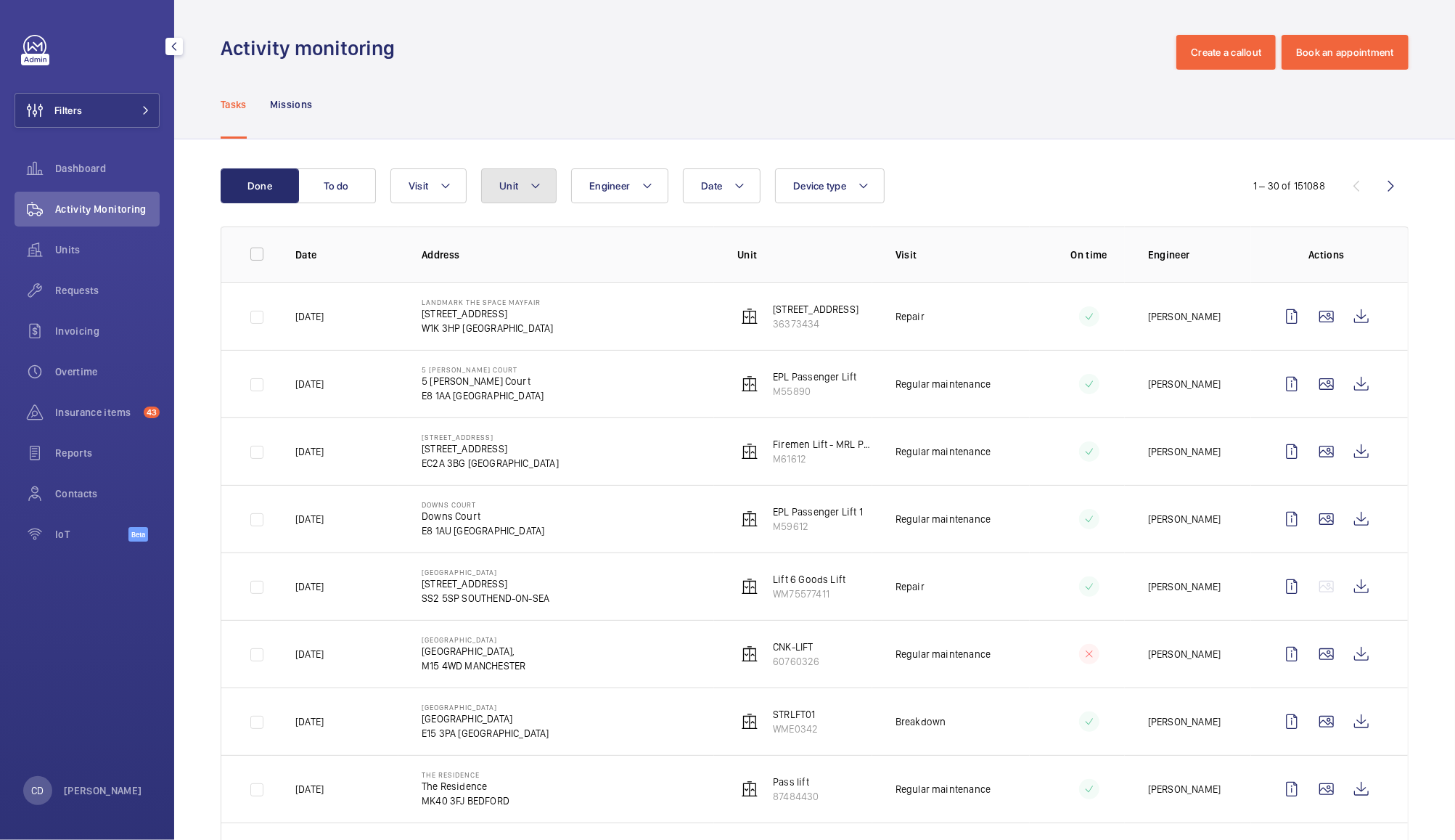
click at [517, 190] on span "Unit" at bounding box center [508, 186] width 19 height 11
type input "l"
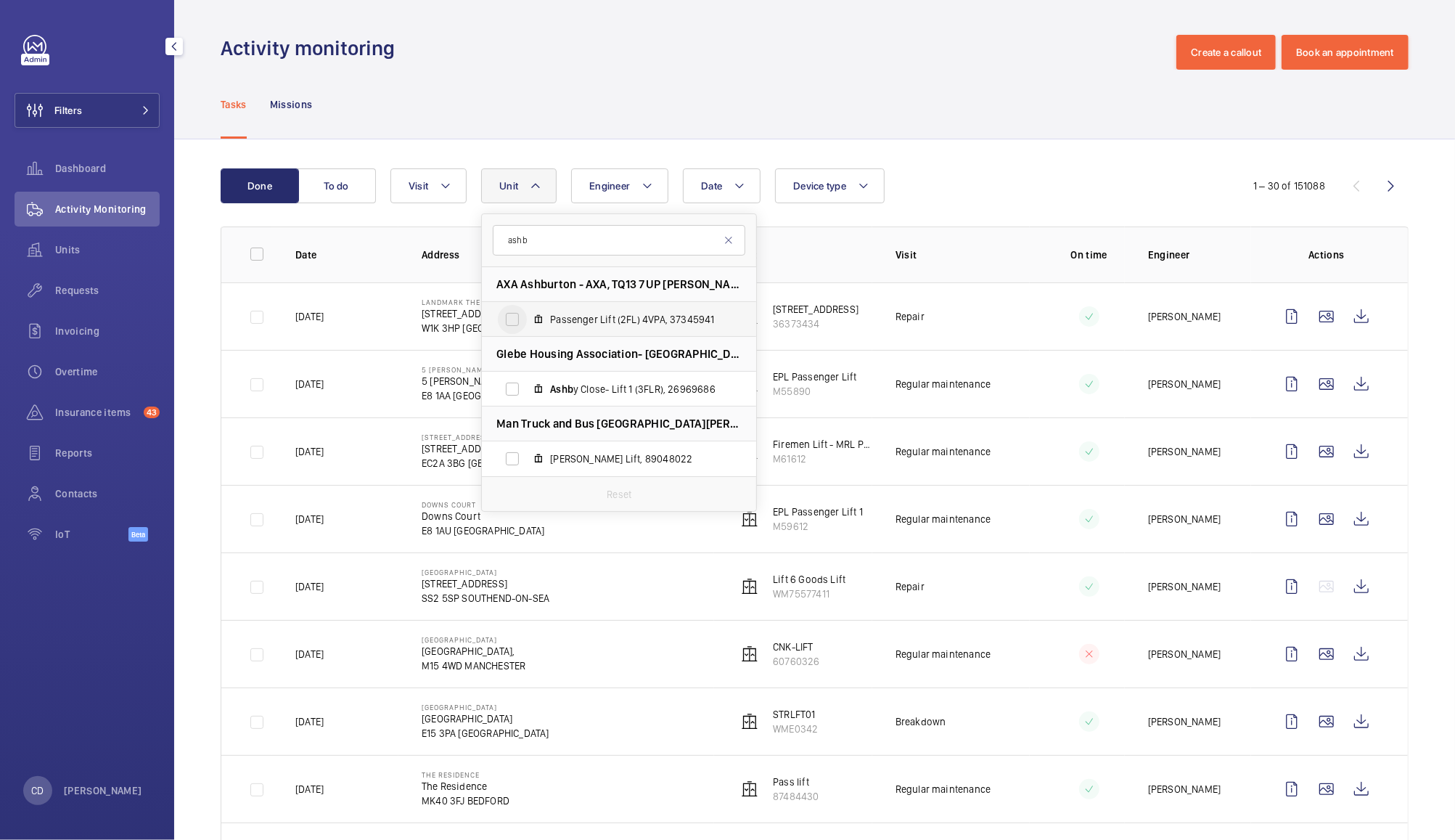
type input "ashb"
click at [504, 317] on input "Passenger Lift (2FL) 4VPA, 37345941" at bounding box center [512, 319] width 29 height 29
checkbox input "true"
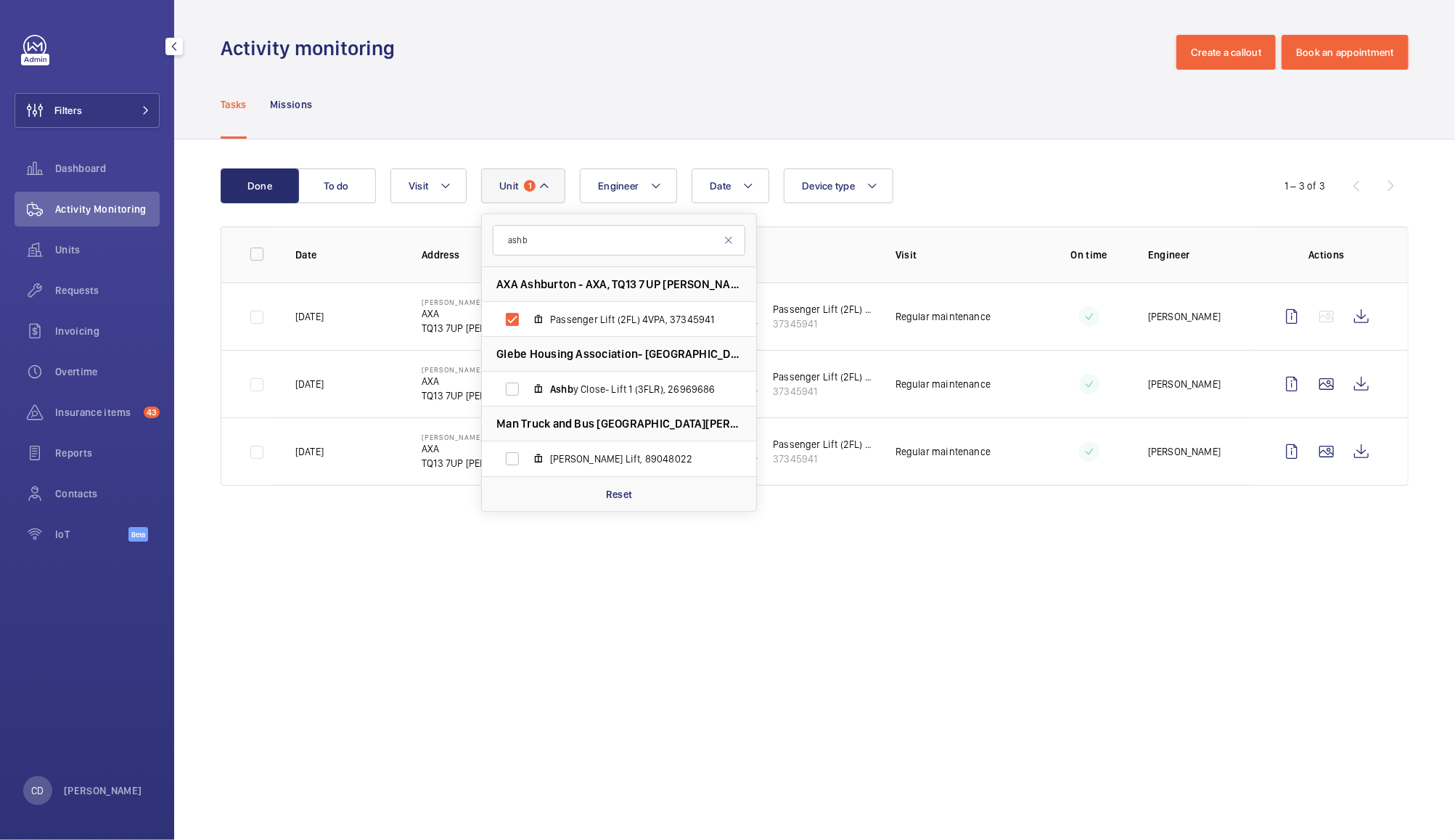
click at [1031, 168] on div "Date Engineer Unit 1 ashb AXA Ashburton - AXA, TQ13 7UP [PERSON_NAME] ABBOT Pas…" at bounding box center [813, 186] width 845 height 35
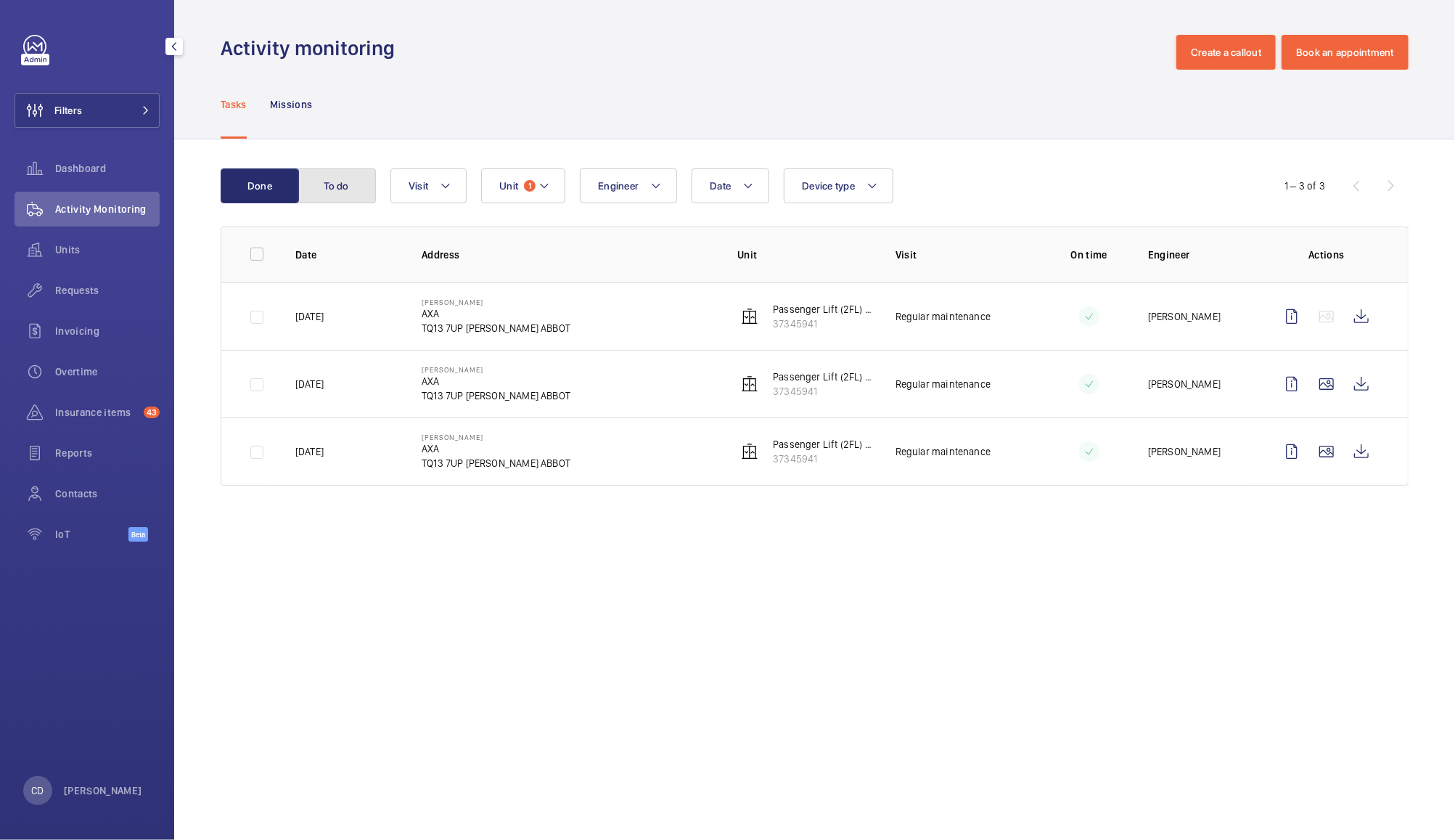
click at [336, 185] on button "To do" at bounding box center [336, 186] width 78 height 35
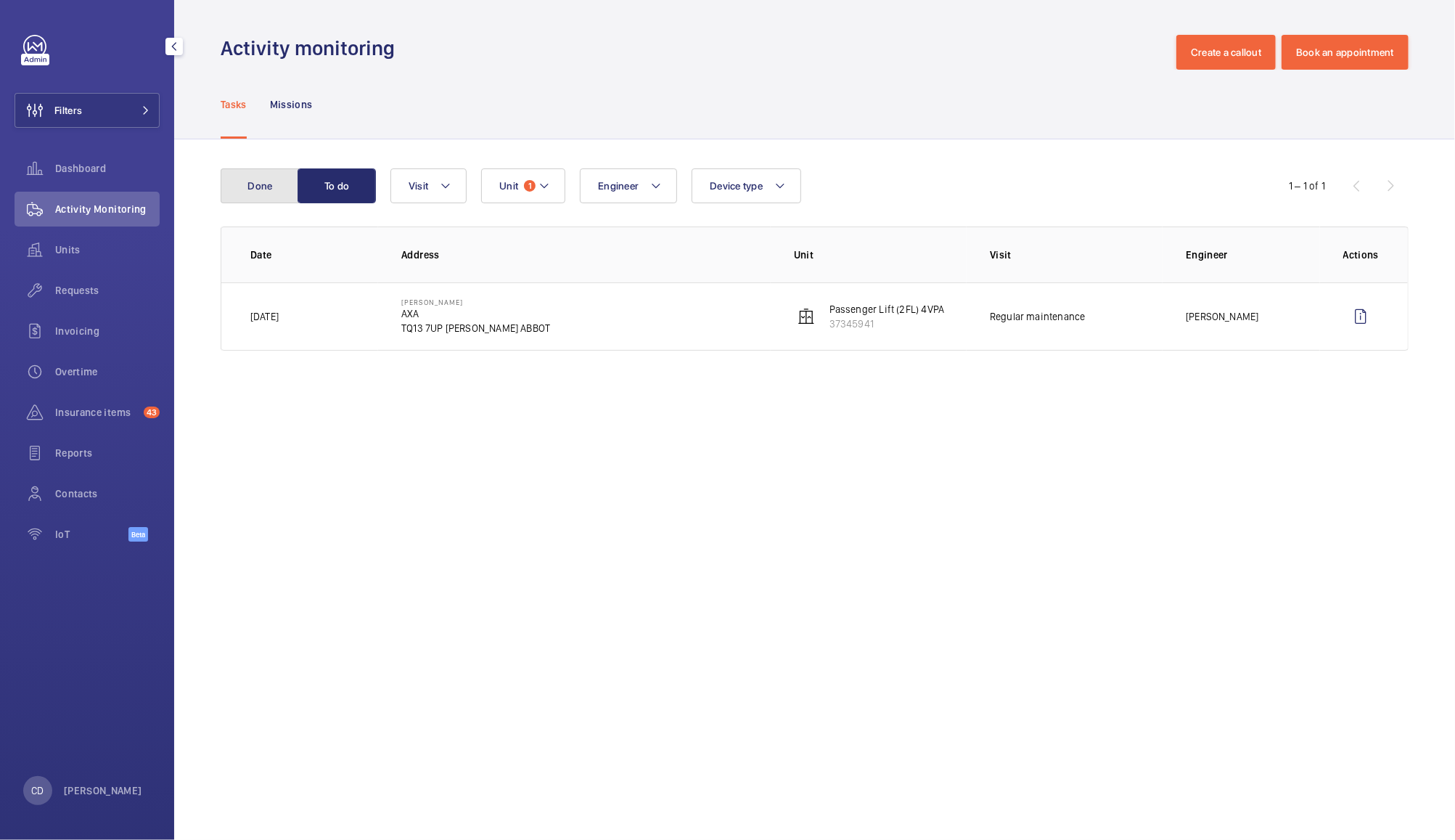
click at [258, 183] on button "Done" at bounding box center [259, 186] width 78 height 35
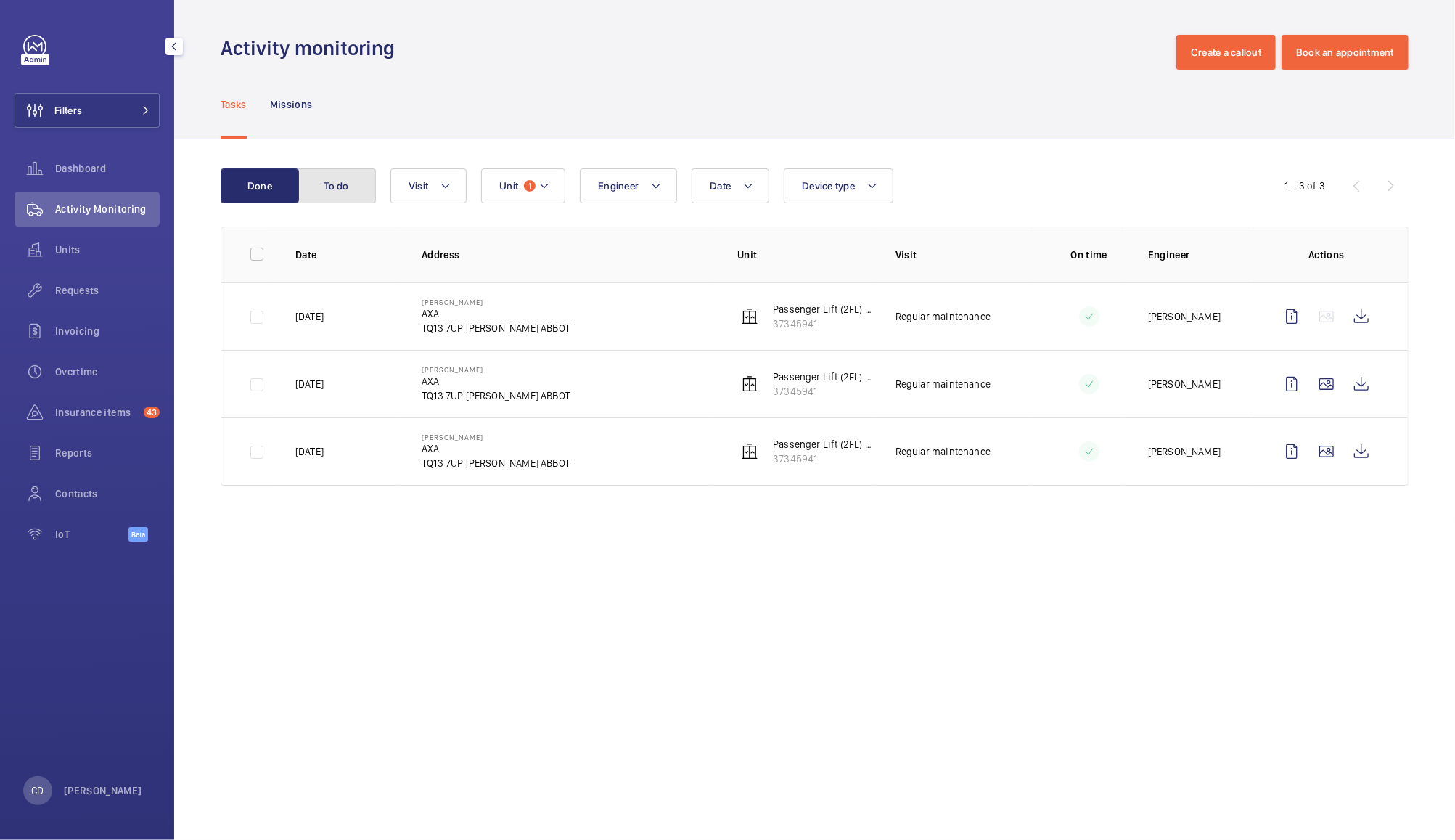
click at [333, 187] on button "To do" at bounding box center [336, 186] width 78 height 35
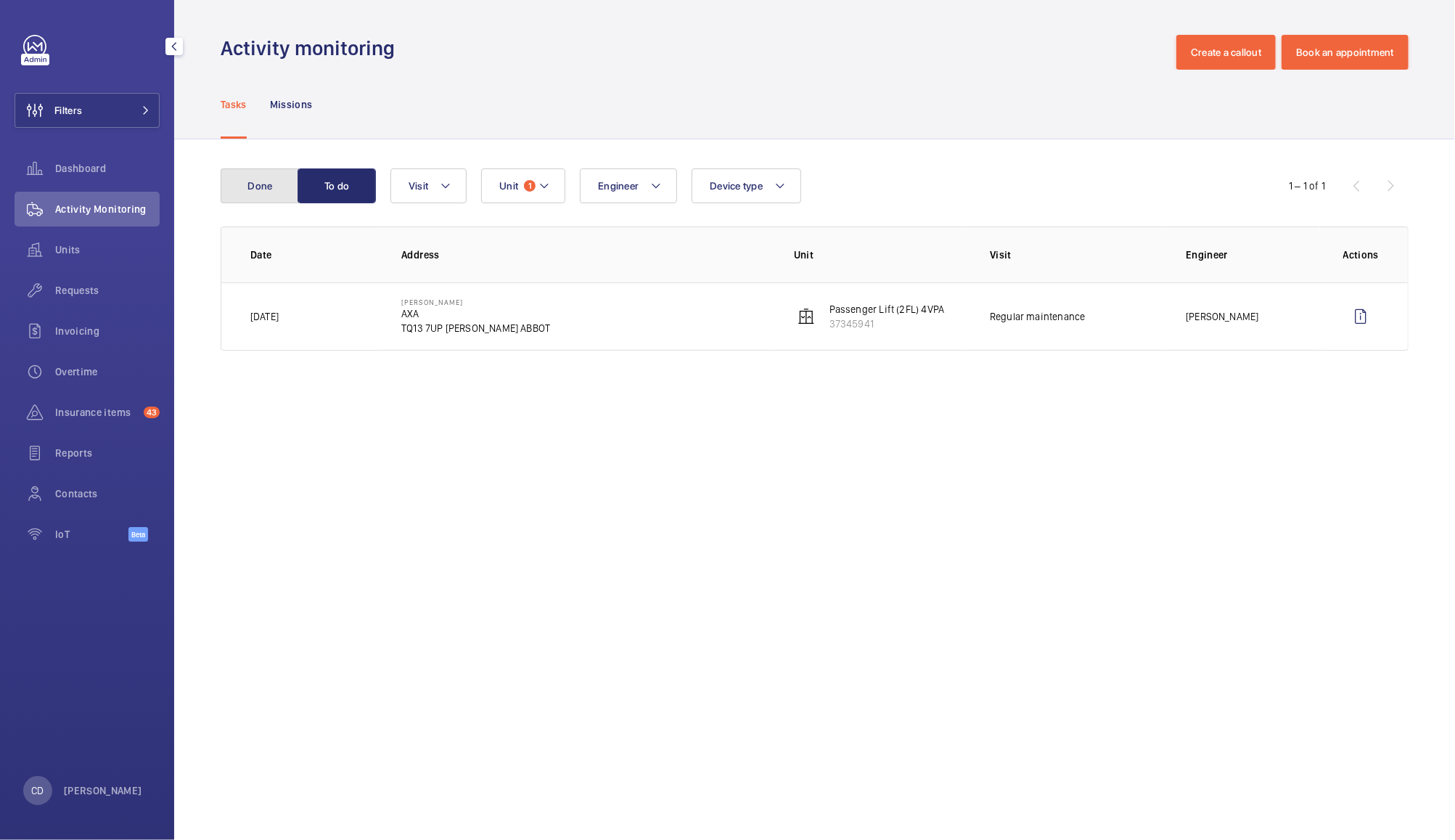
click at [262, 189] on button "Done" at bounding box center [259, 186] width 78 height 35
